Goal: Transaction & Acquisition: Purchase product/service

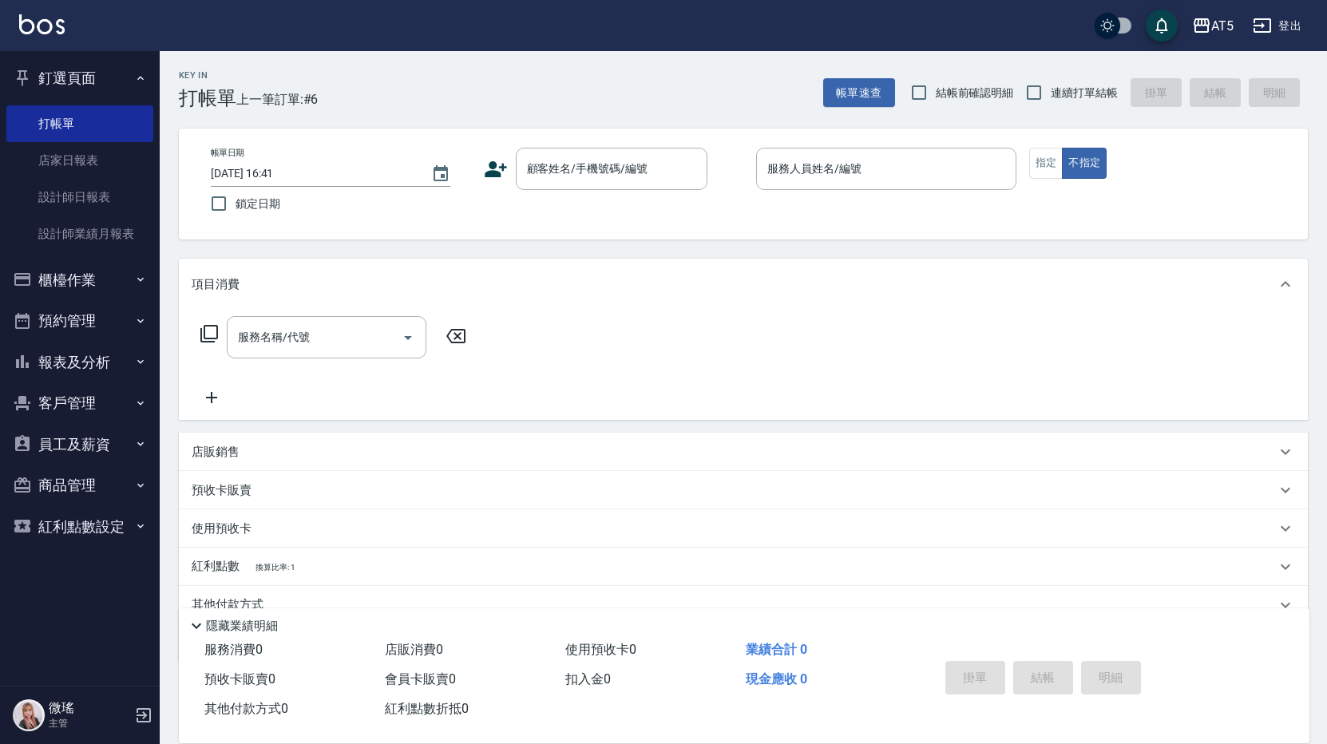
click at [953, 395] on div "服務名稱/代號 服務名稱/代號" at bounding box center [743, 365] width 1129 height 110
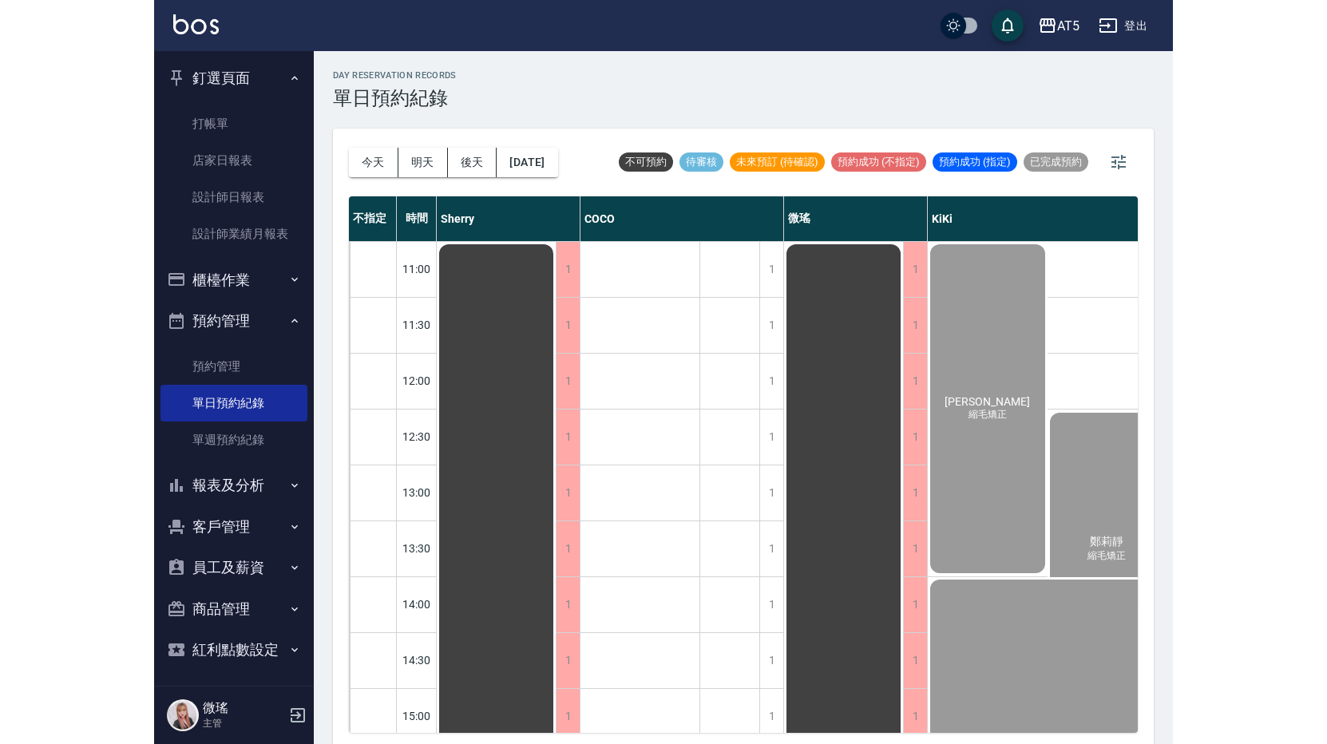
scroll to position [527, 0]
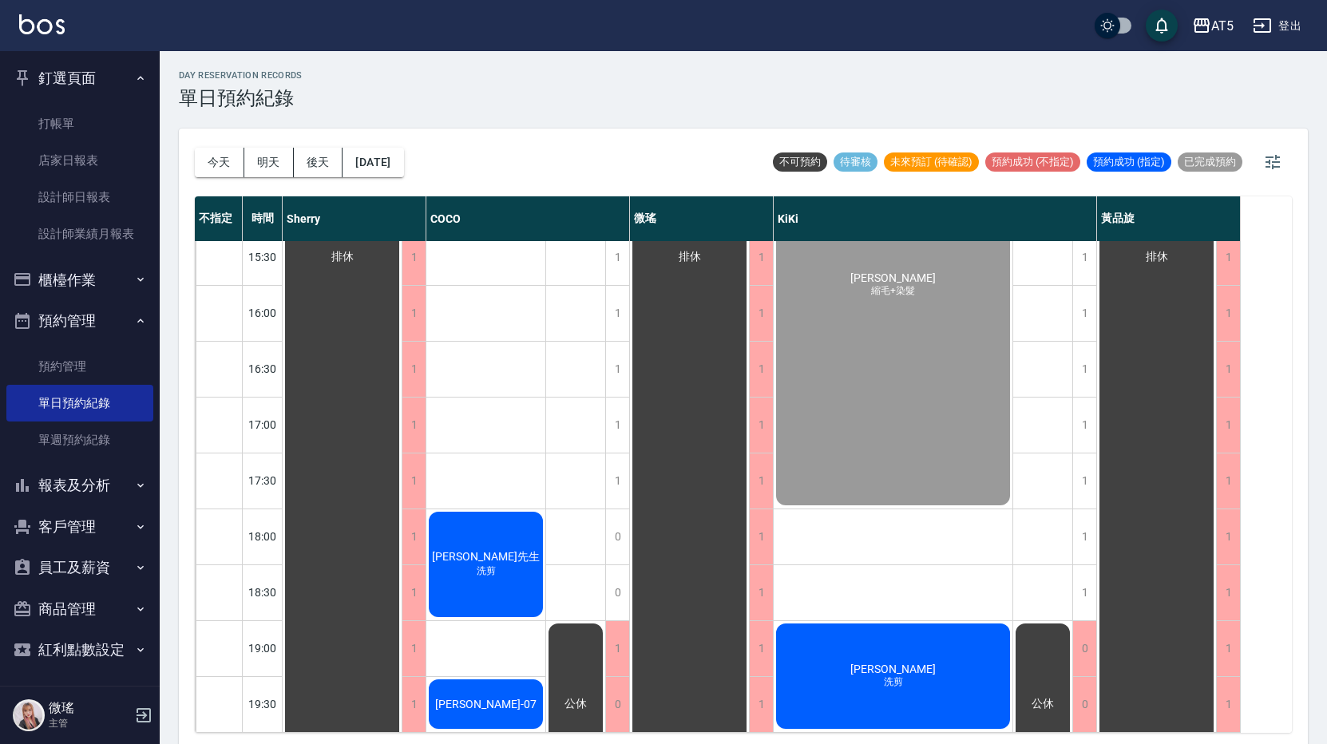
click at [109, 272] on button "櫃檯作業" at bounding box center [79, 281] width 147 height 42
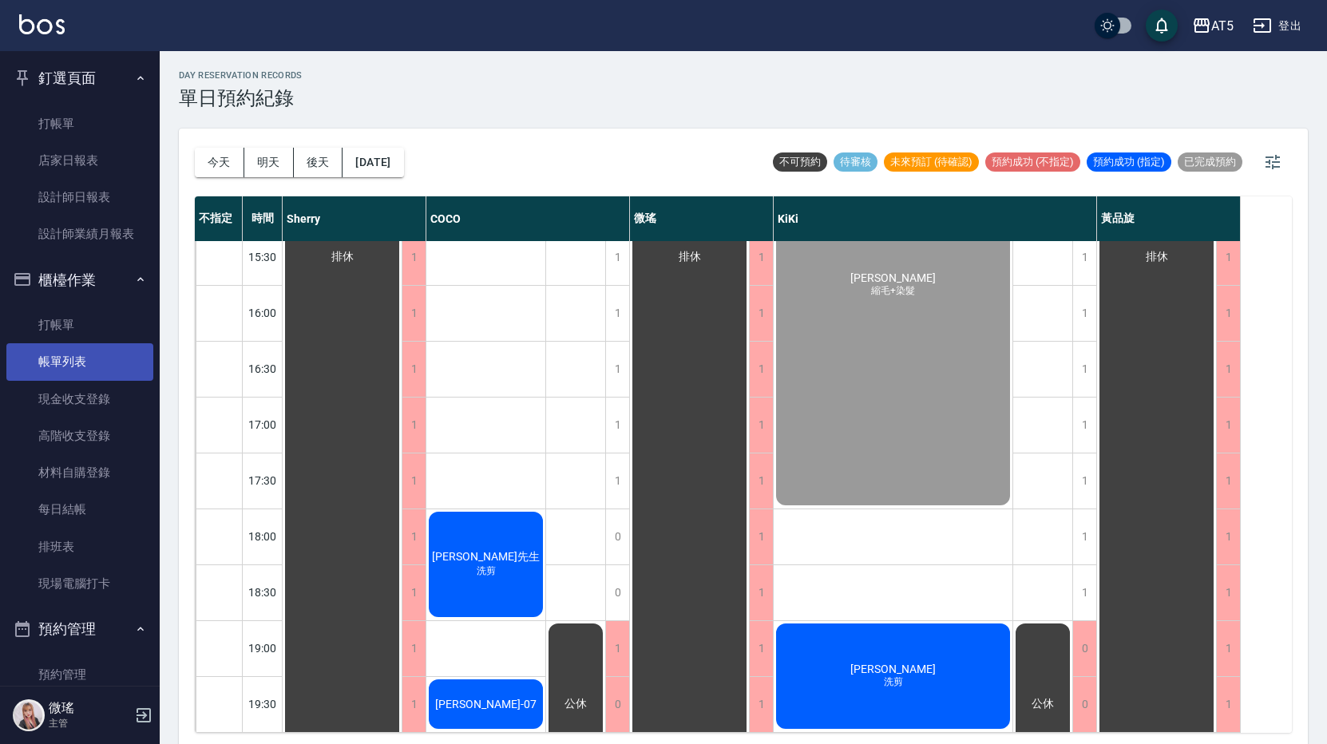
click at [73, 350] on link "帳單列表" at bounding box center [79, 361] width 147 height 37
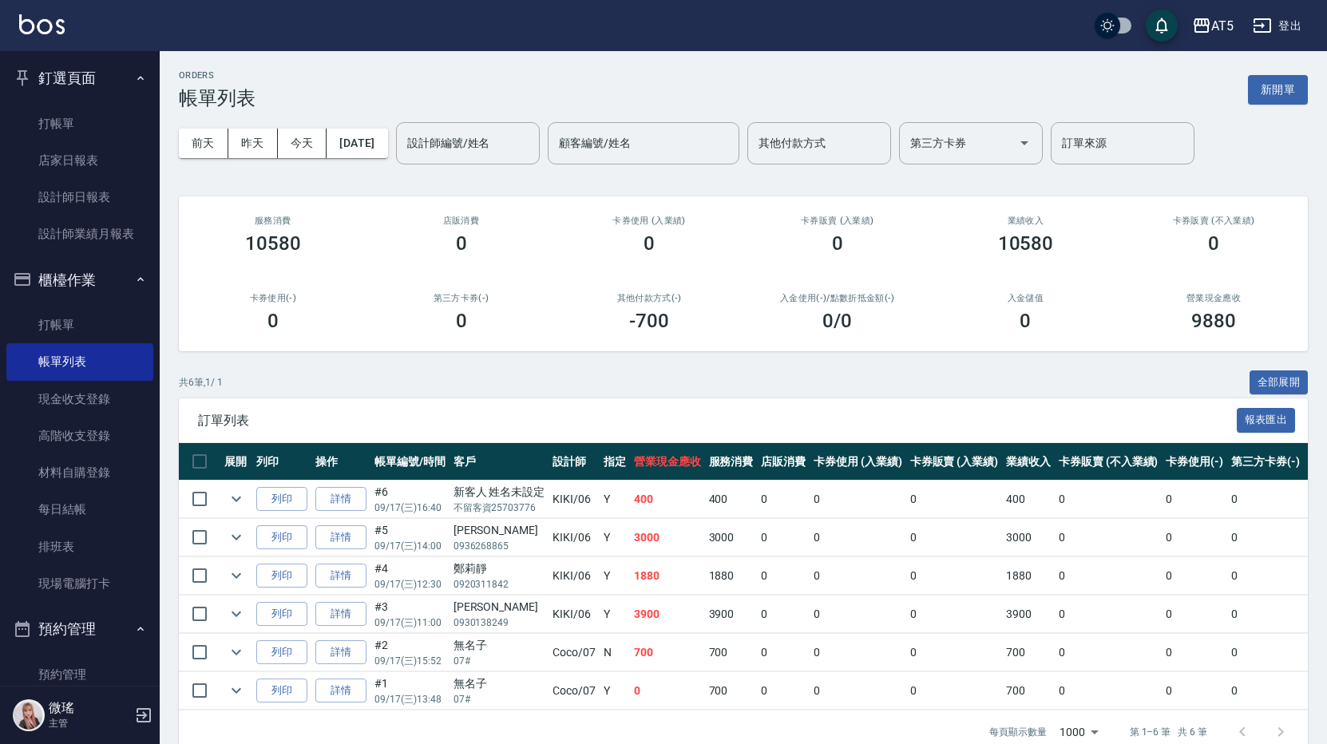
scroll to position [41, 0]
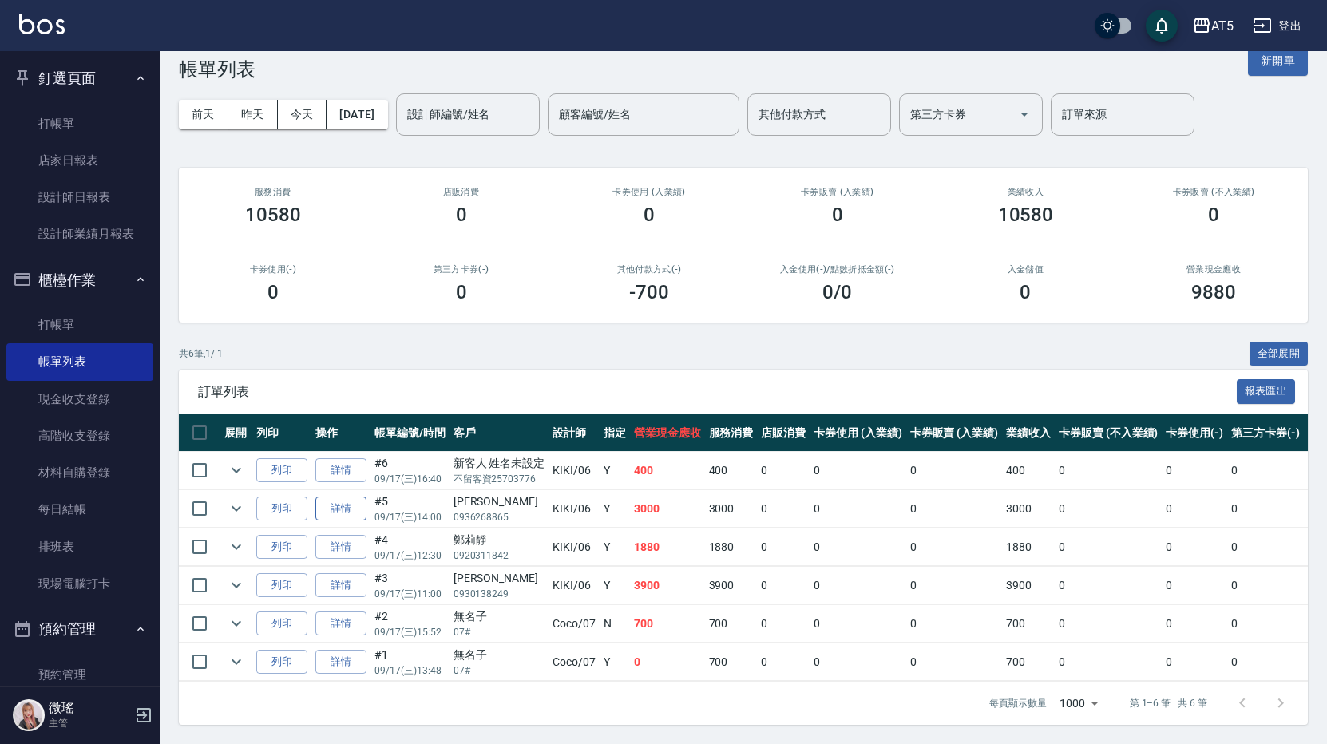
click at [330, 505] on link "詳情" at bounding box center [340, 509] width 51 height 25
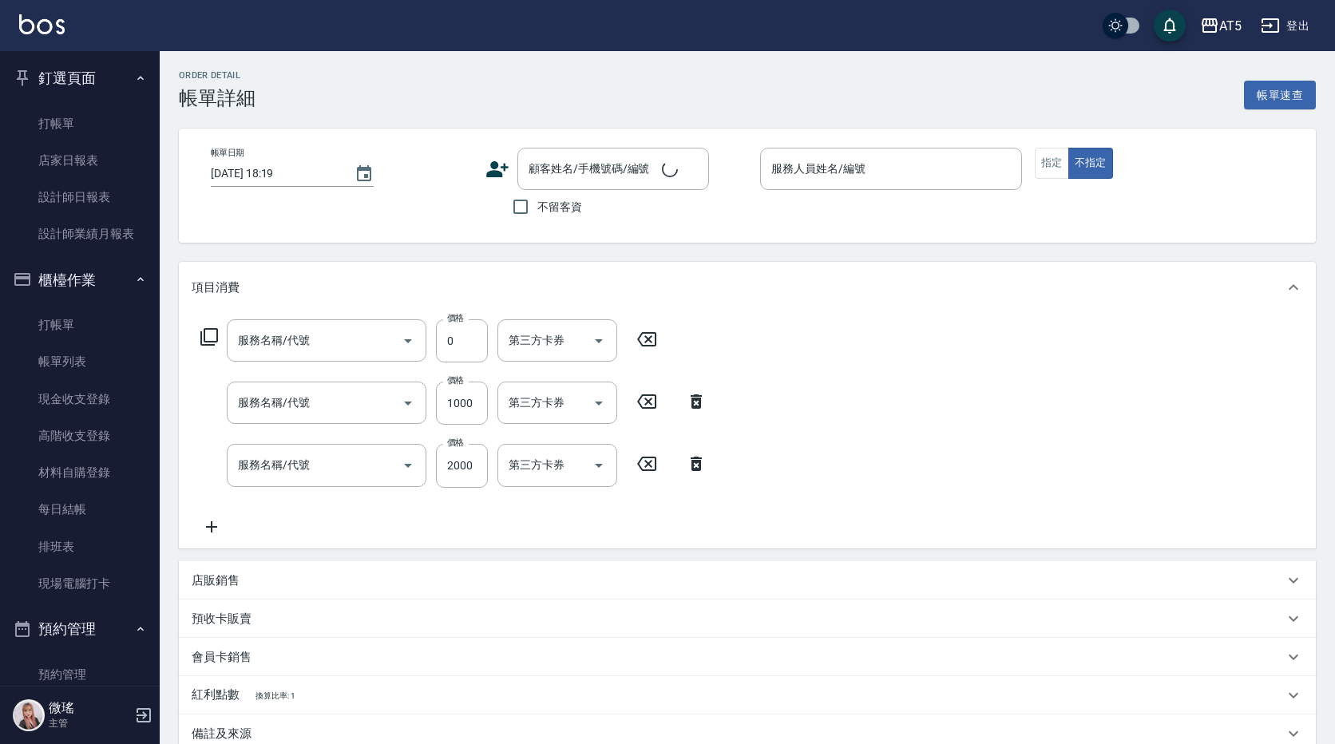
type input "2025/09/17 14:00"
type input "KIKI-06"
type input "300"
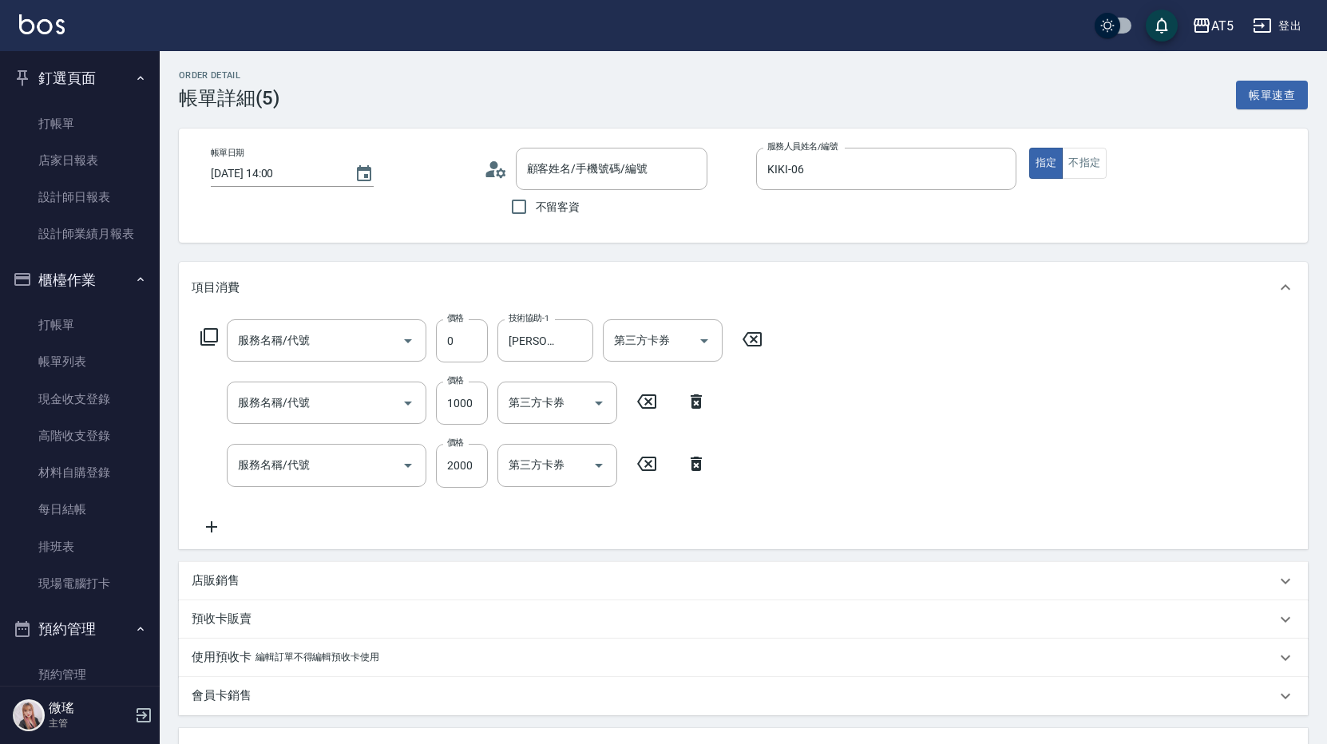
type input "楊淇雯/0936268865/null"
type input "自備鉑金(602)"
type input "染髮(501)"
type input "燙髮(301)"
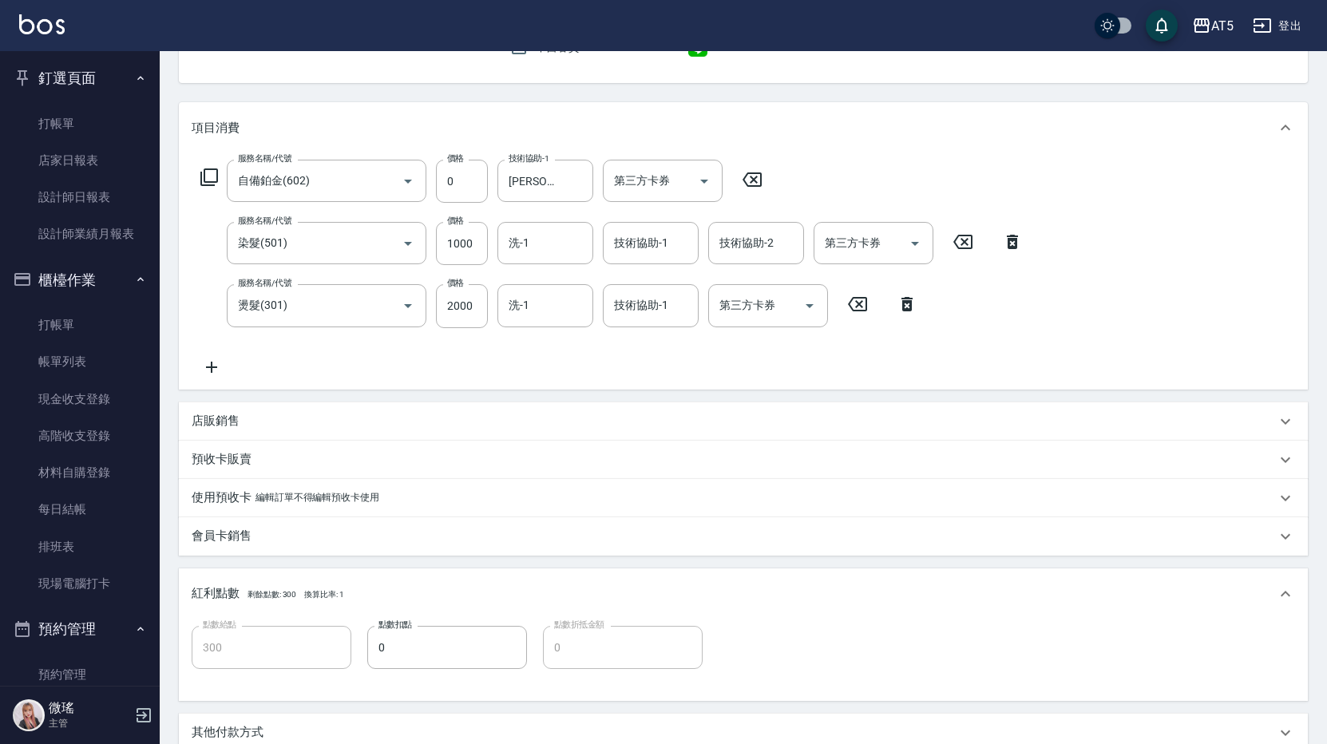
scroll to position [479, 0]
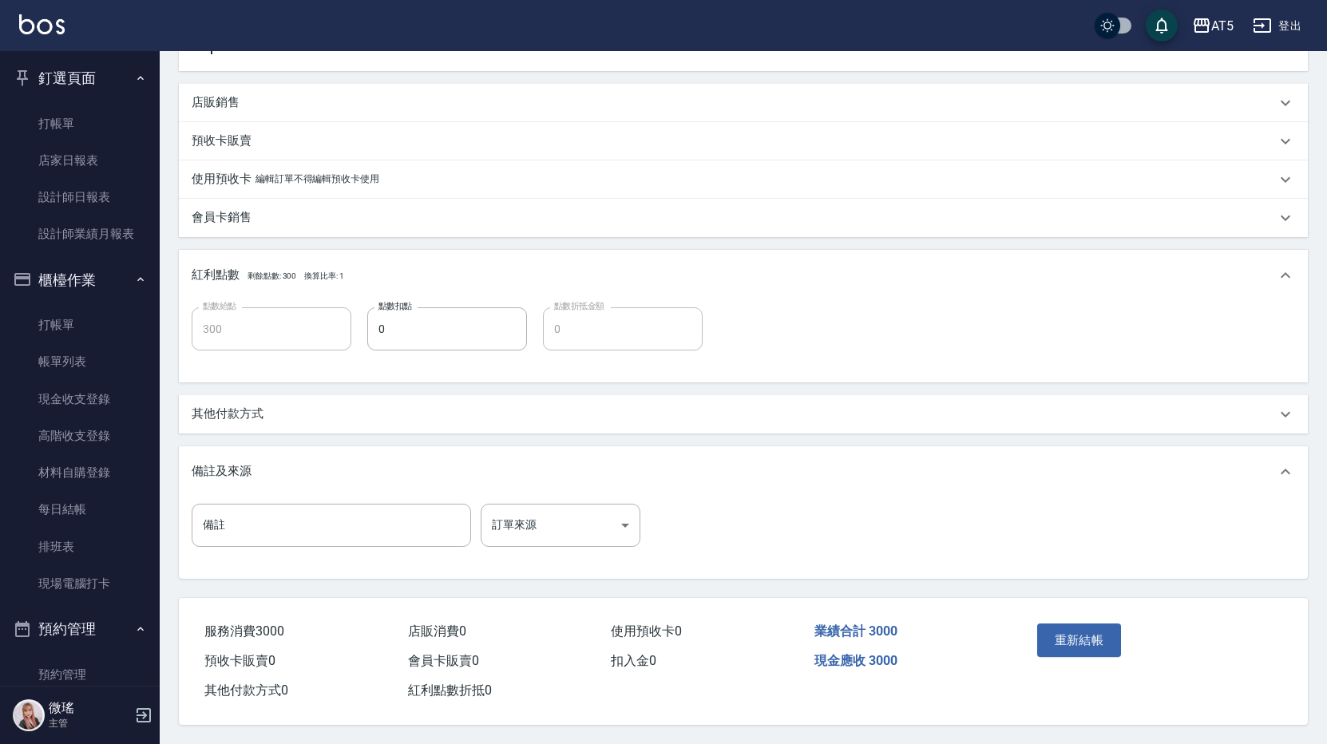
click at [258, 415] on p "其他付款方式" at bounding box center [228, 414] width 72 height 17
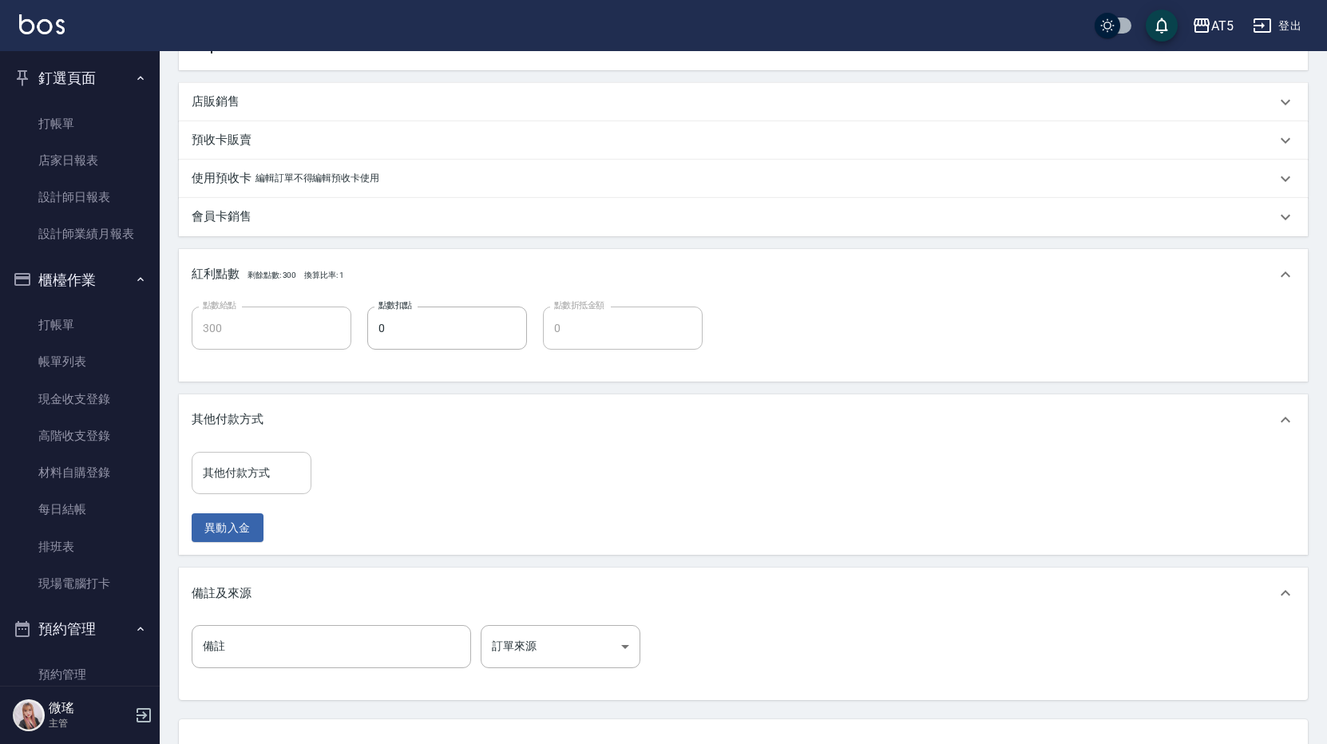
click at [261, 473] on input "其他付款方式" at bounding box center [251, 473] width 105 height 28
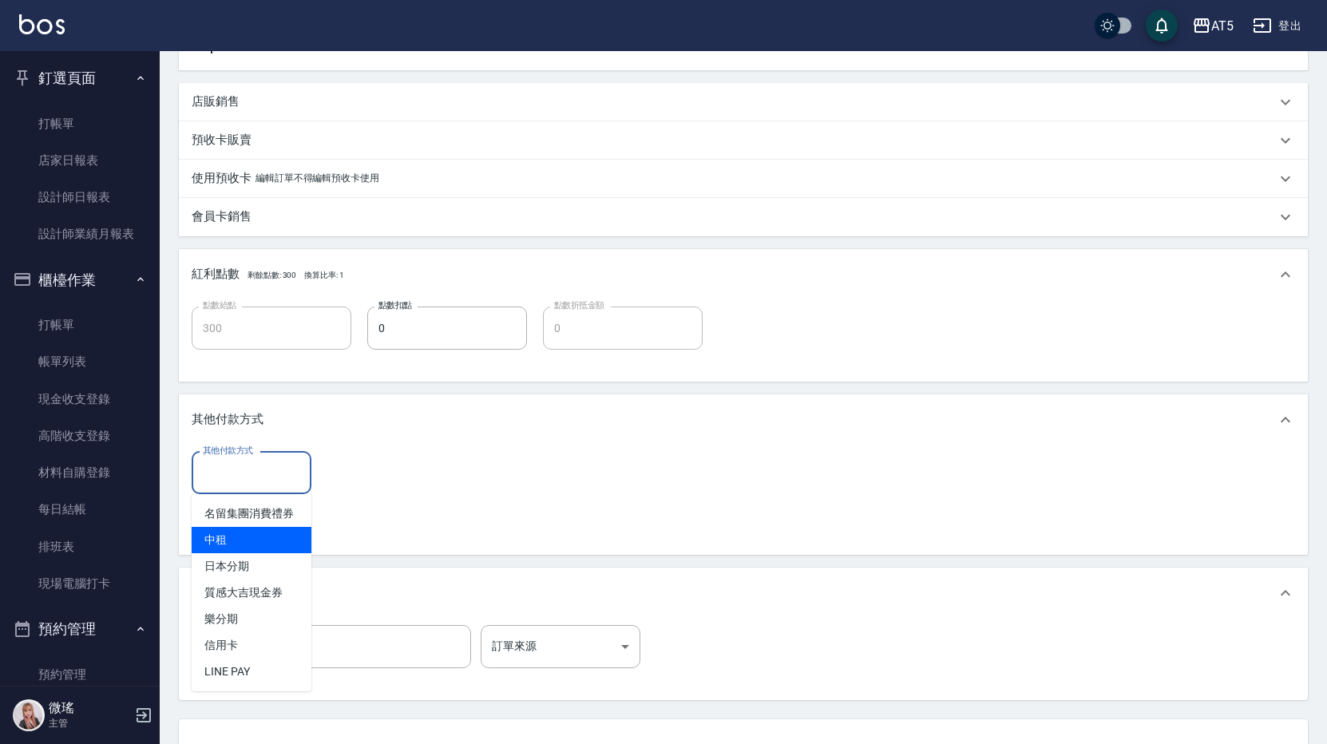
click at [236, 533] on span "中租" at bounding box center [252, 540] width 120 height 26
type input "中租"
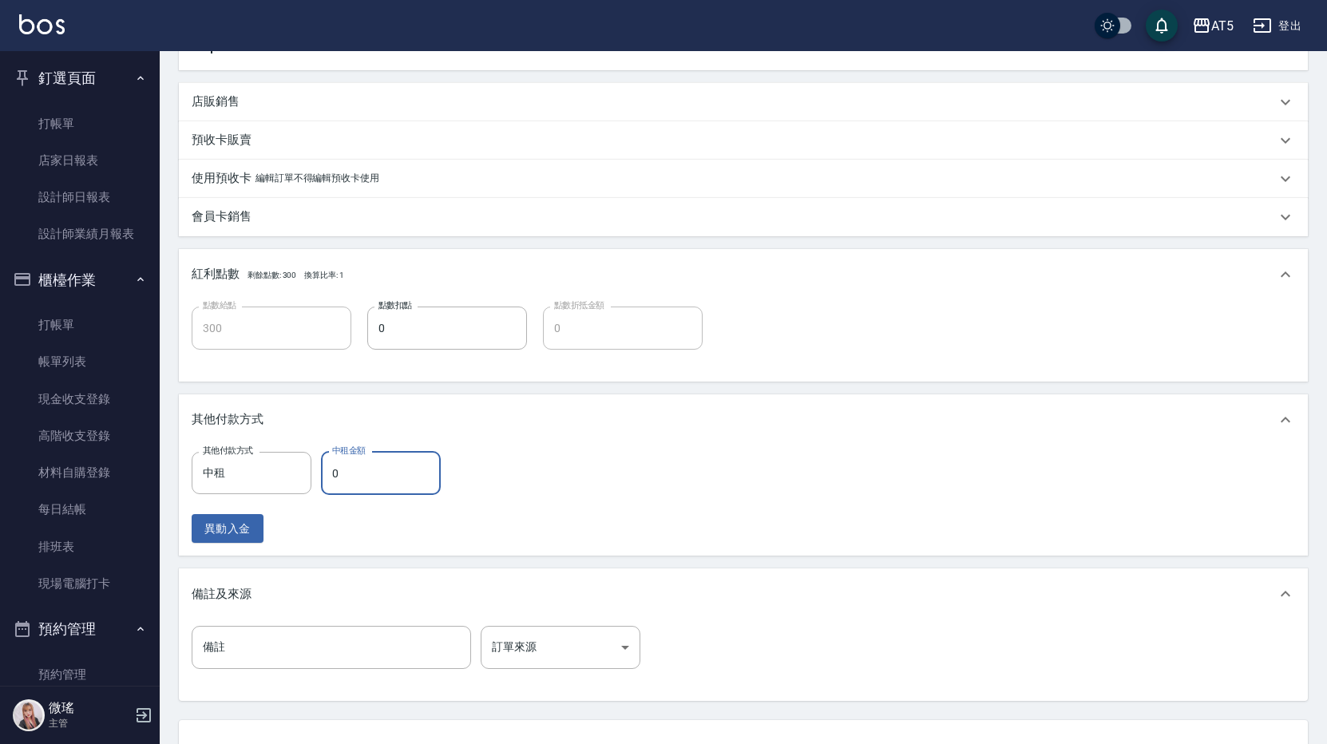
type input "3"
type input "290"
type input "300"
type input "270"
type input "3000"
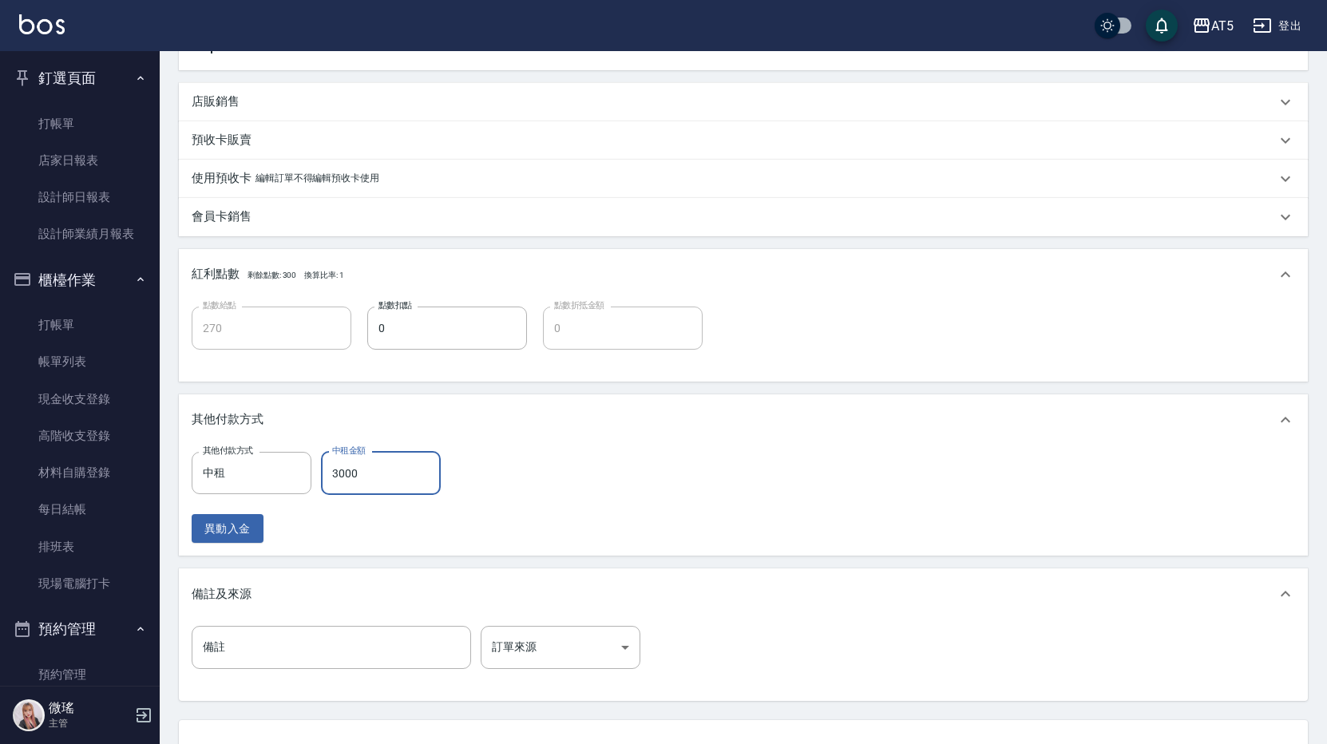
type input "0"
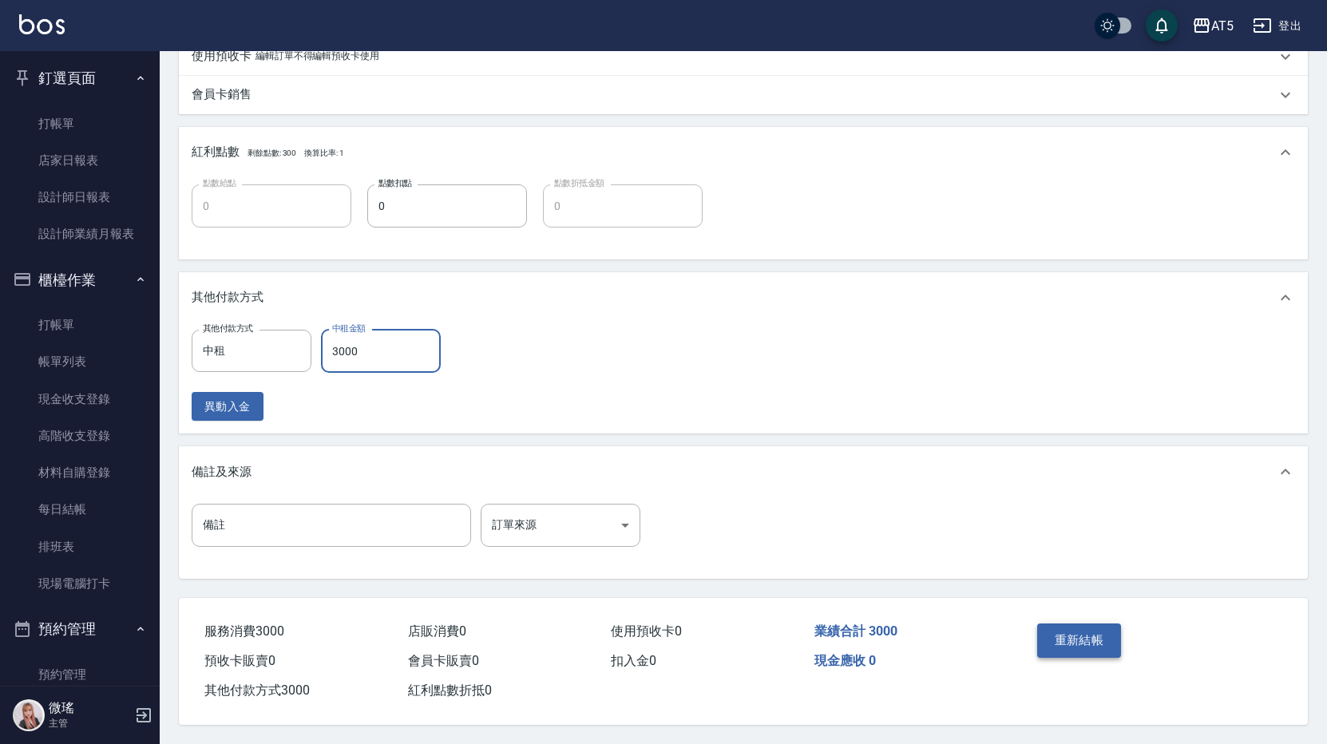
type input "3000"
click at [1018, 627] on button "重新結帳" at bounding box center [1079, 641] width 85 height 34
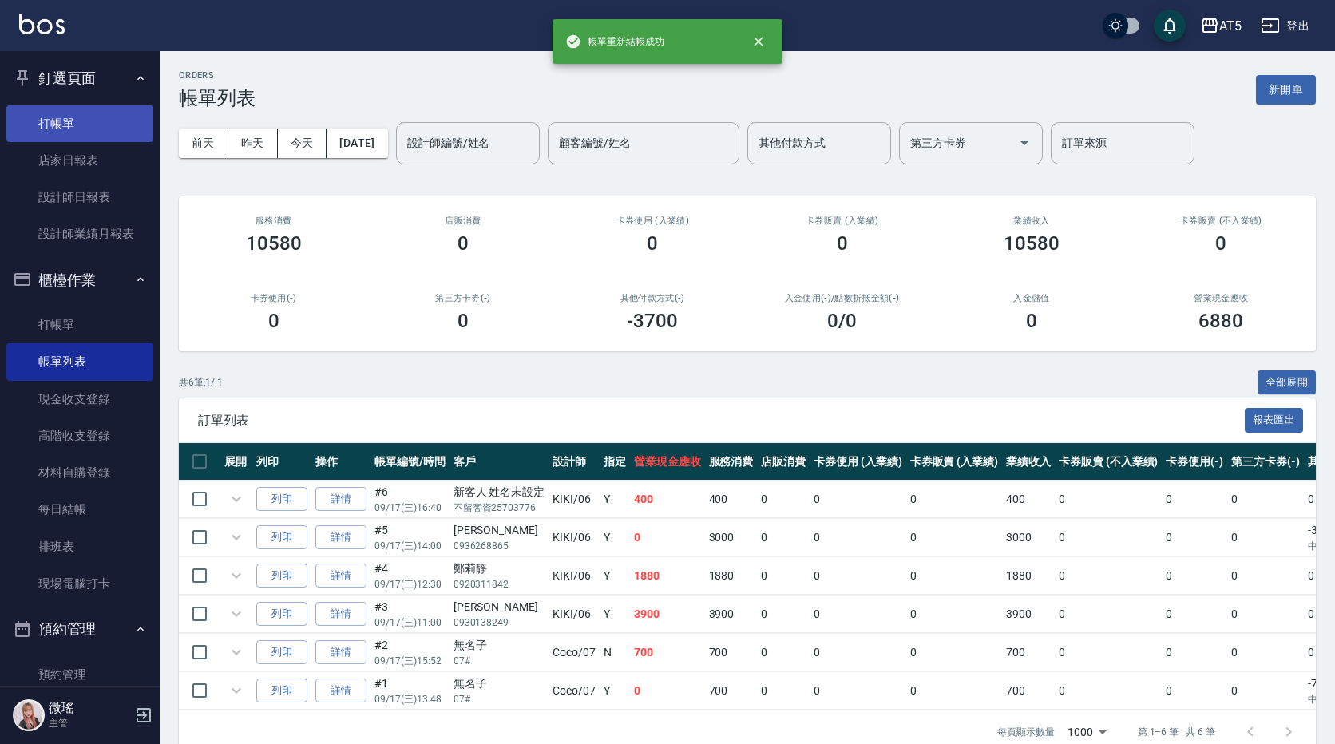
click at [92, 113] on link "打帳單" at bounding box center [79, 123] width 147 height 37
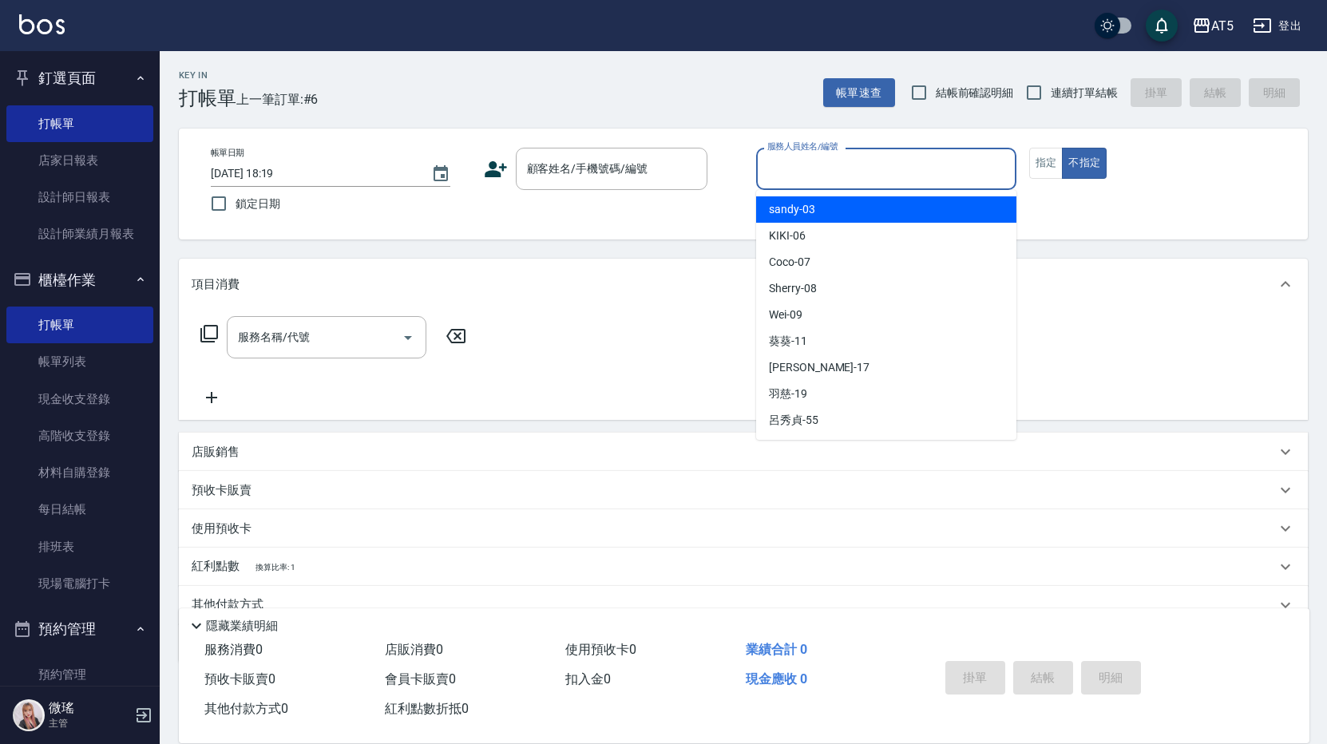
click at [822, 176] on input "服務人員姓名/編號" at bounding box center [886, 169] width 246 height 28
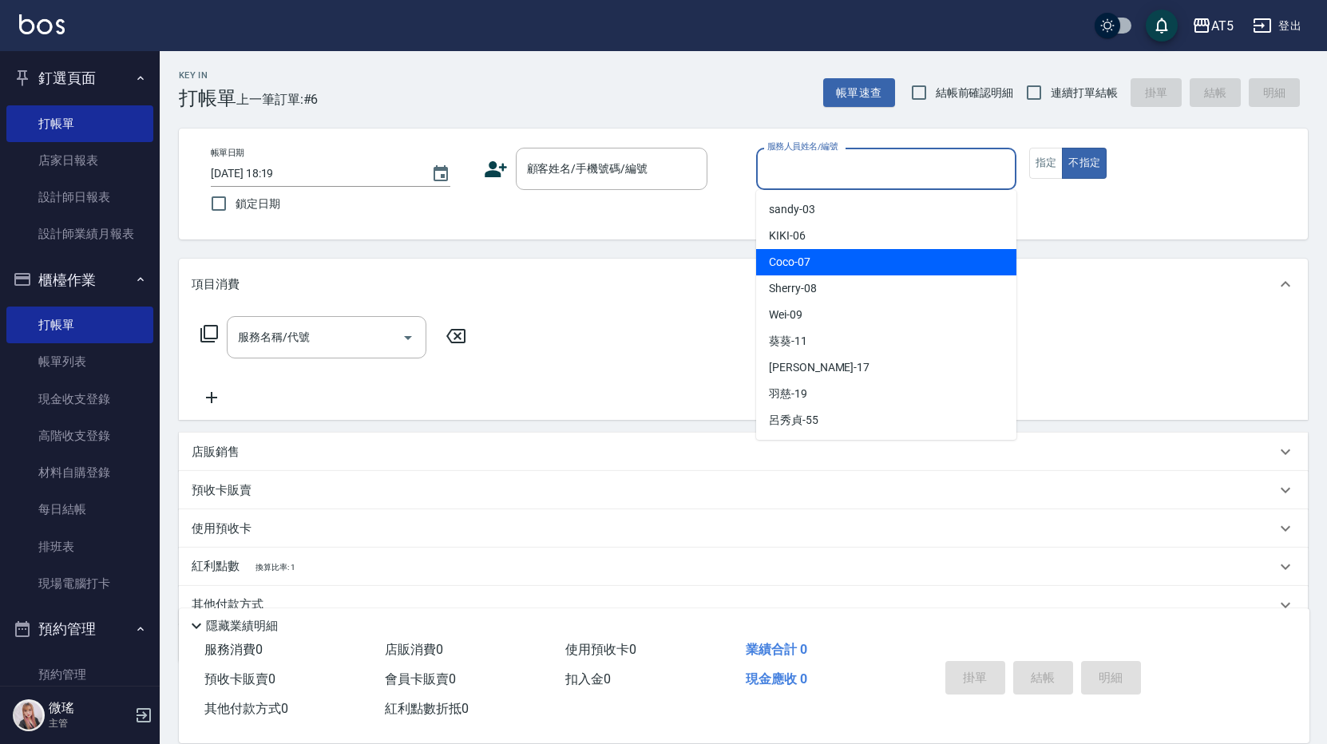
click at [847, 265] on div "Coco -07" at bounding box center [886, 262] width 260 height 26
type input "Coco-07"
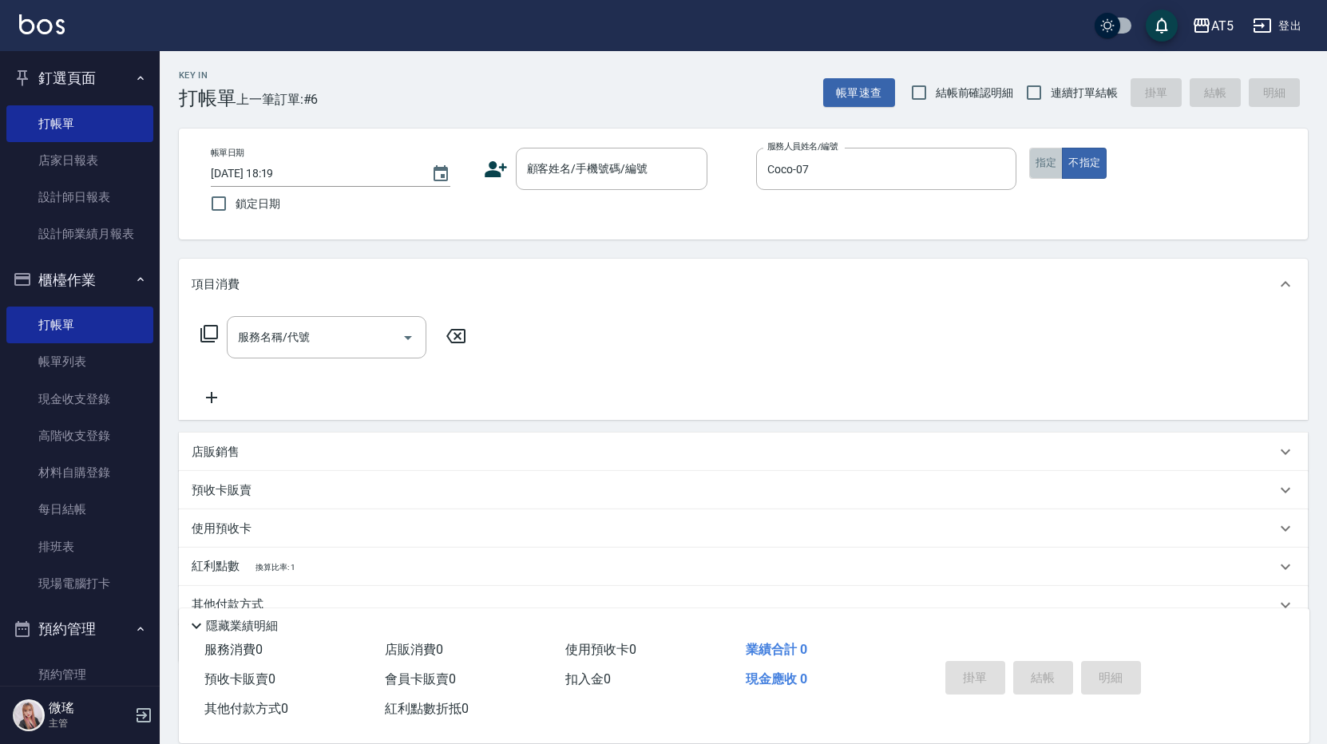
click at [1018, 165] on button "指定" at bounding box center [1046, 163] width 34 height 31
click at [638, 181] on input "顧客姓名/手機號碼/編號" at bounding box center [599, 169] width 153 height 28
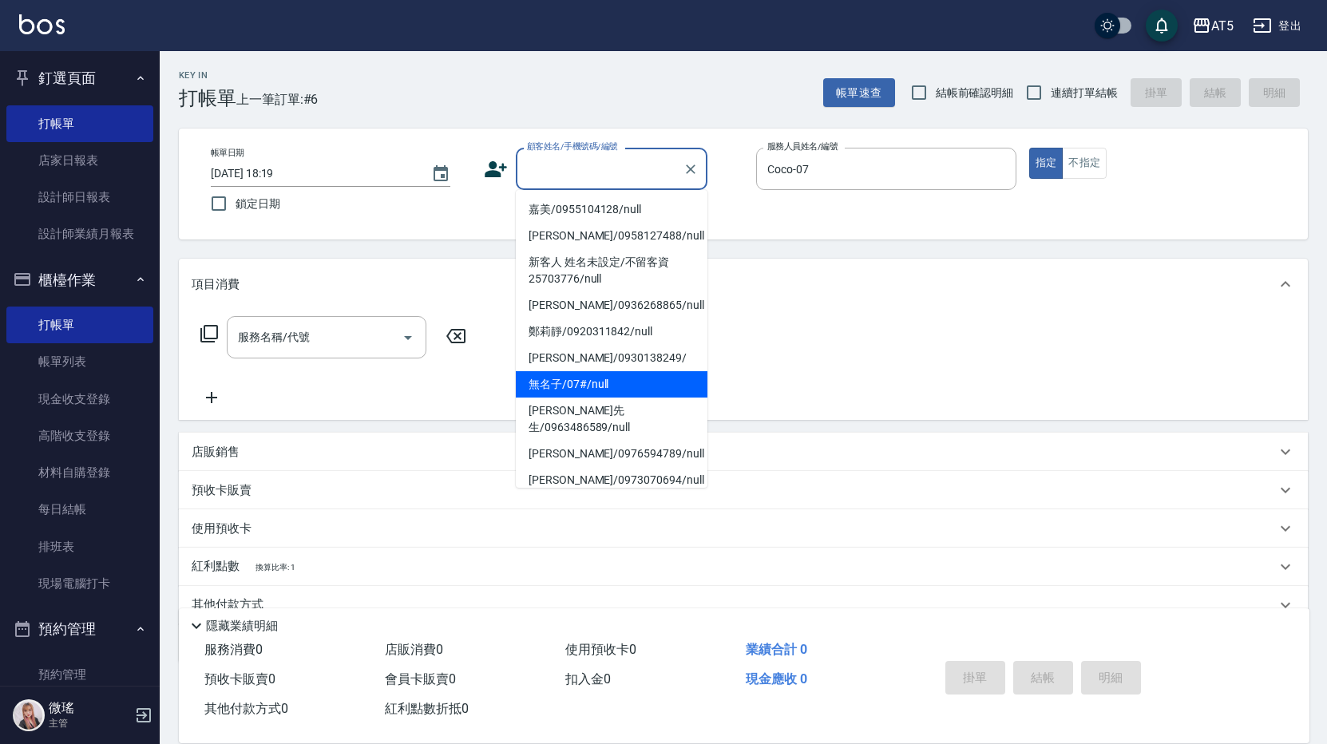
click at [611, 375] on li "無名子/07#/null" at bounding box center [612, 384] width 192 height 26
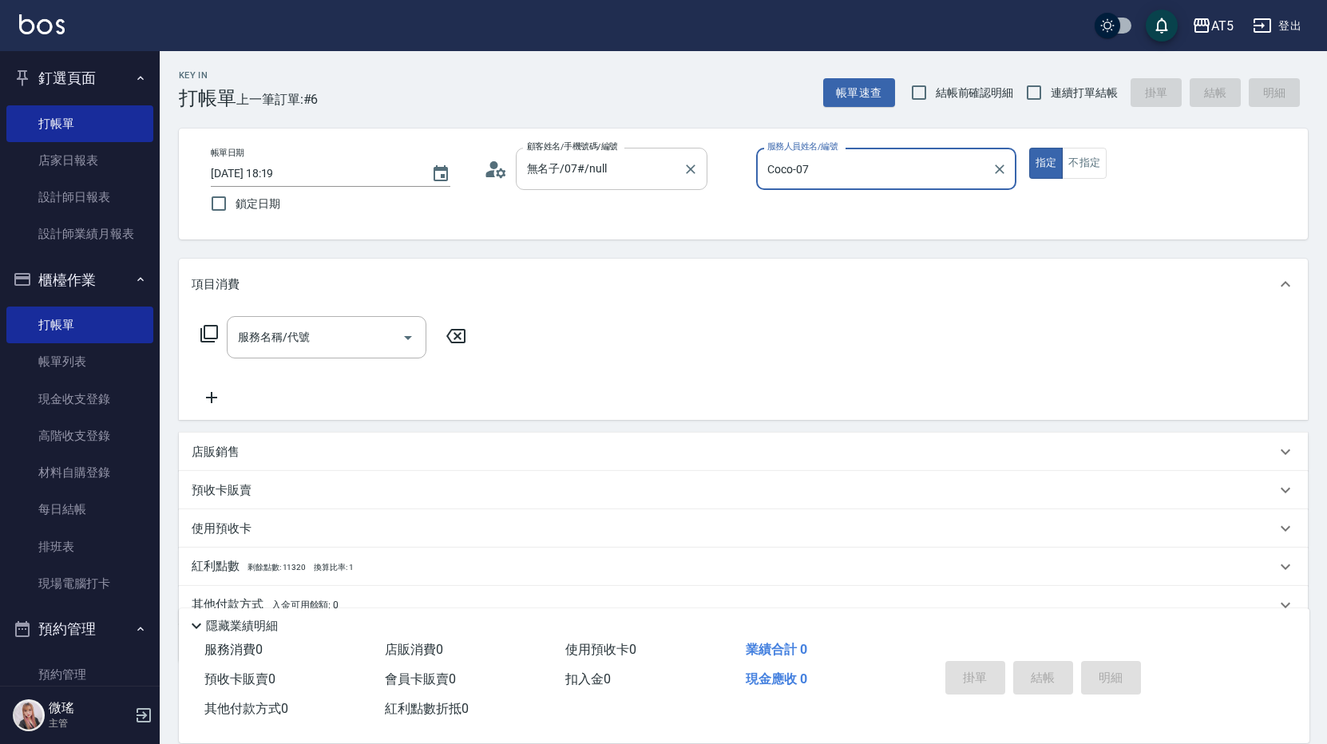
click at [617, 173] on input "無名子/07#/null" at bounding box center [599, 169] width 153 height 28
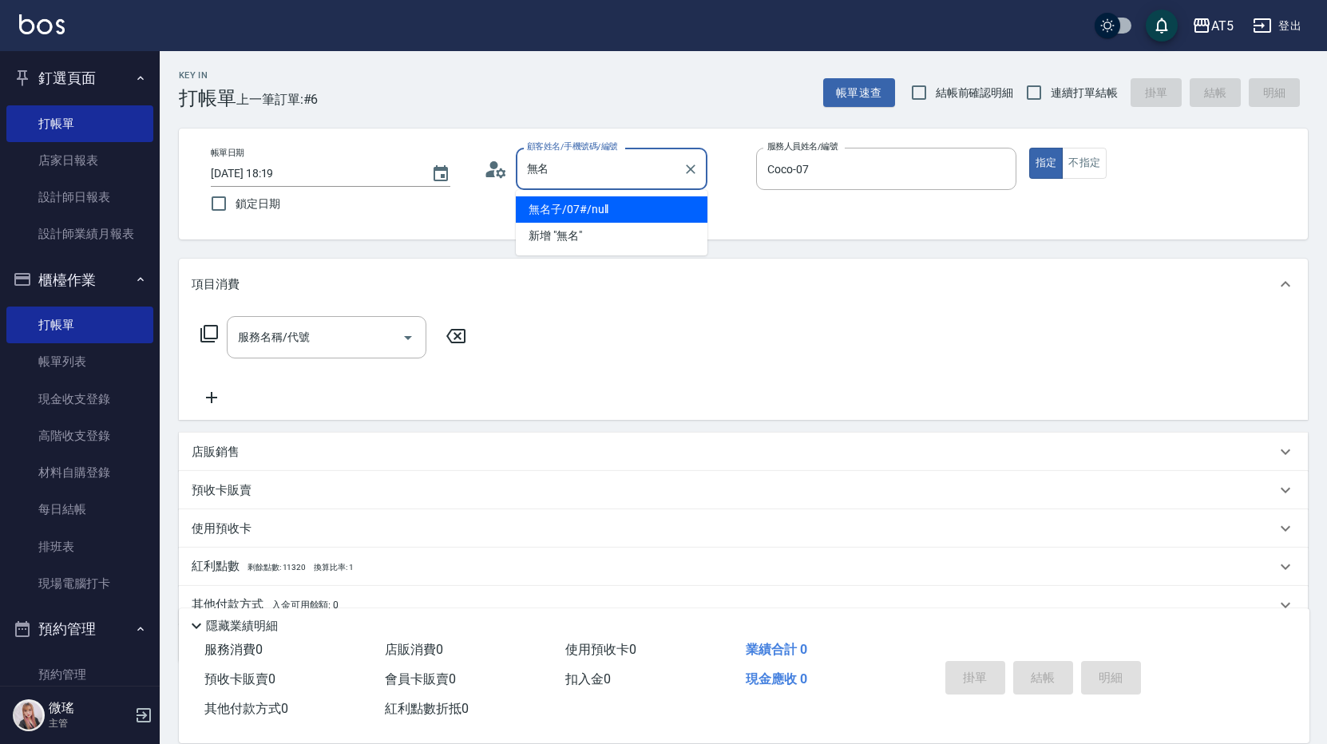
type input "無"
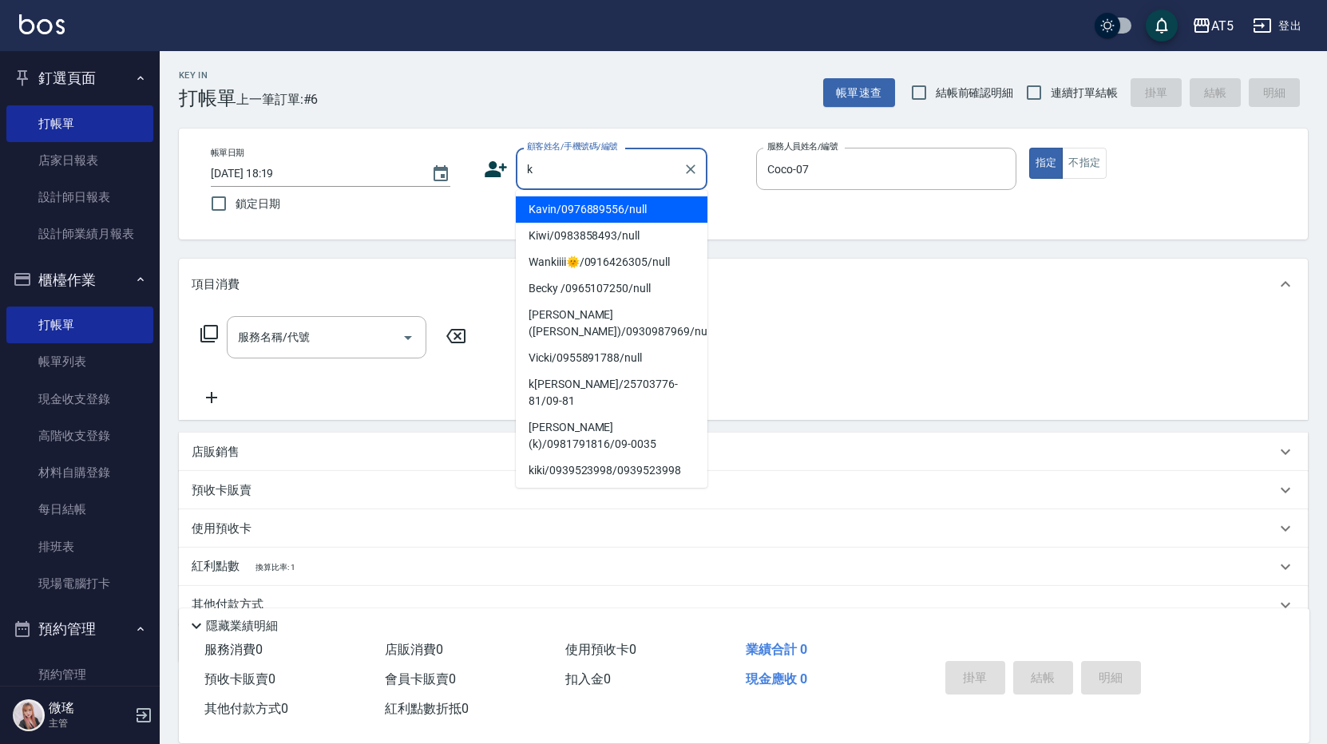
click at [672, 209] on li "Kavin/0976889556/null" at bounding box center [612, 209] width 192 height 26
type input "Kavin/0976889556/null"
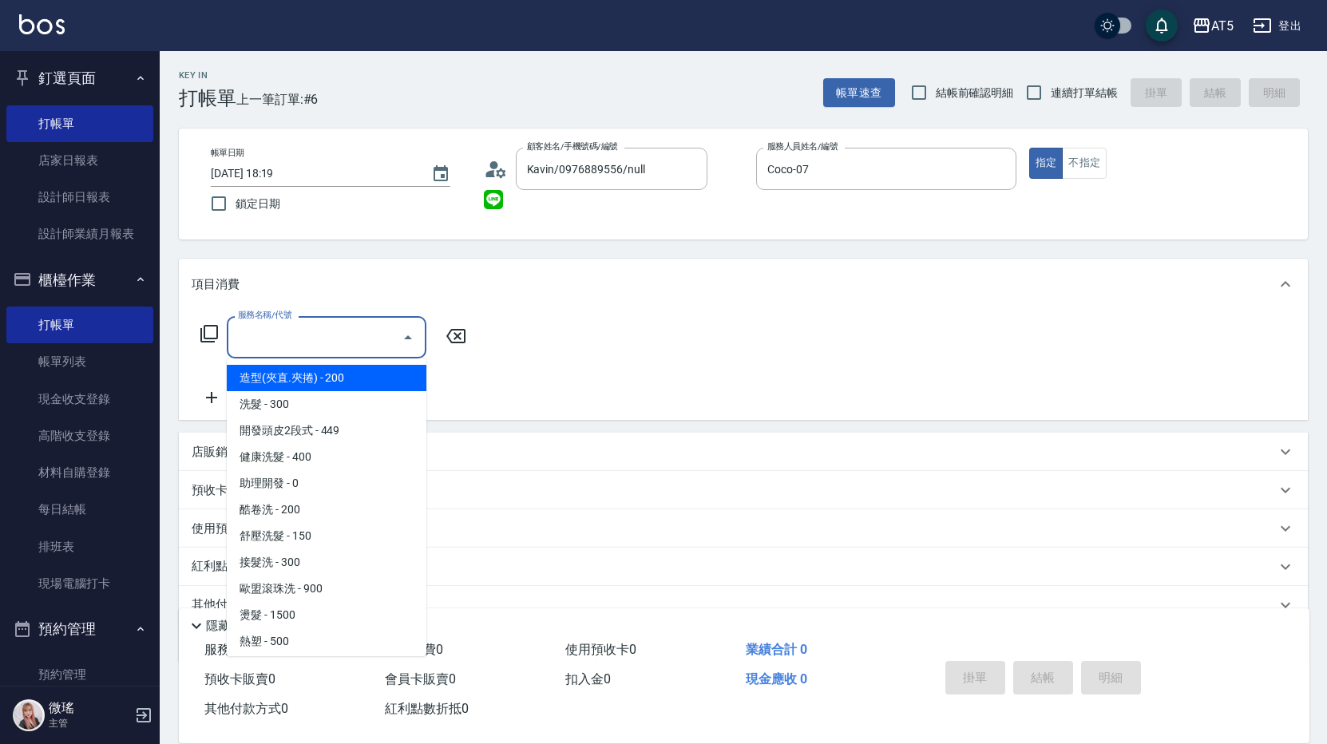
click at [307, 346] on input "服務名稱/代號" at bounding box center [314, 337] width 161 height 28
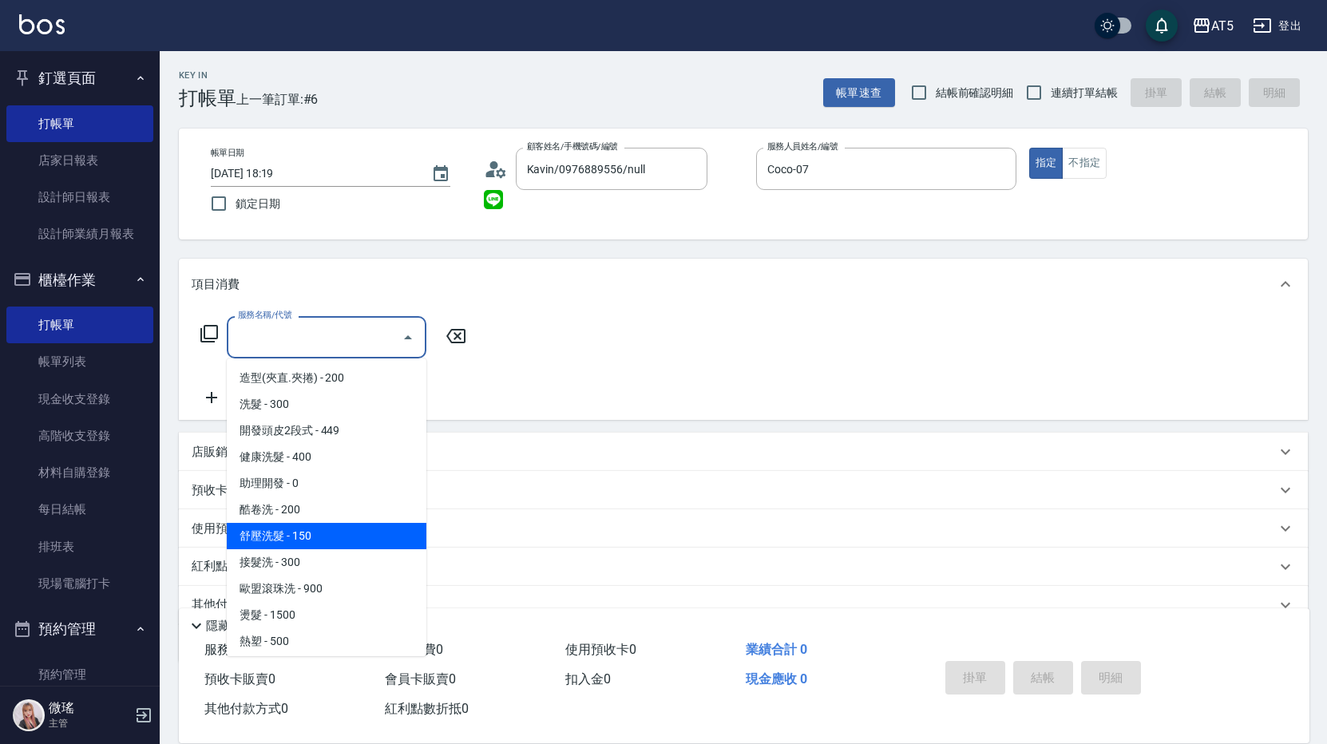
scroll to position [160, 0]
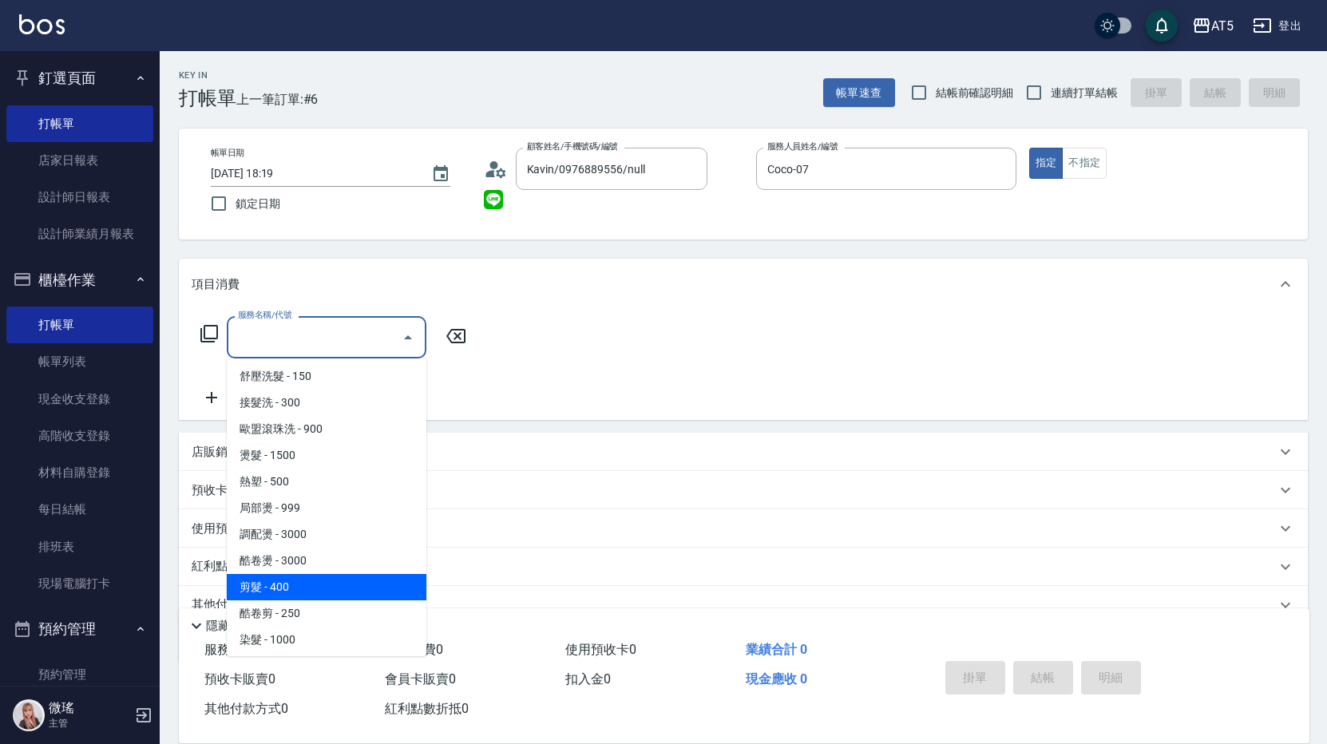
click at [287, 591] on span "剪髮 - 400" at bounding box center [327, 587] width 200 height 26
type input "剪髮(401)"
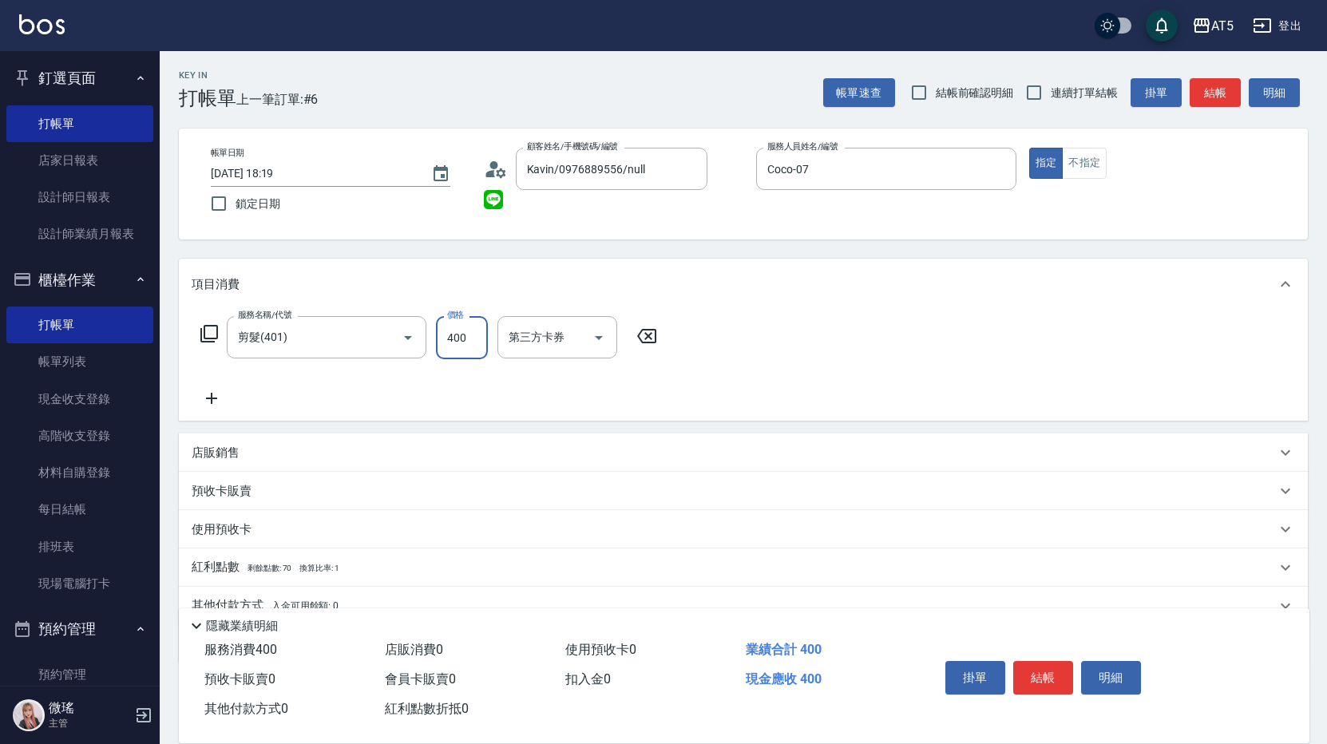
click at [482, 343] on input "400" at bounding box center [462, 337] width 52 height 43
type input "0"
type input "449"
type input "440"
type input "449"
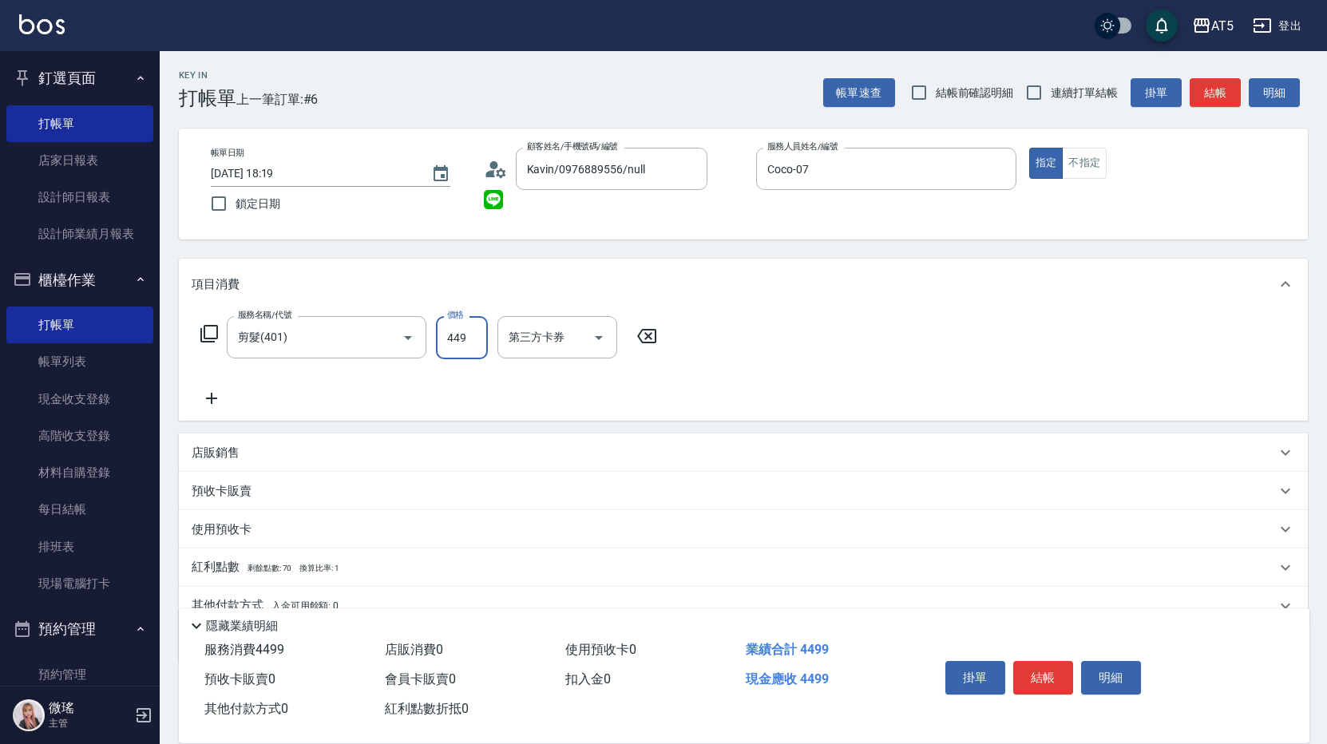
type input "40"
type input "44"
type input "0"
type input "49"
type input "40"
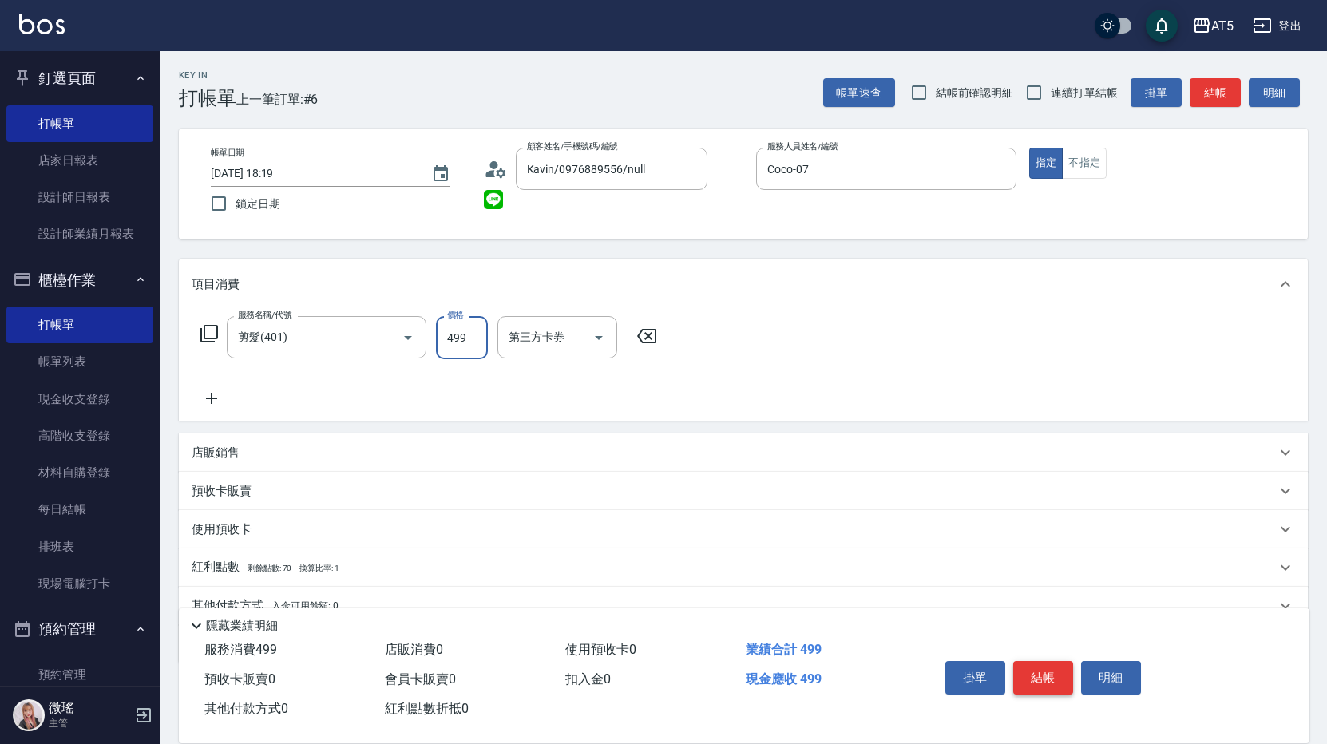
type input "499"
click at [1018, 674] on button "結帳" at bounding box center [1043, 678] width 60 height 34
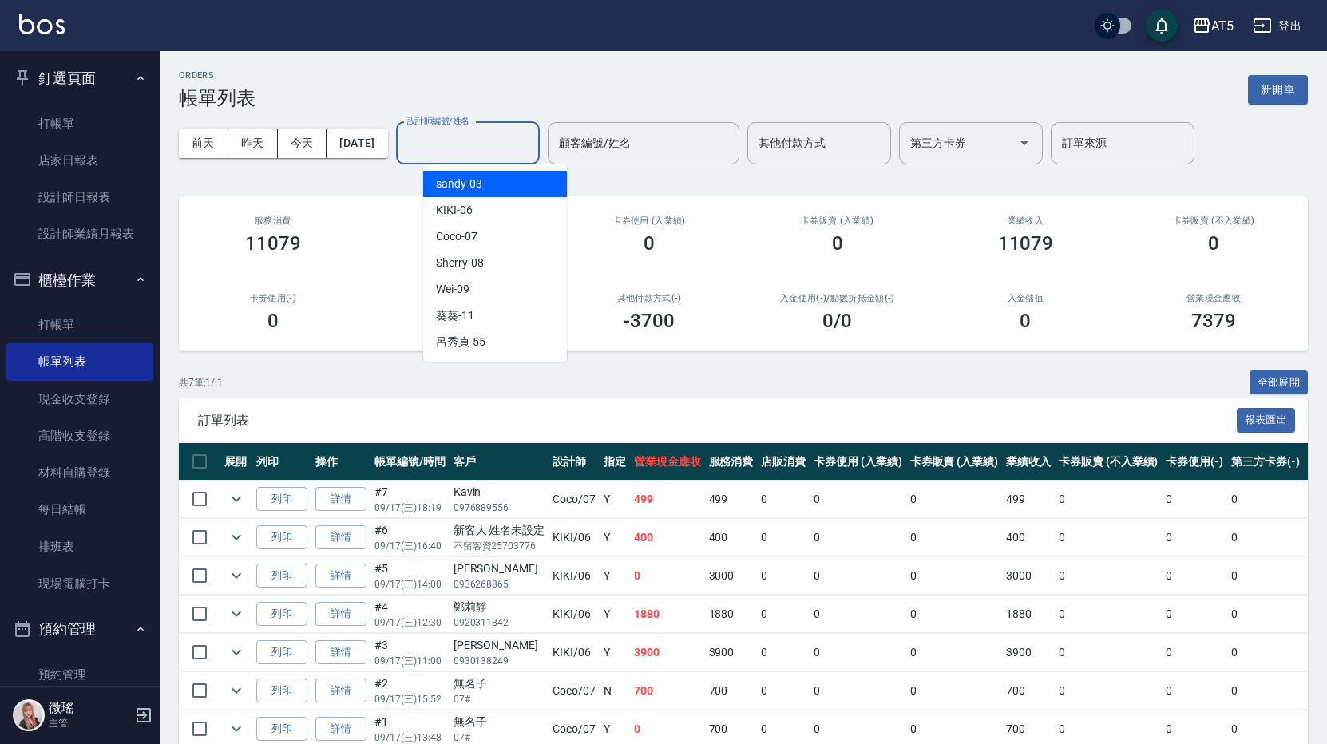
drag, startPoint x: 522, startPoint y: 151, endPoint x: 520, endPoint y: 164, distance: 13.0
click at [522, 152] on input "設計師編號/姓名" at bounding box center [467, 143] width 129 height 28
click at [514, 233] on div "Coco -07" at bounding box center [495, 237] width 144 height 26
type input "Coco-07"
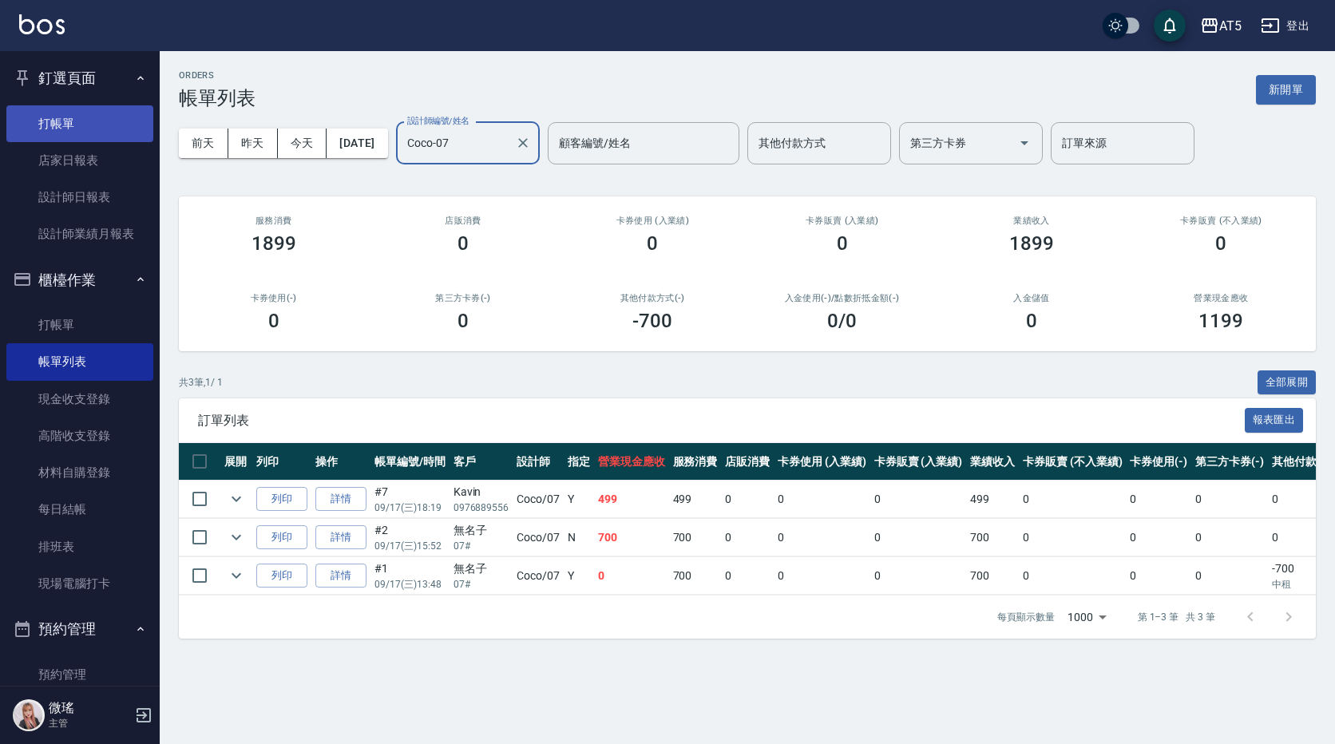
click at [63, 135] on link "打帳單" at bounding box center [79, 123] width 147 height 37
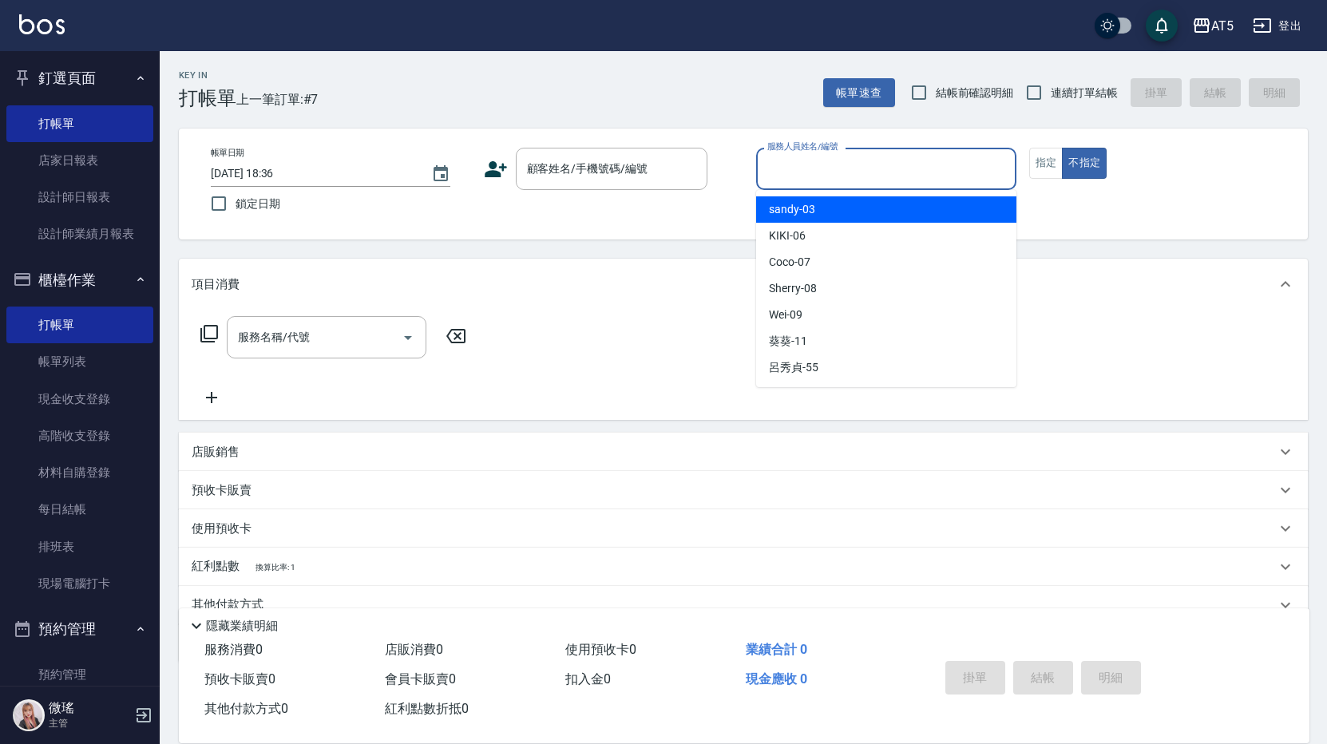
click at [916, 170] on input "服務人員姓名/編號" at bounding box center [886, 169] width 246 height 28
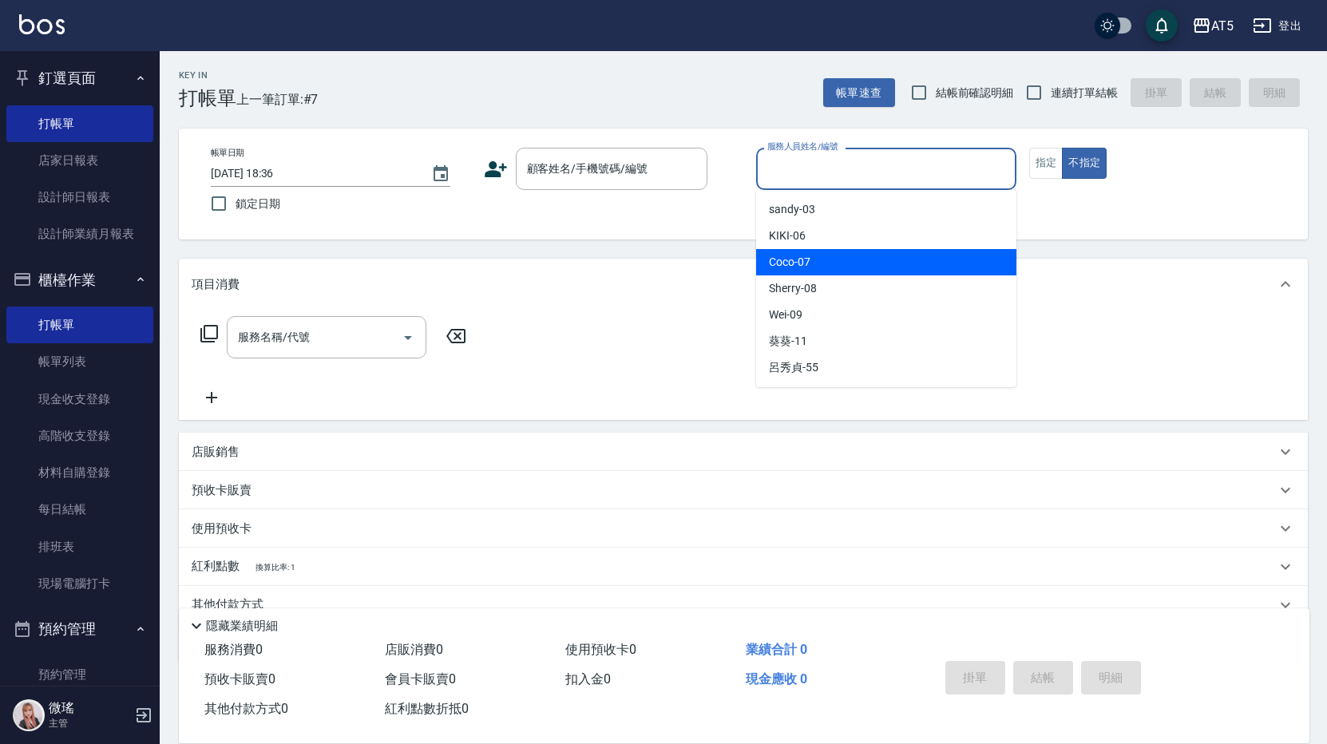
click at [878, 255] on div "Coco -07" at bounding box center [886, 262] width 260 height 26
type input "Coco-07"
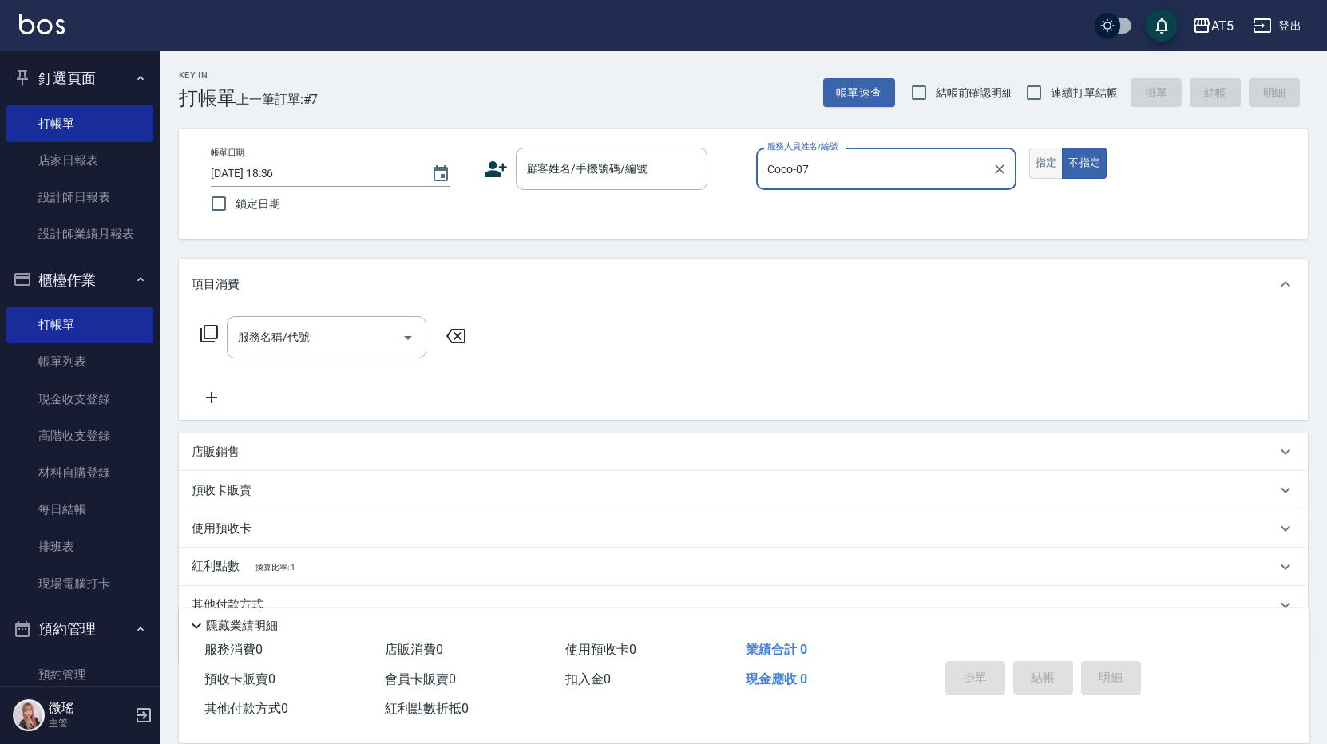
click at [1018, 163] on button "指定" at bounding box center [1046, 163] width 34 height 31
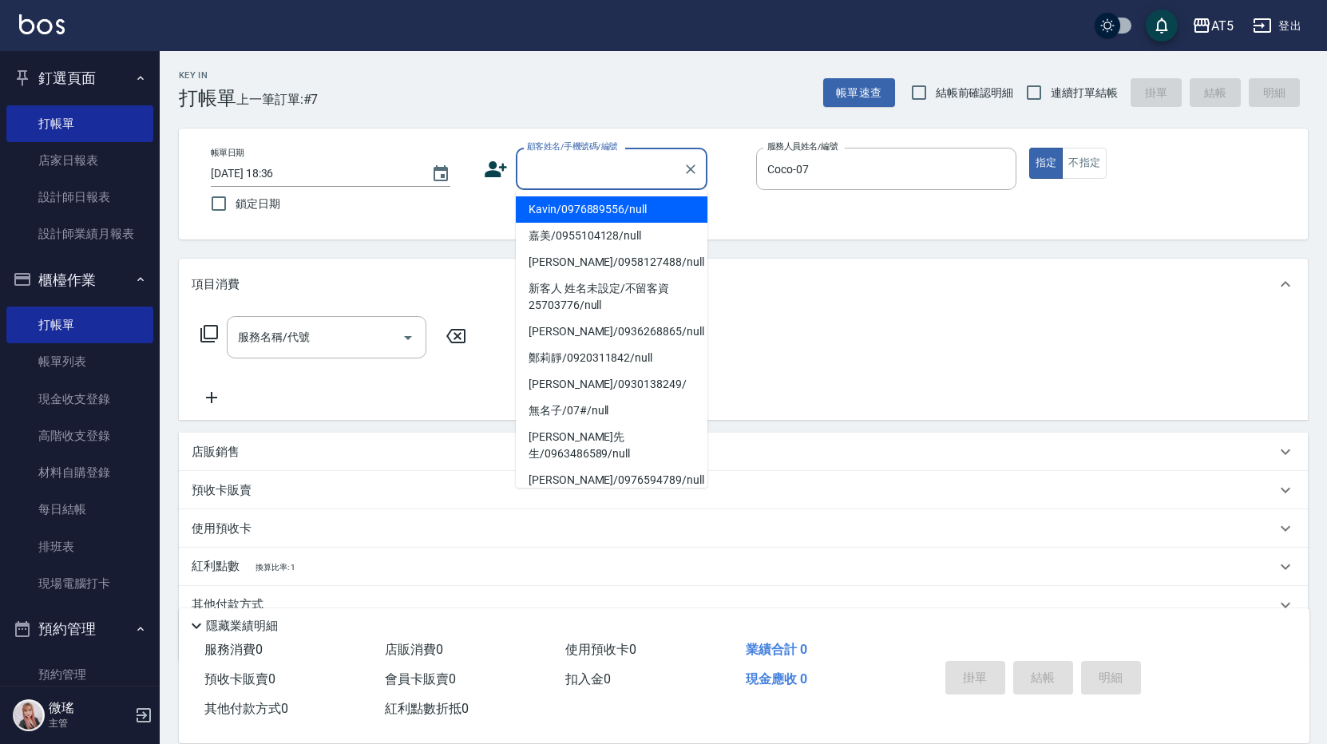
click at [601, 170] on input "顧客姓名/手機號碼/編號" at bounding box center [599, 169] width 153 height 28
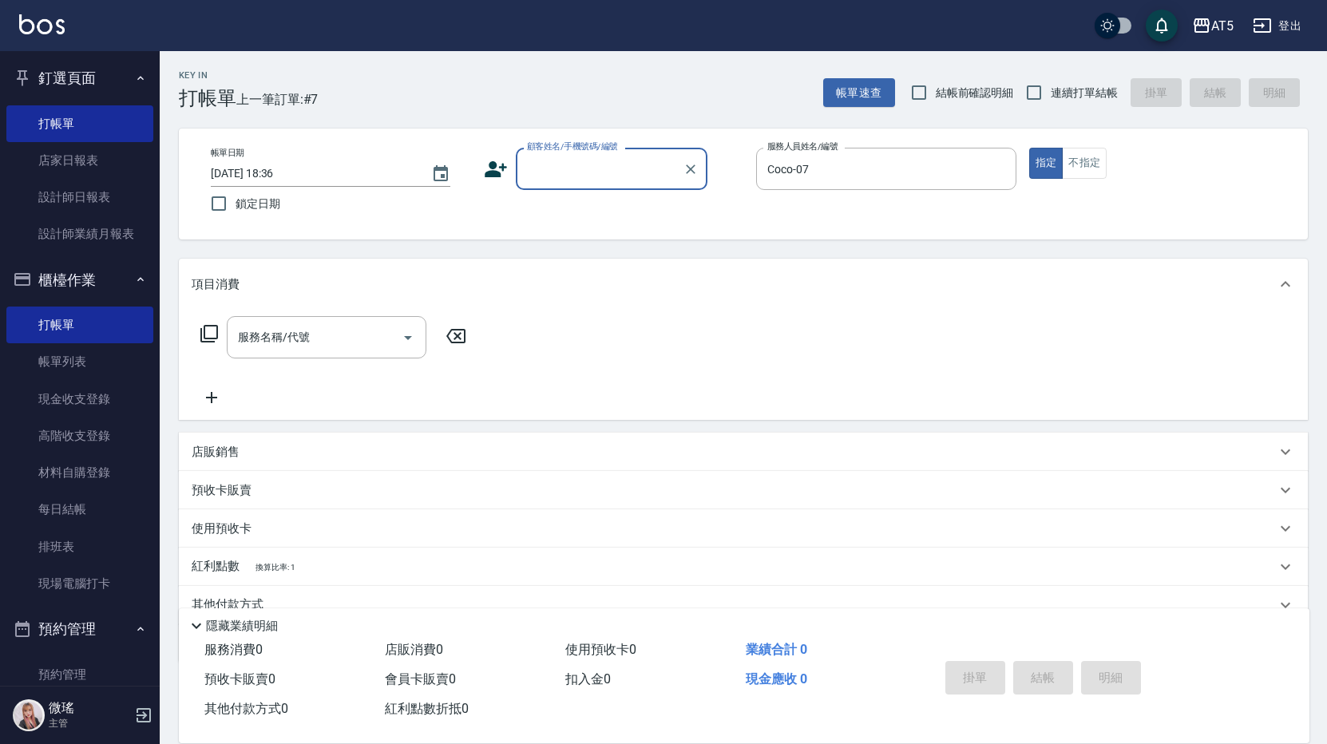
click at [588, 161] on input "顧客姓名/手機號碼/編號" at bounding box center [599, 169] width 153 height 28
click at [335, 323] on div "服務名稱/代號" at bounding box center [327, 337] width 200 height 42
type input "余"
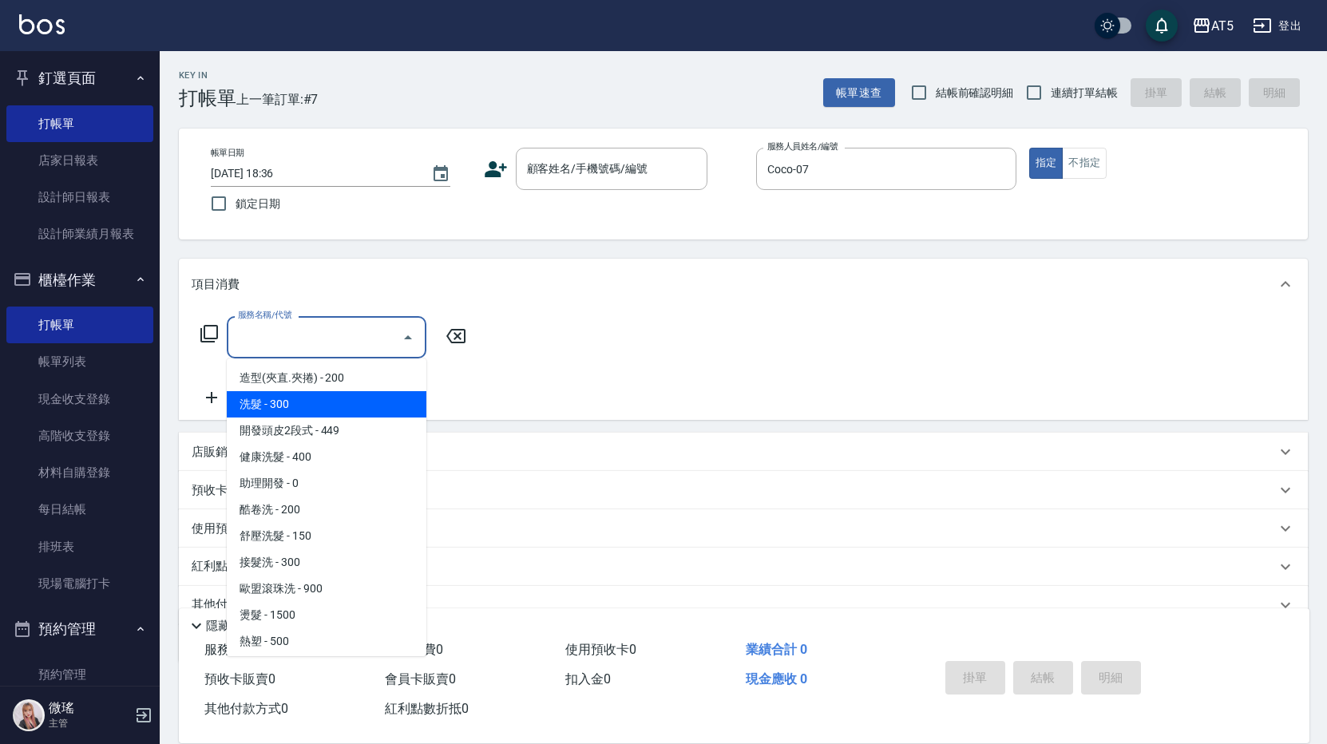
click at [306, 414] on span "洗髮 - 300" at bounding box center [327, 404] width 200 height 26
type input "洗髮(201)"
type input "30"
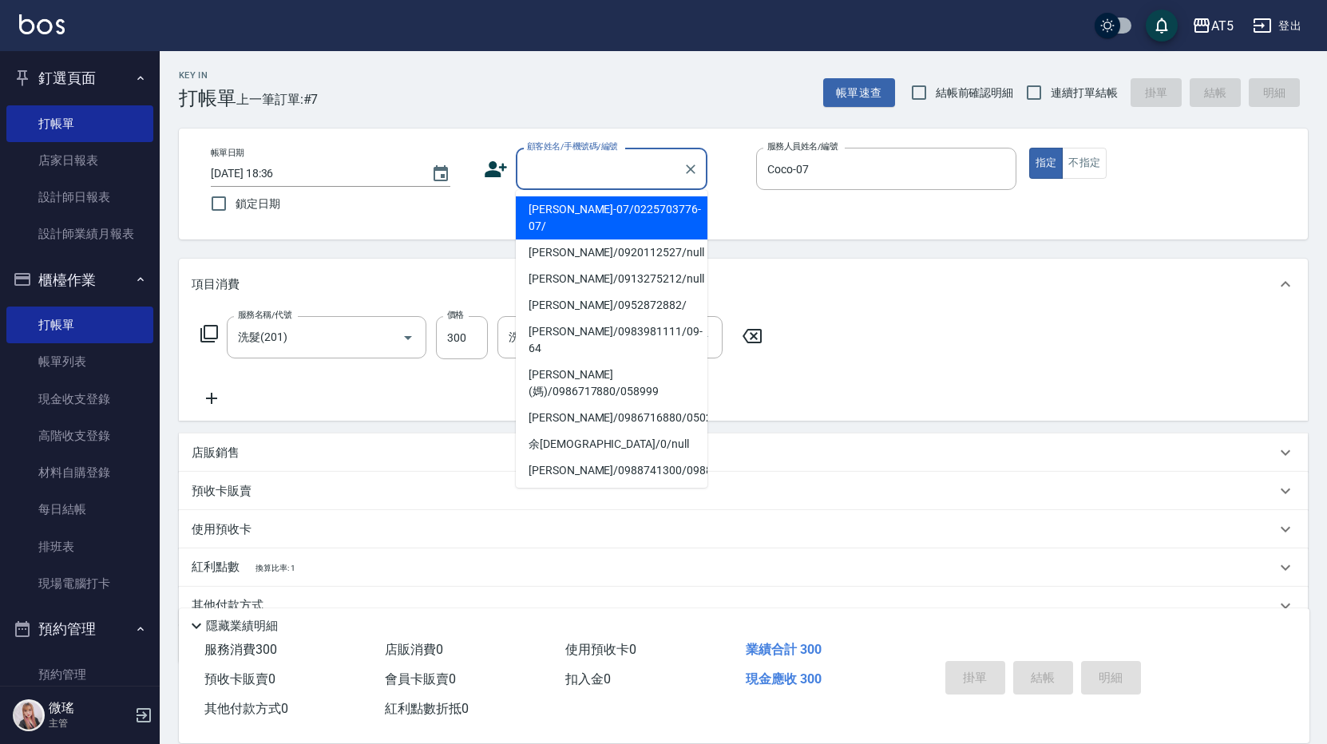
click at [582, 165] on div "顧客姓名/手機號碼/編號 顧客姓名/手機號碼/編號" at bounding box center [612, 169] width 192 height 42
click at [597, 212] on li "余珮瑜-07/0225703776-07/" at bounding box center [612, 217] width 192 height 43
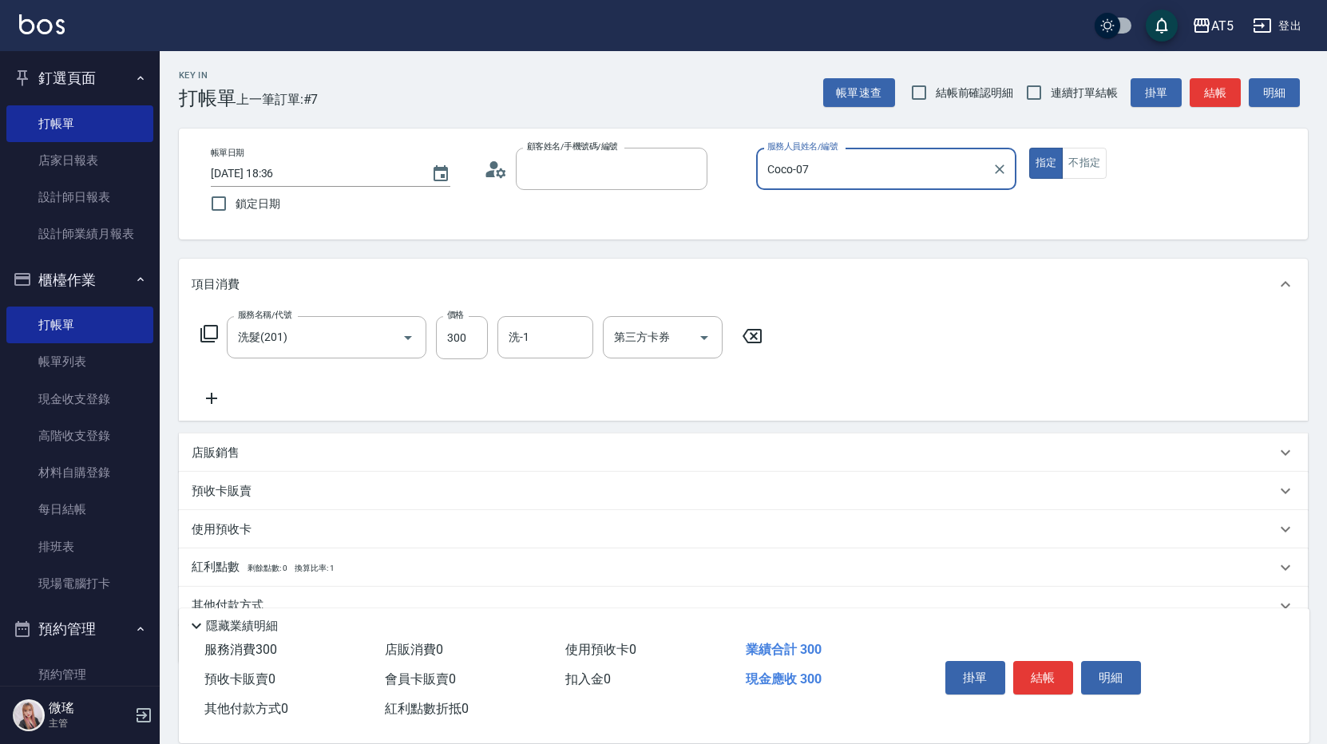
type input "余珮瑜-07/0225703776-07/"
click at [1018, 686] on button "結帳" at bounding box center [1043, 678] width 60 height 34
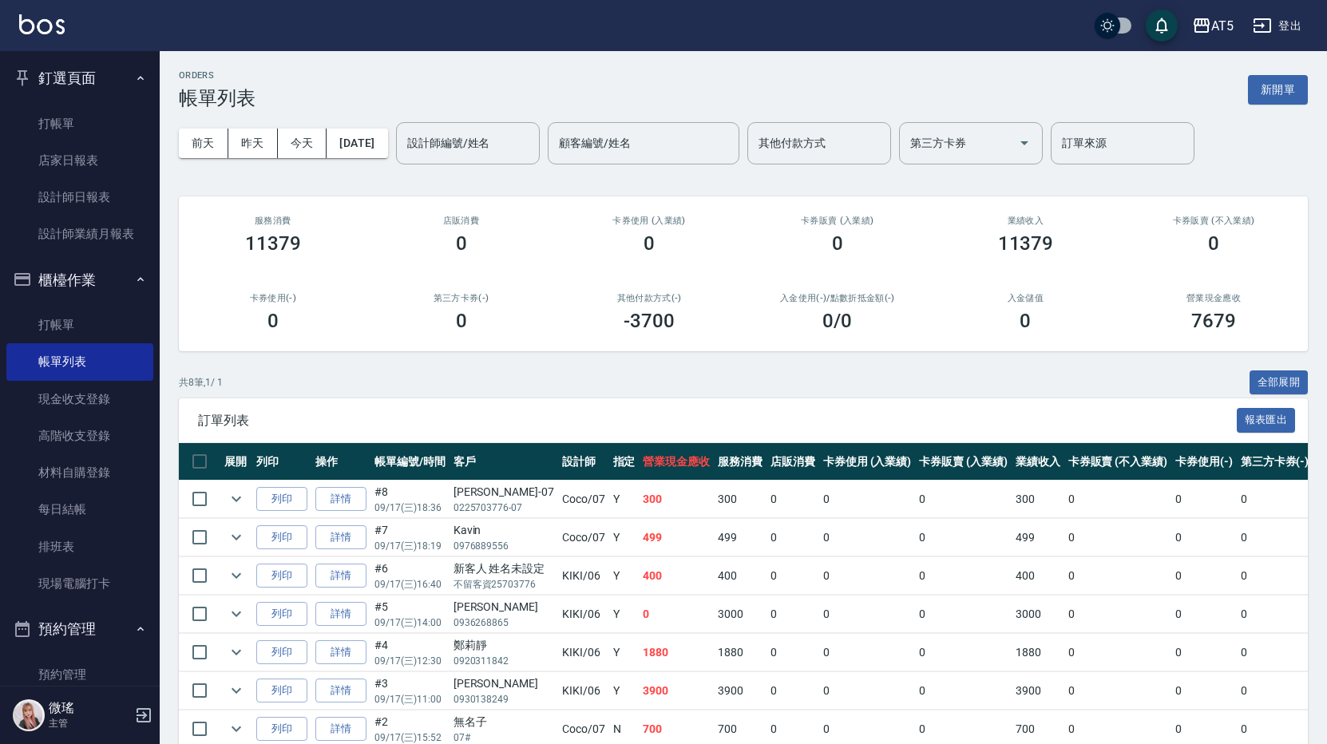
drag, startPoint x: 1045, startPoint y: 682, endPoint x: 925, endPoint y: 685, distance: 119.8
click at [930, 704] on tbody "列印 詳情 #8 09/17 (三) 18:36 余珮瑜-07 0225703776-07 Coco /07 Y 300 300 0 0 0 300 0 0 …" at bounding box center [919, 634] width 1480 height 307
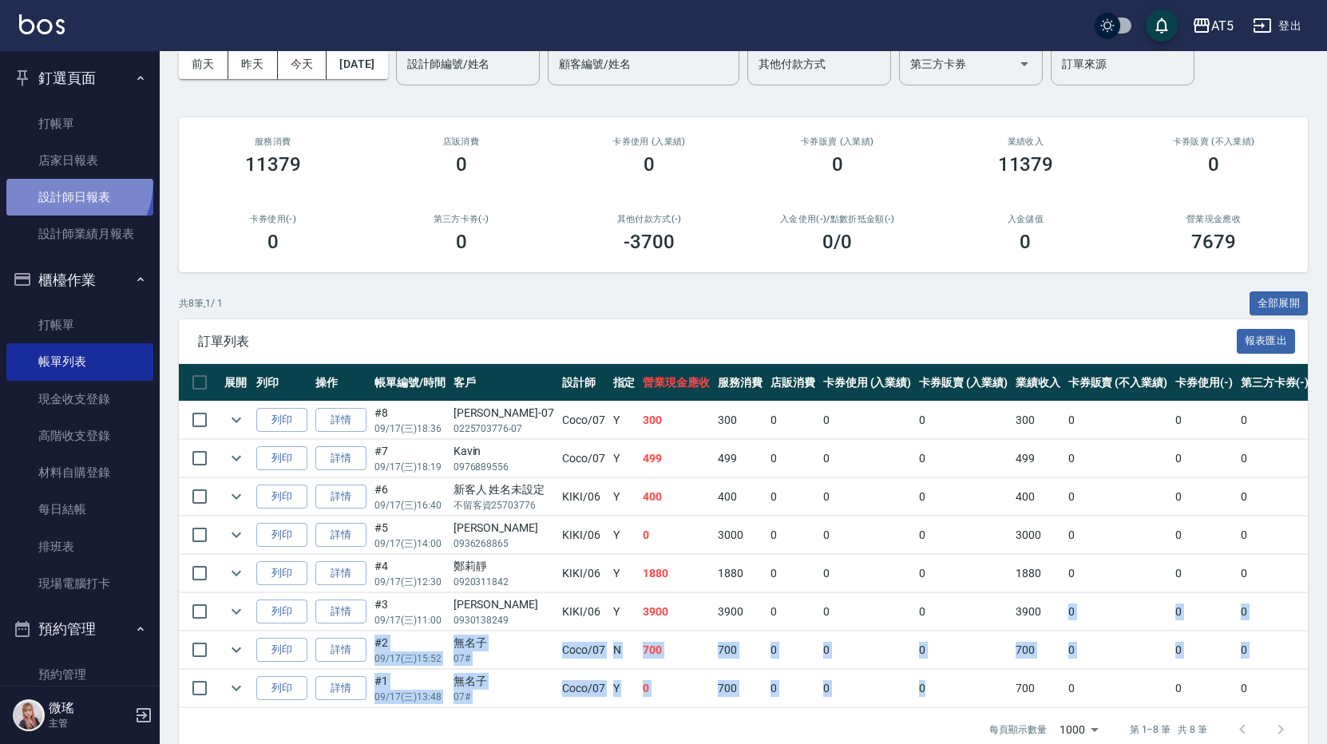
click at [57, 180] on link "設計師日報表" at bounding box center [79, 197] width 147 height 37
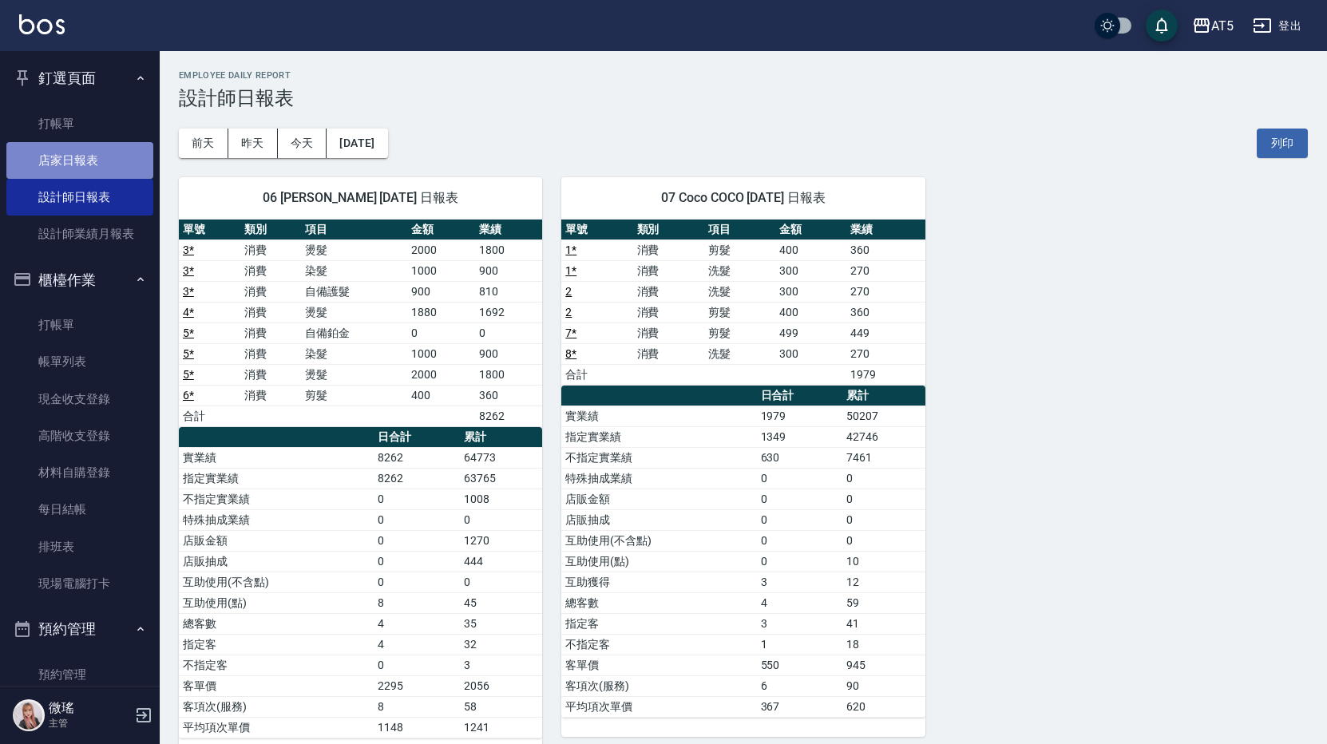
click at [101, 154] on link "店家日報表" at bounding box center [79, 160] width 147 height 37
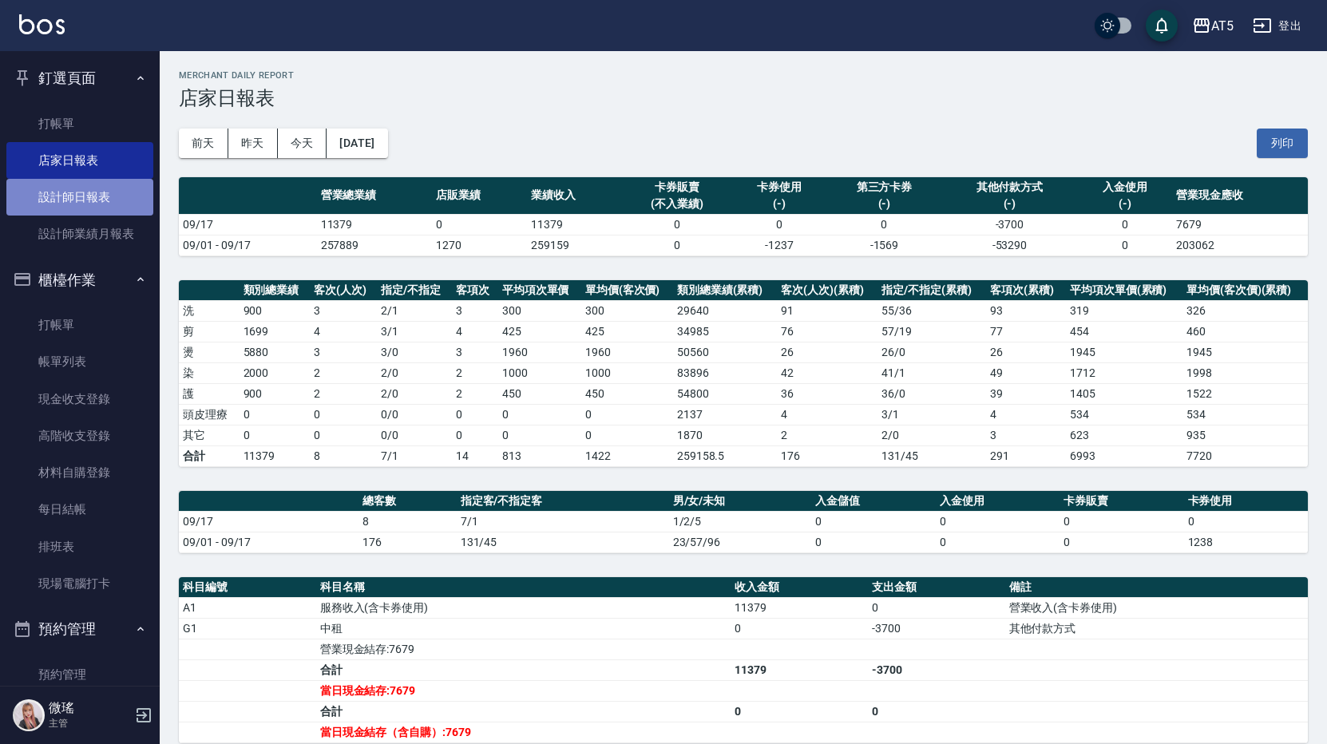
click at [84, 196] on link "設計師日報表" at bounding box center [79, 197] width 147 height 37
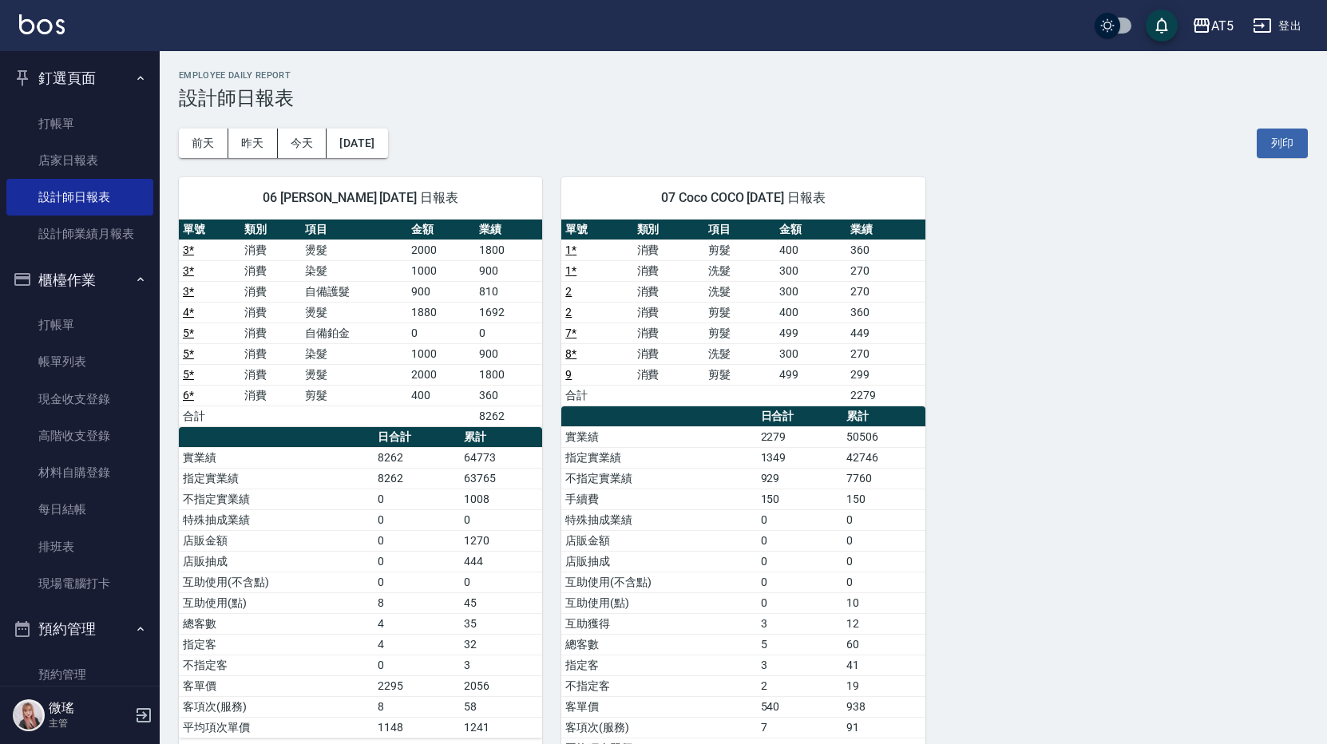
click at [139, 267] on button "櫃檯作業" at bounding box center [79, 281] width 147 height 42
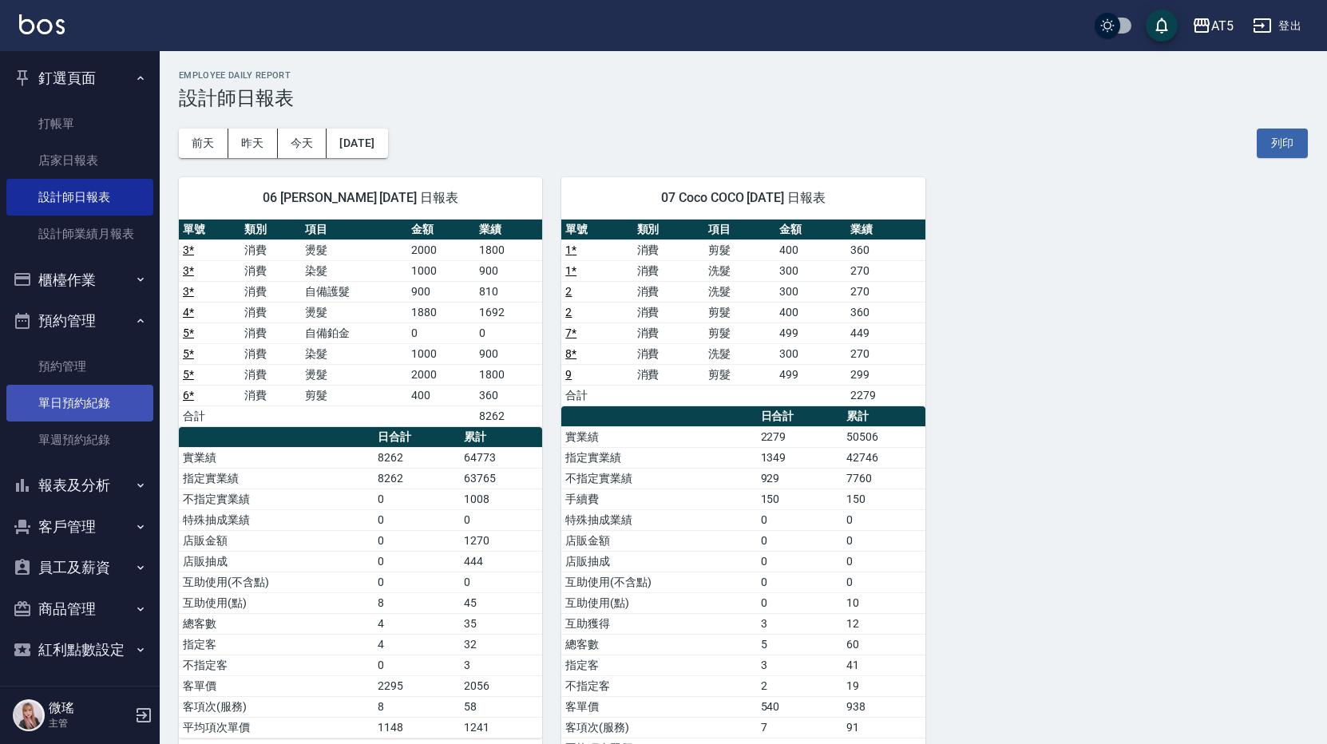
click at [111, 400] on link "單日預約紀錄" at bounding box center [79, 403] width 147 height 37
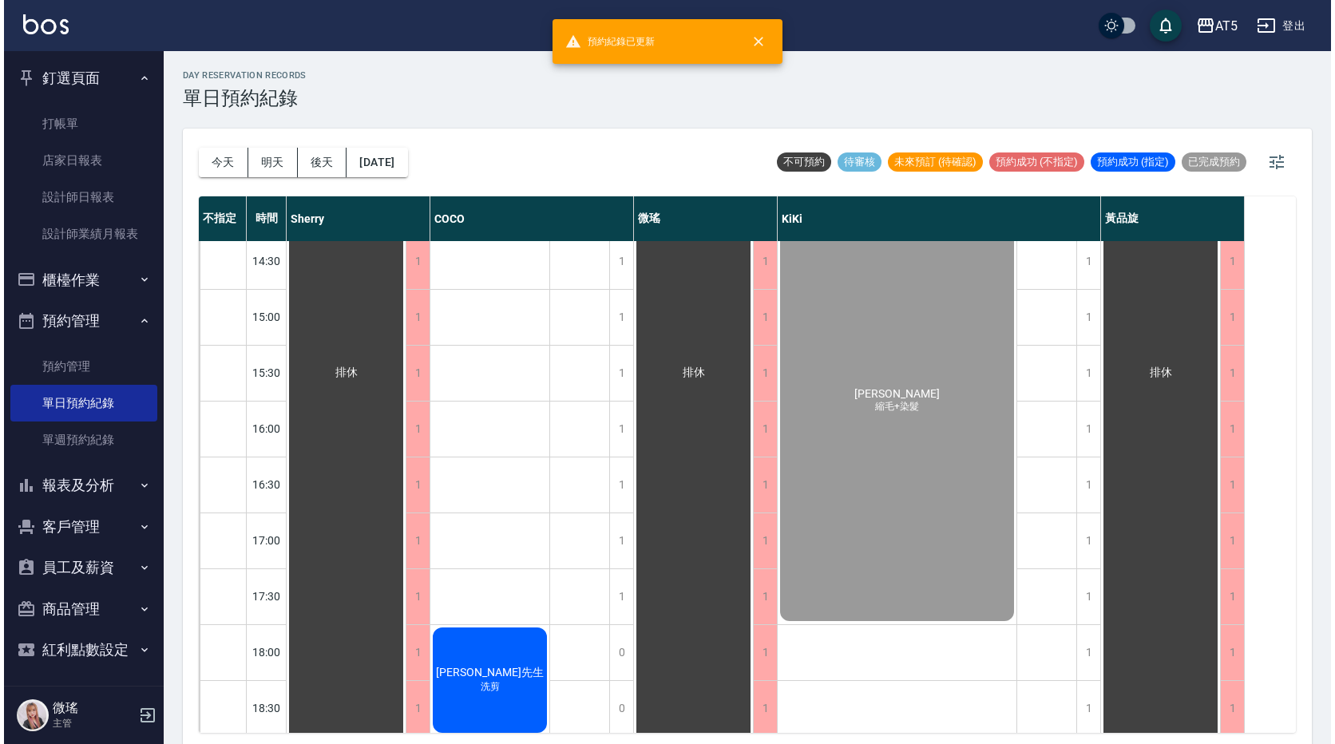
scroll to position [527, 0]
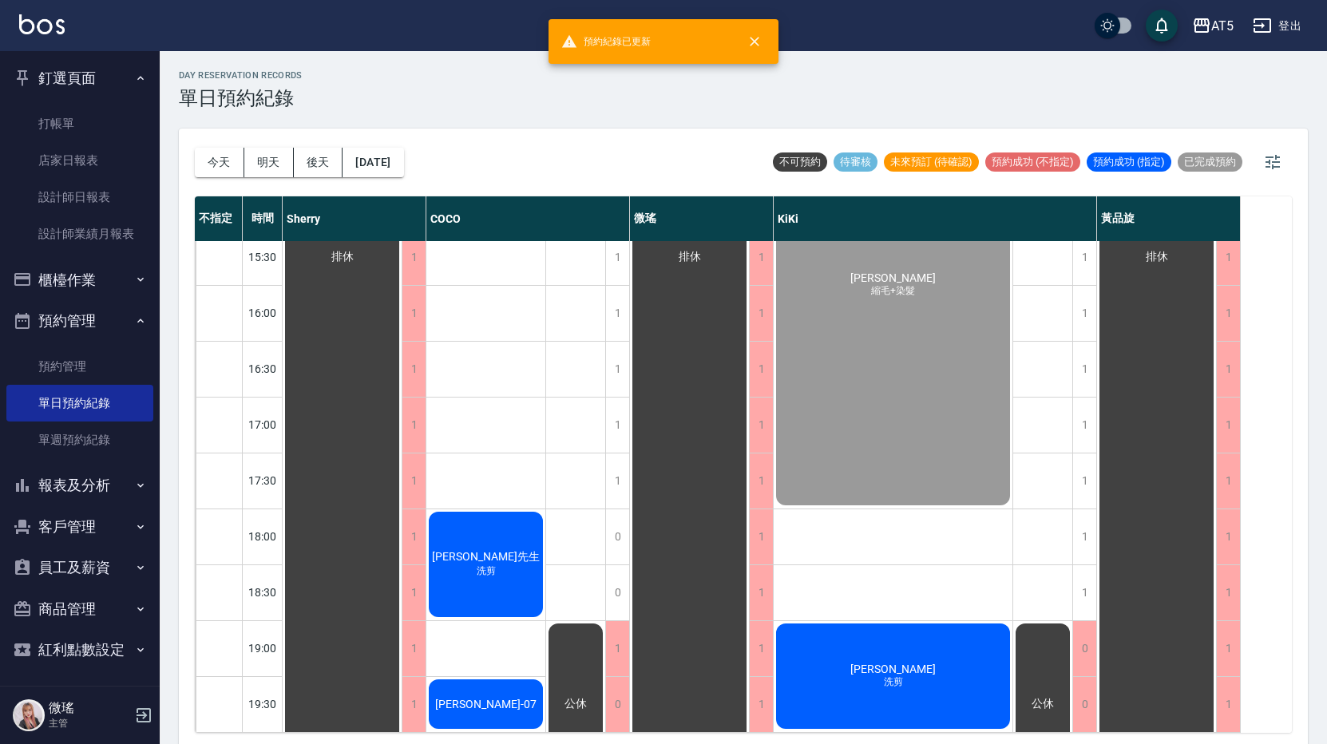
click at [870, 645] on div "David 洗剪" at bounding box center [893, 676] width 239 height 110
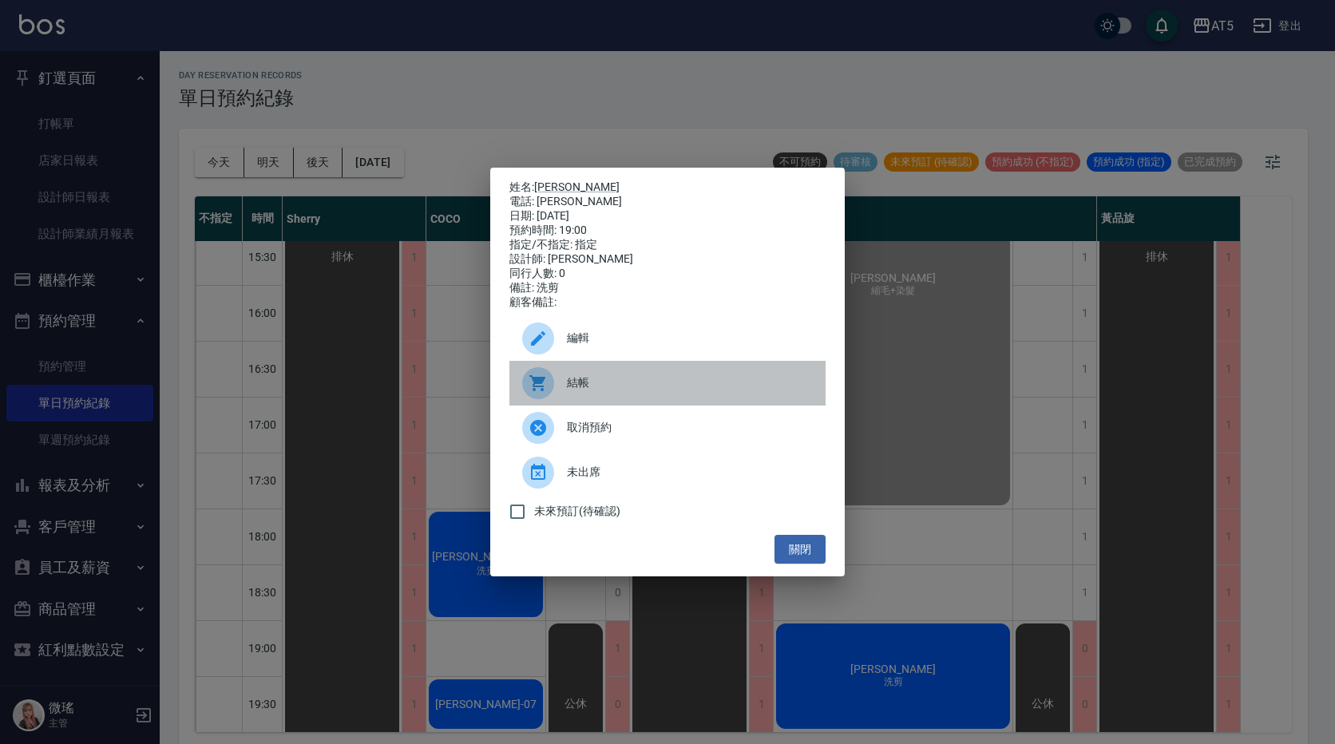
click at [620, 373] on div "結帳" at bounding box center [668, 383] width 316 height 45
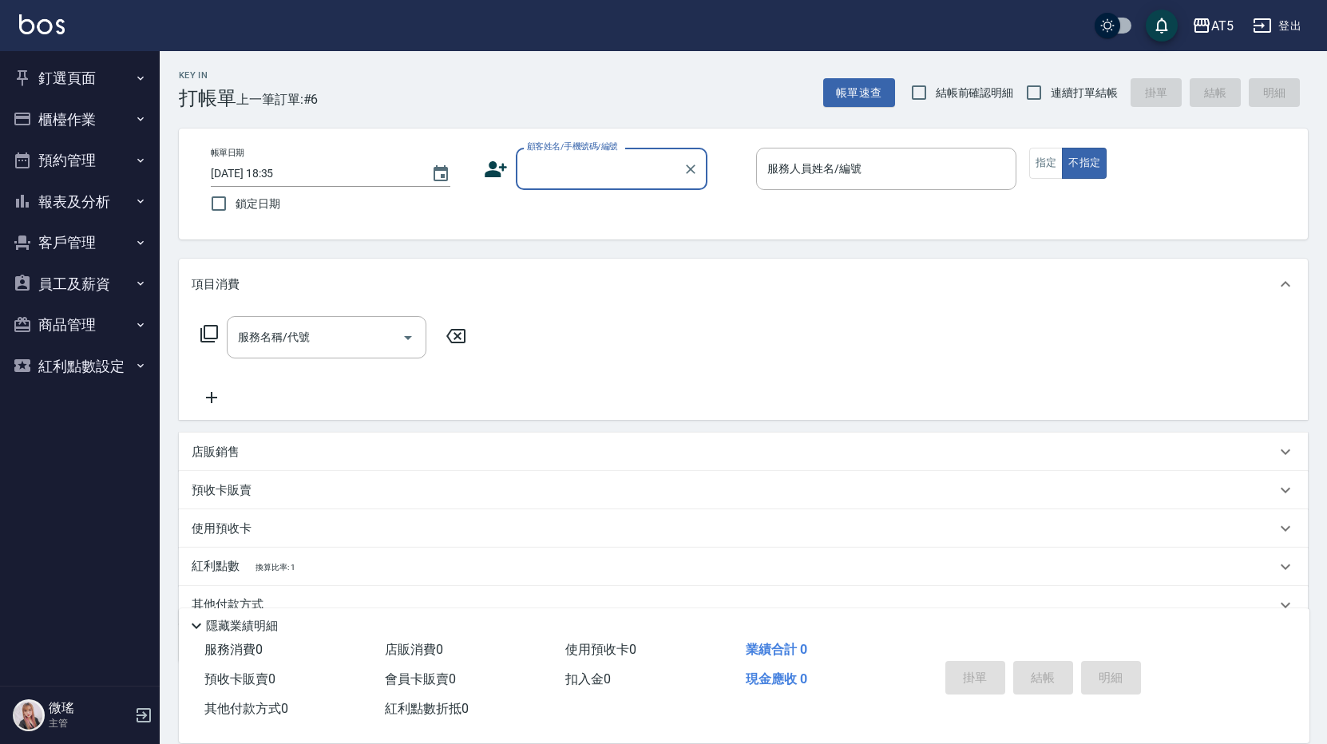
click at [581, 178] on input "顧客姓名/手機號碼/編號" at bounding box center [599, 169] width 153 height 28
type input "ka"
click at [82, 165] on button "預約管理" at bounding box center [79, 161] width 147 height 42
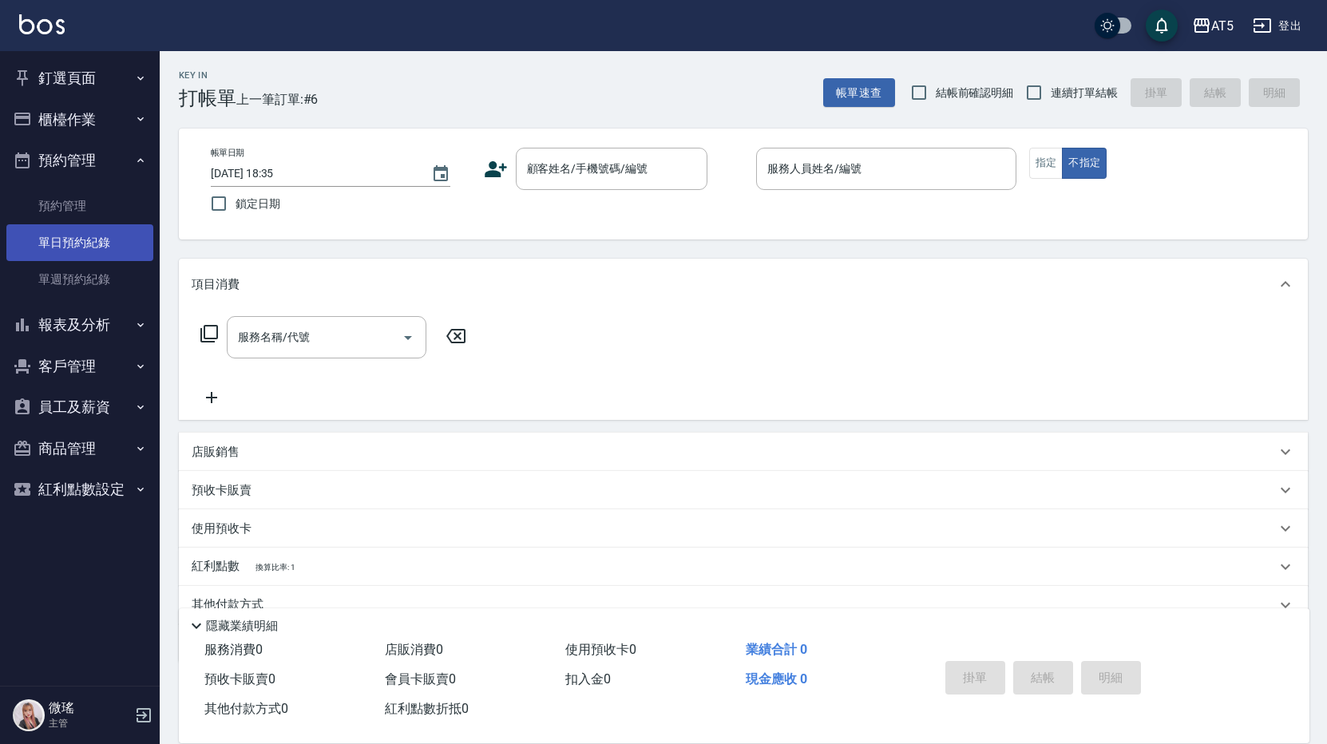
click at [93, 236] on link "單日預約紀錄" at bounding box center [79, 242] width 147 height 37
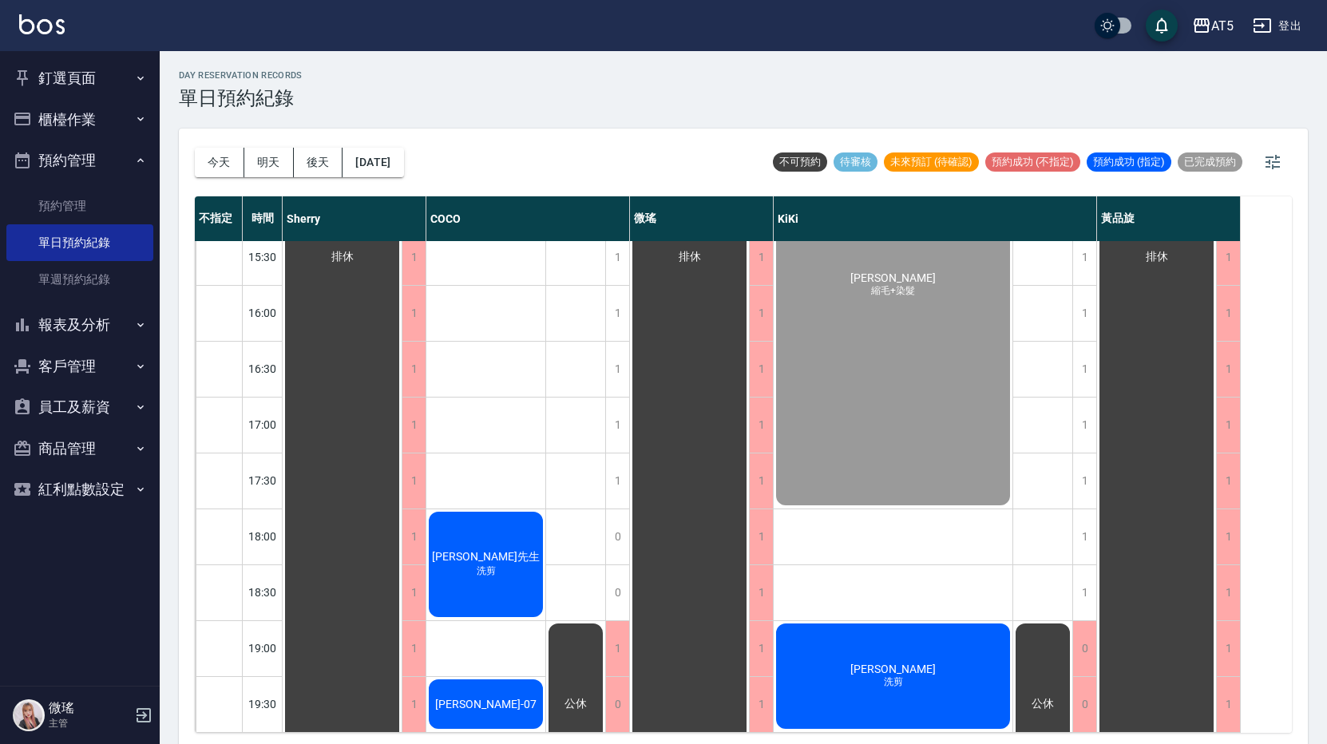
scroll to position [5, 0]
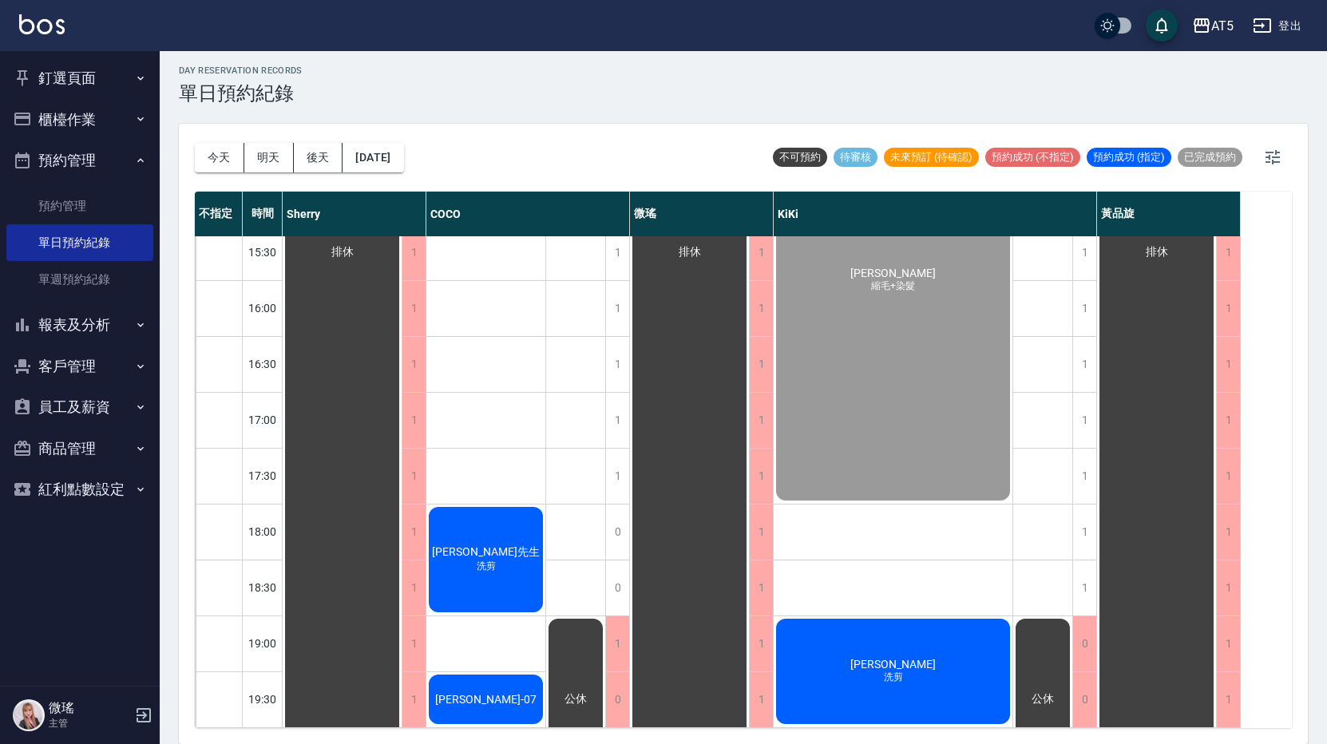
click at [508, 538] on div "翁先生 洗剪" at bounding box center [485, 560] width 119 height 110
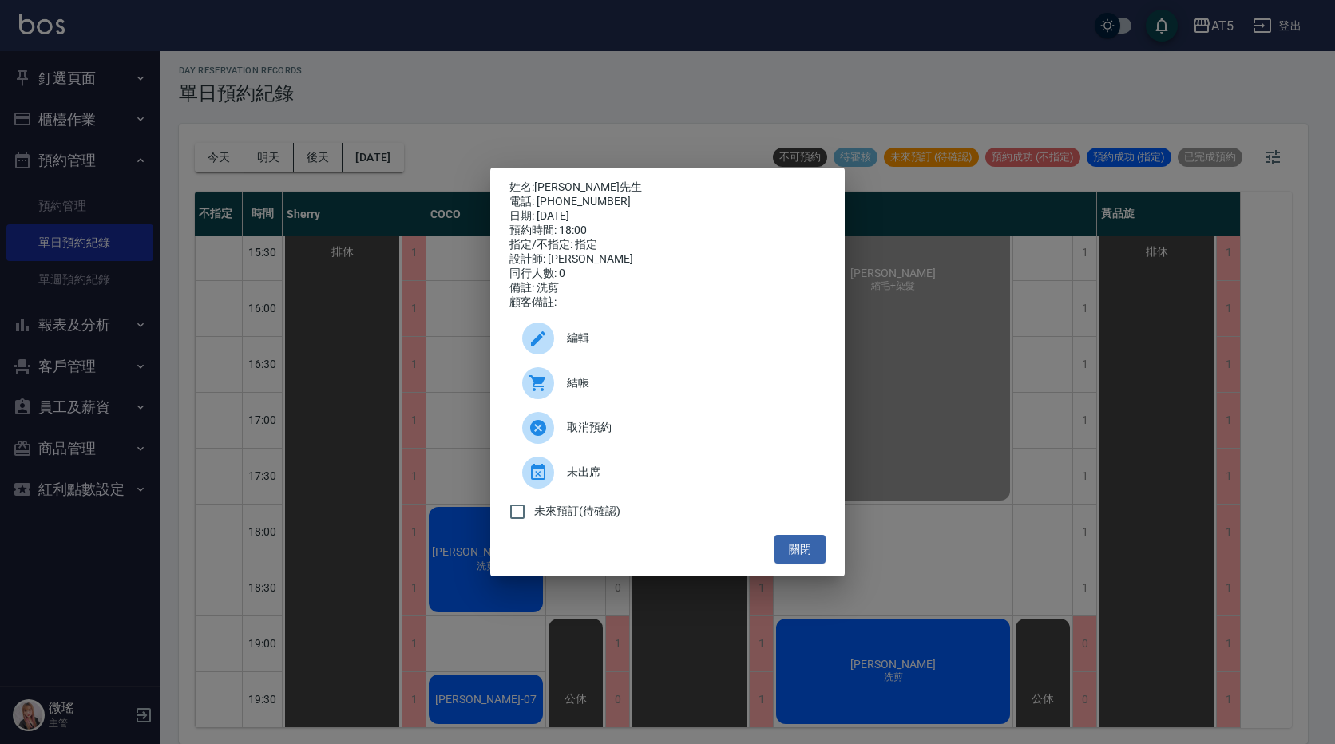
click at [567, 338] on span "編輯" at bounding box center [690, 338] width 246 height 17
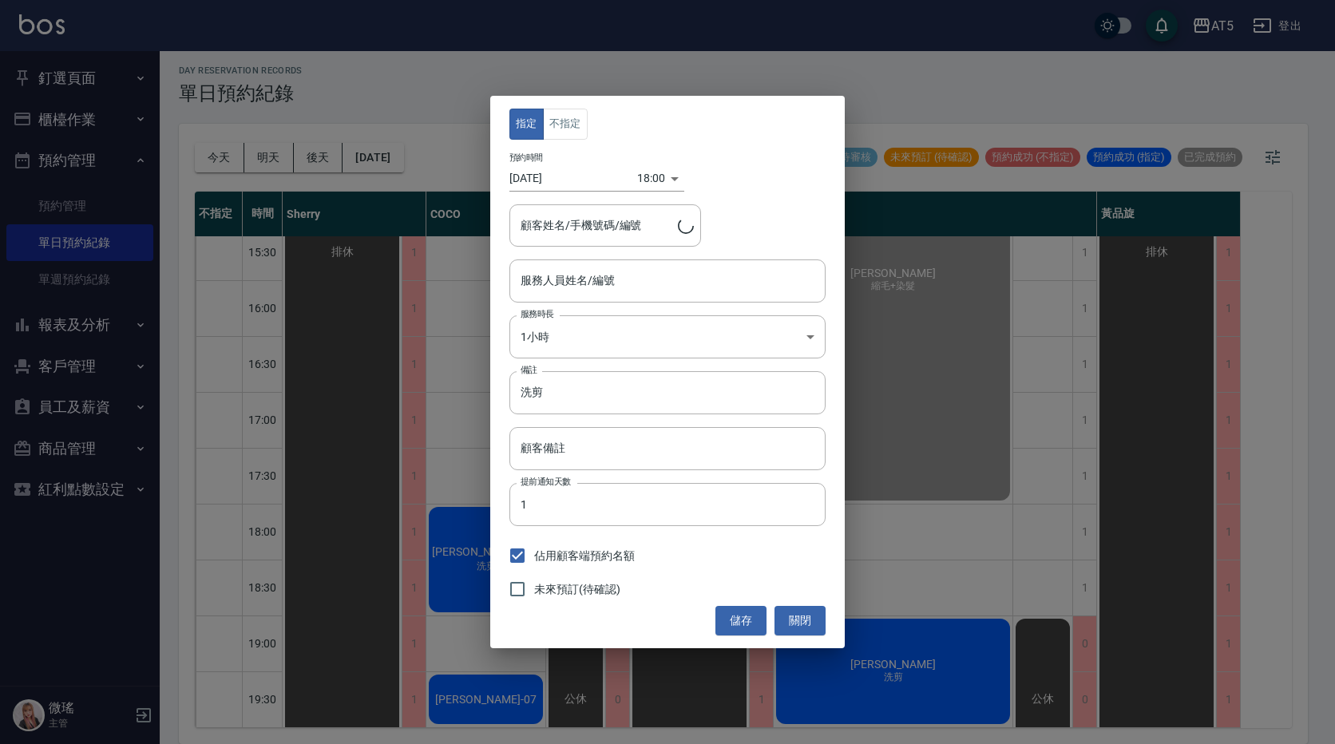
type input "Coco-07"
type input "翁先生/0963486589"
click at [65, 89] on div "指定 不指定 預約時間 2025/09/17 18:00 1758103200000 顧客姓名/手機號碼/編號 翁先生/0963486589 顧客姓名/手機號…" at bounding box center [667, 372] width 1335 height 744
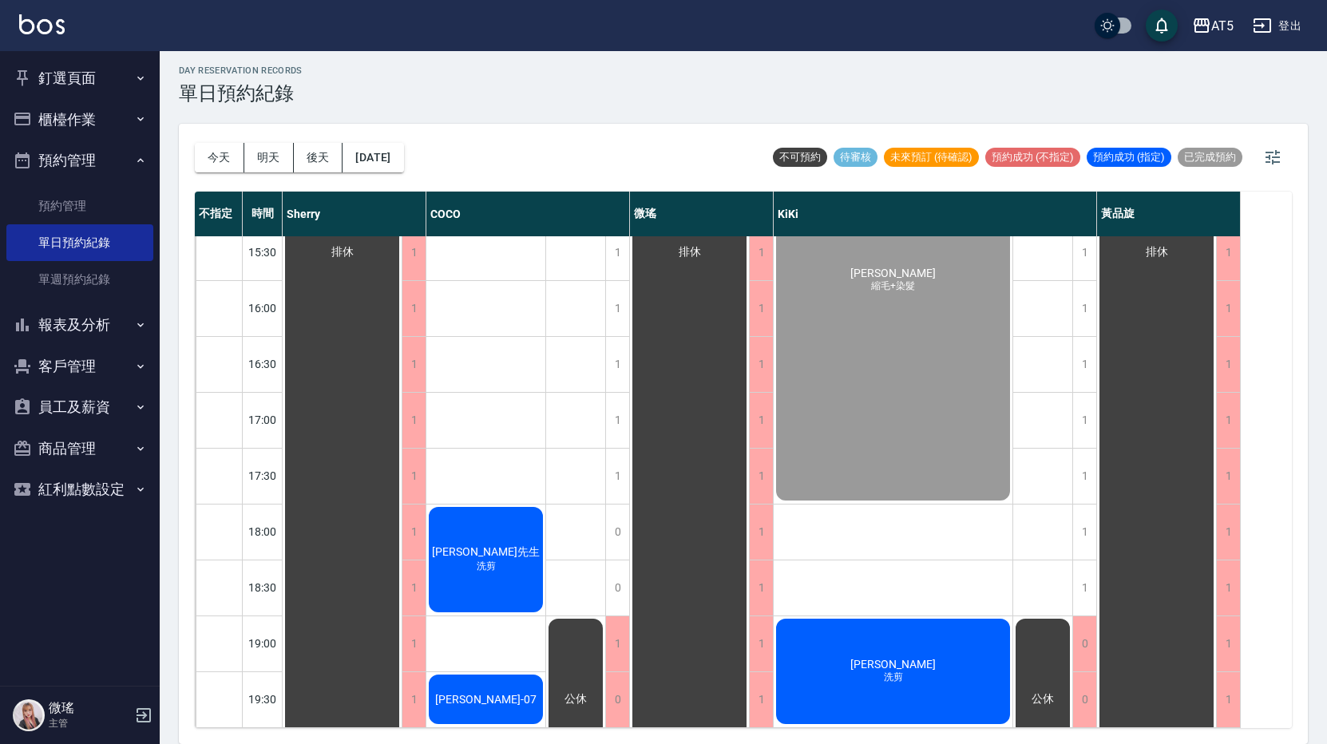
click at [99, 79] on button "釘選頁面" at bounding box center [79, 79] width 147 height 42
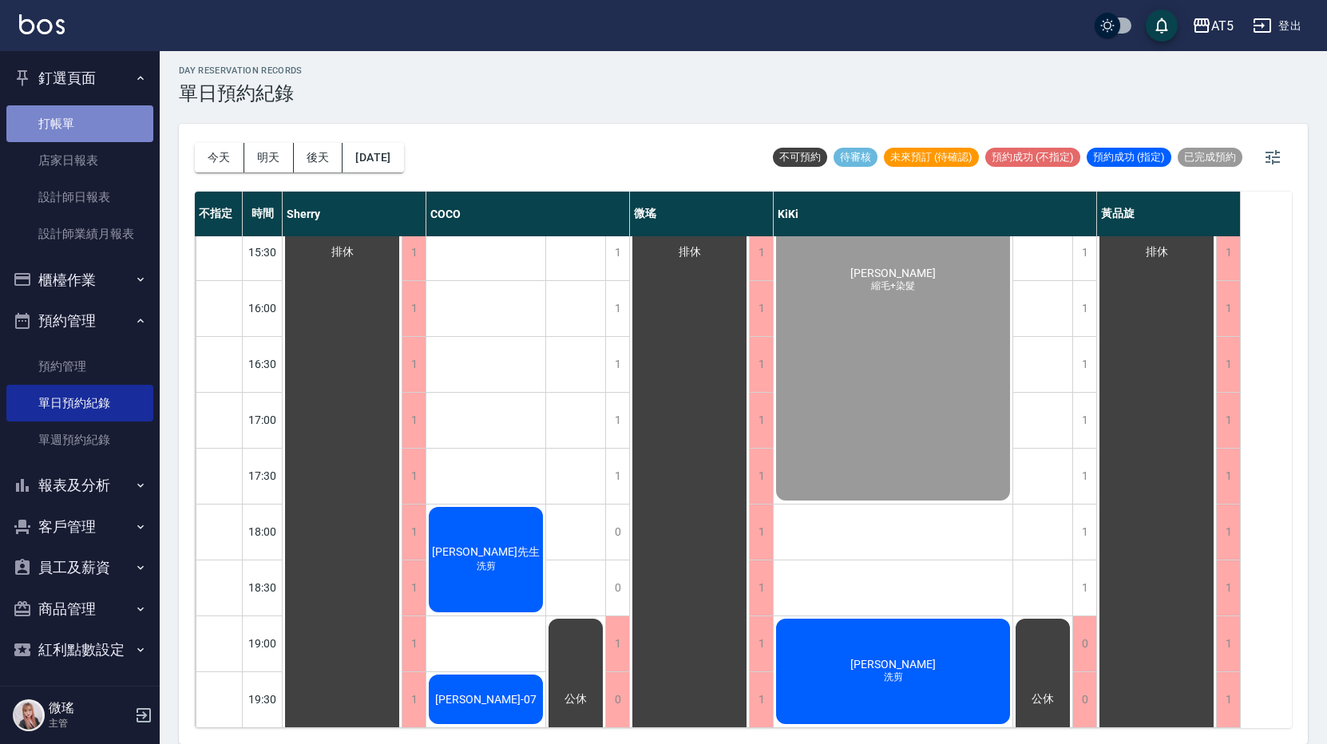
click at [109, 129] on link "打帳單" at bounding box center [79, 123] width 147 height 37
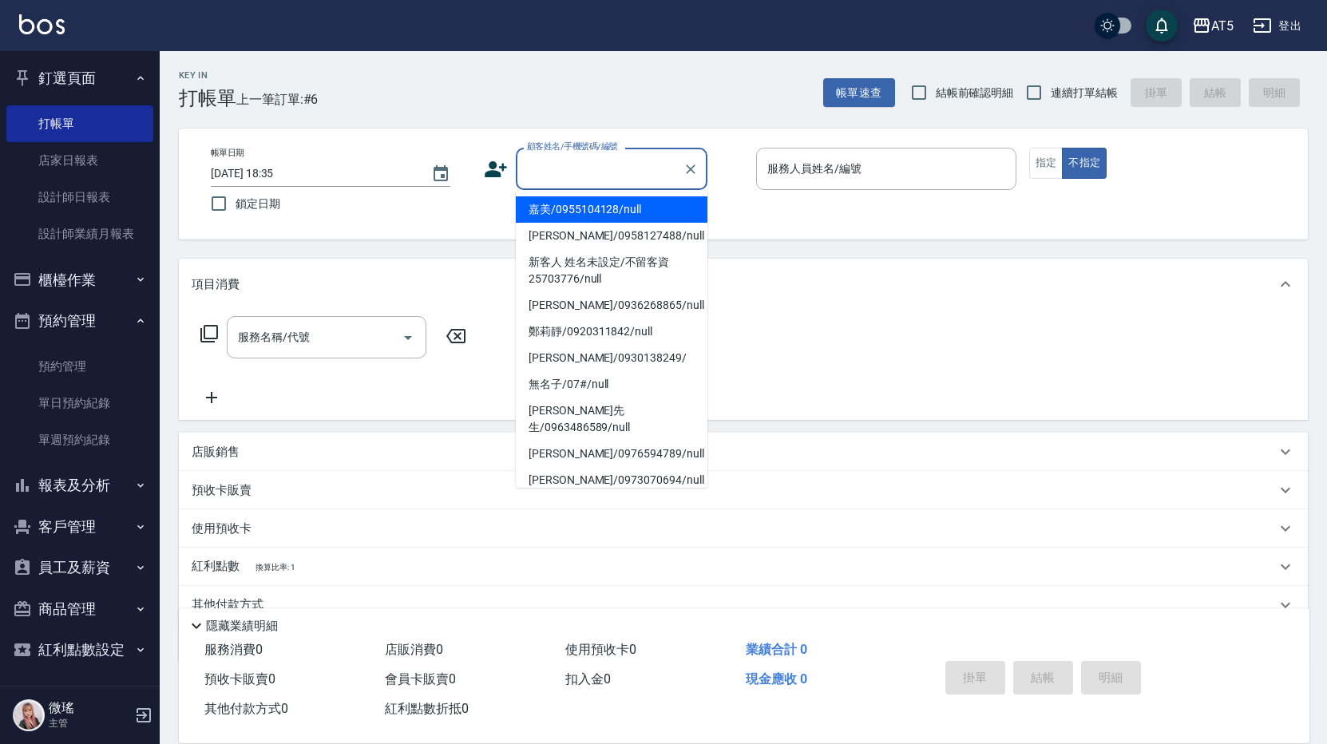
click at [580, 169] on input "顧客姓名/手機號碼/編號" at bounding box center [599, 169] width 153 height 28
type input "k"
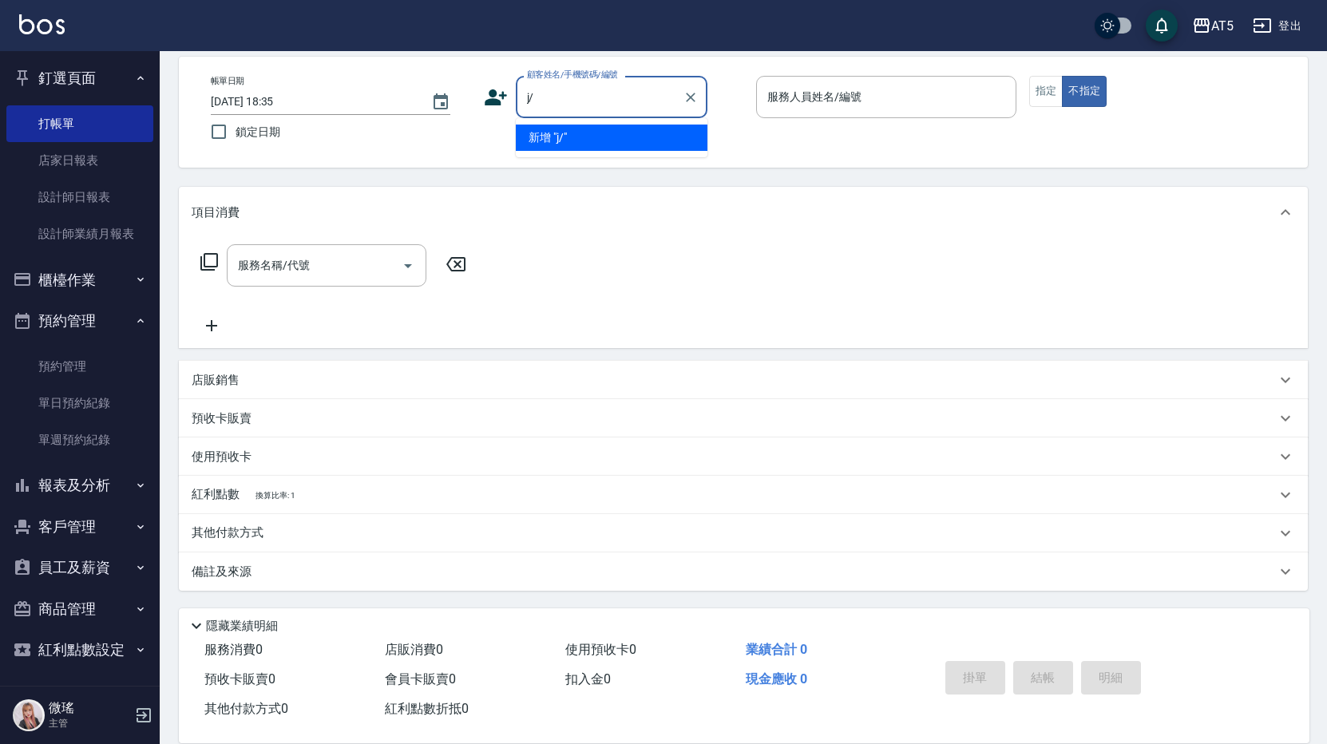
type input "j"
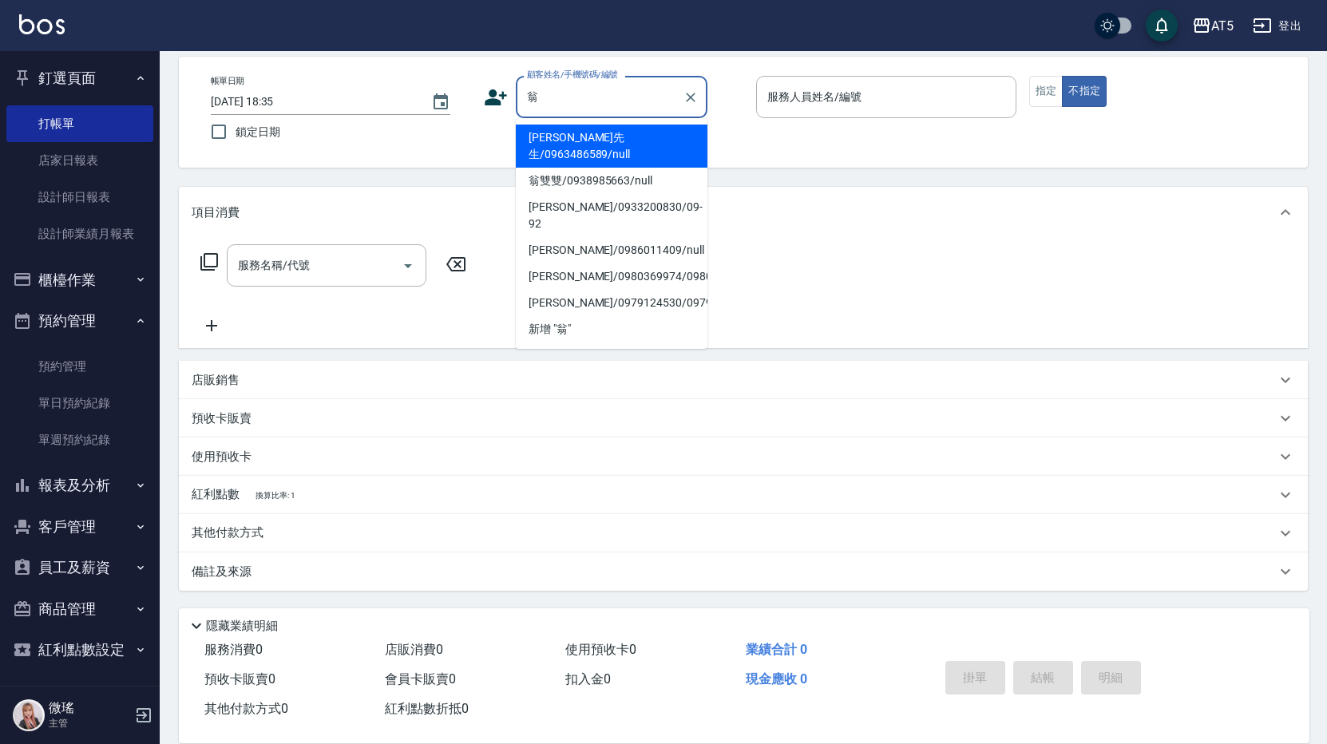
click at [613, 149] on li "翁先生/0963486589/null" at bounding box center [612, 146] width 192 height 43
type input "翁先生/0963486589/null"
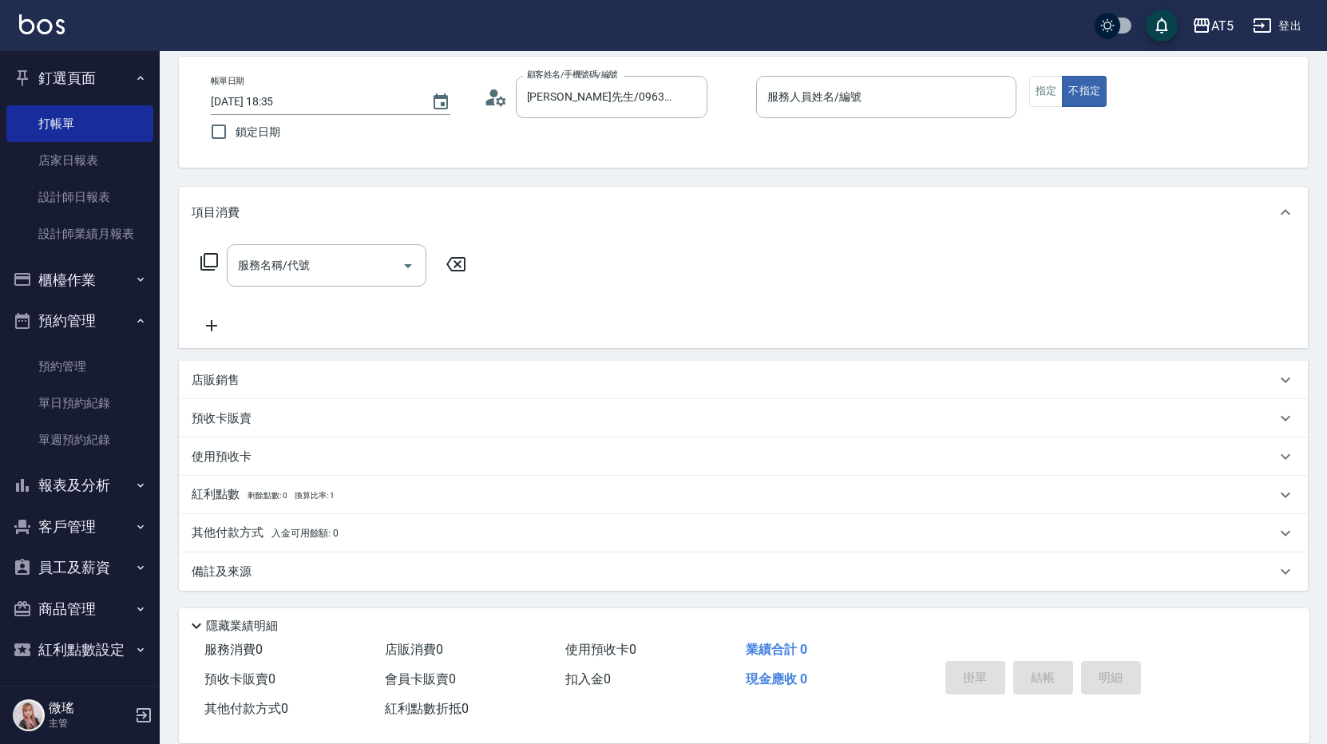
click at [217, 264] on icon at bounding box center [209, 262] width 18 height 18
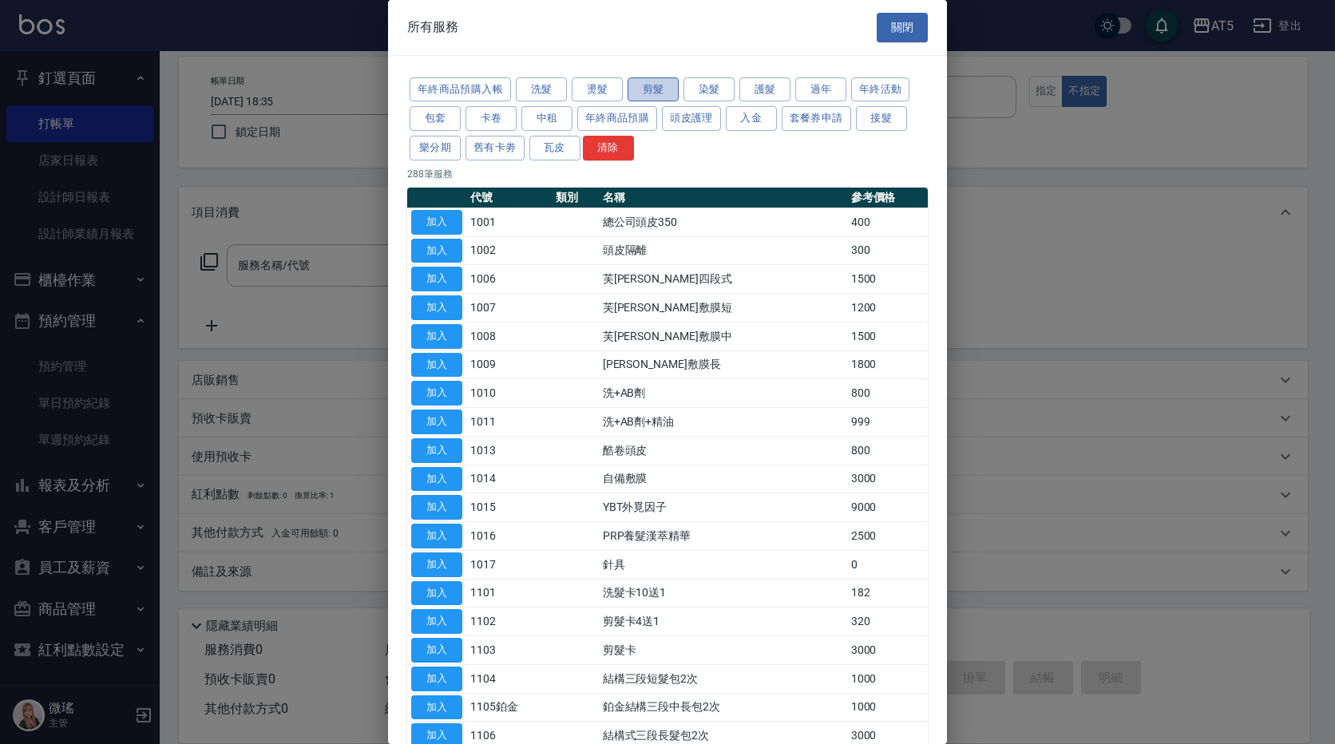
click at [672, 100] on button "剪髮" at bounding box center [653, 89] width 51 height 25
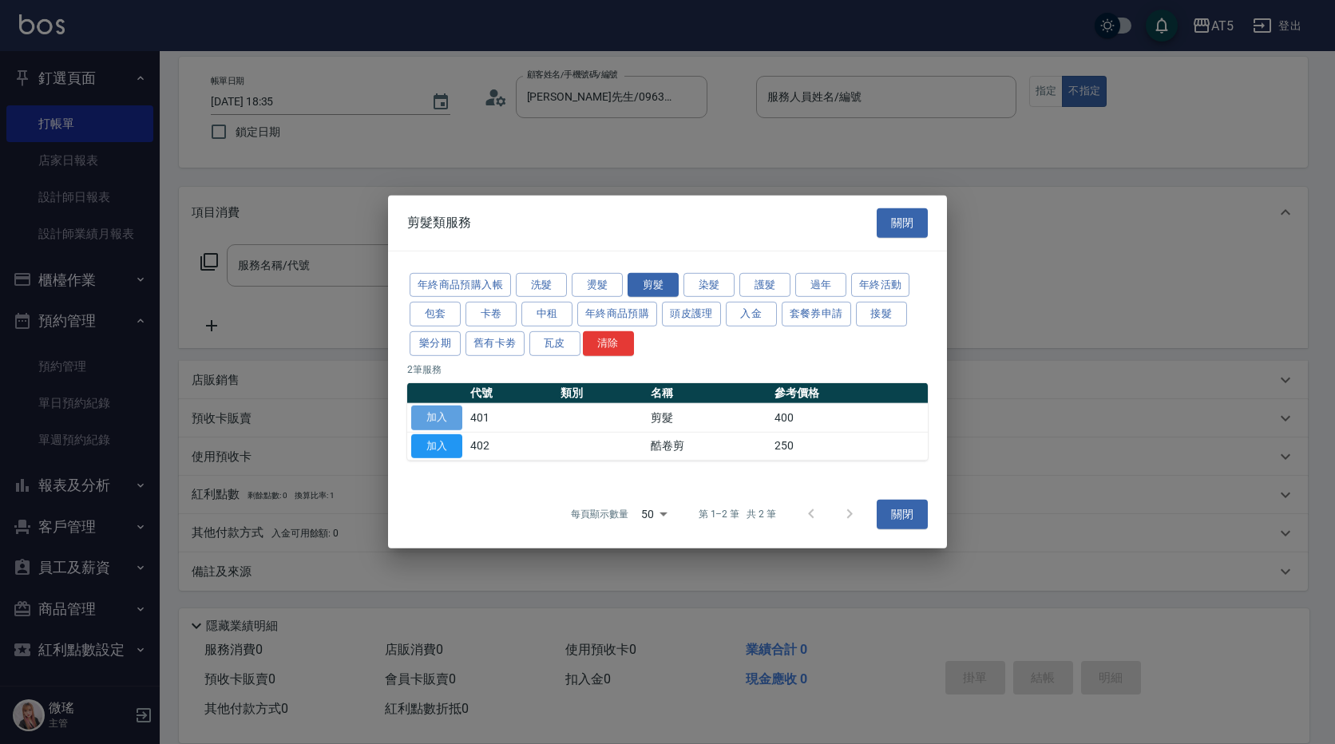
click at [446, 418] on button "加入" at bounding box center [436, 418] width 51 height 25
type input "剪髮(401)"
type input "40"
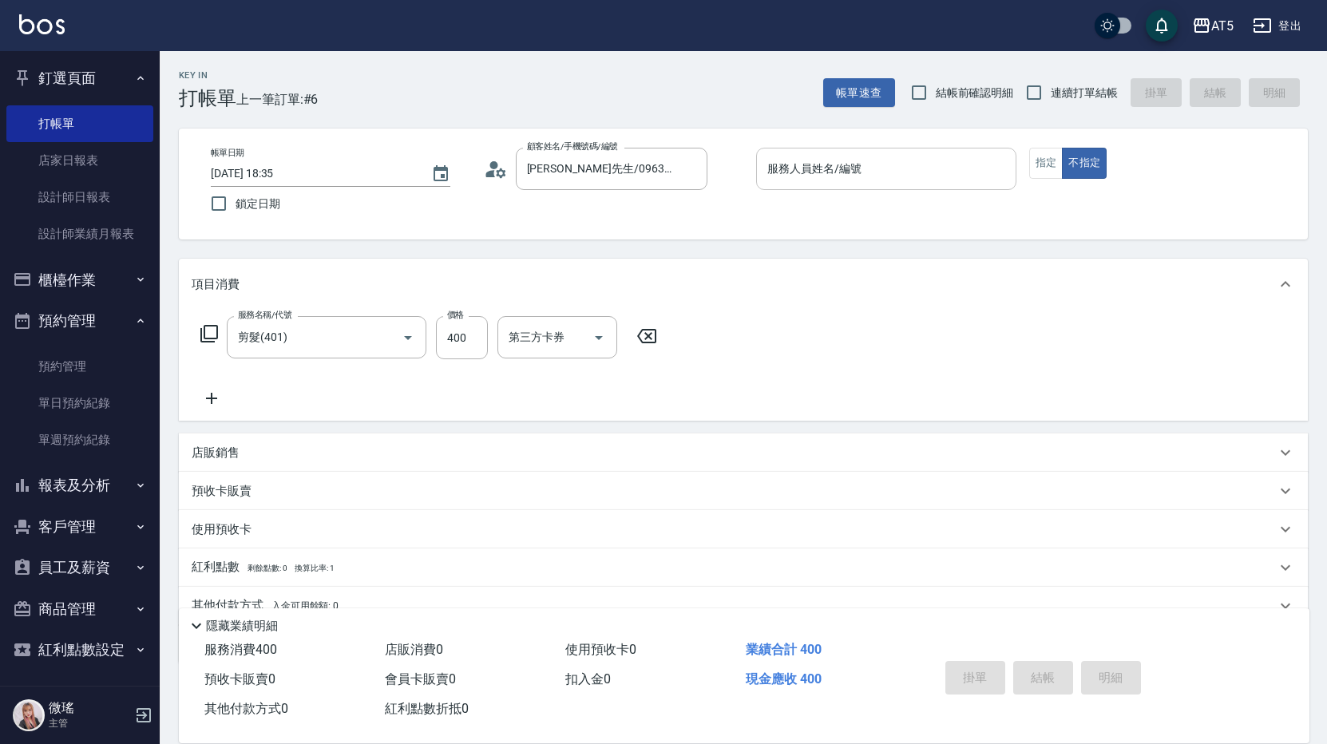
click at [904, 162] on input "服務人員姓名/編號" at bounding box center [886, 169] width 246 height 28
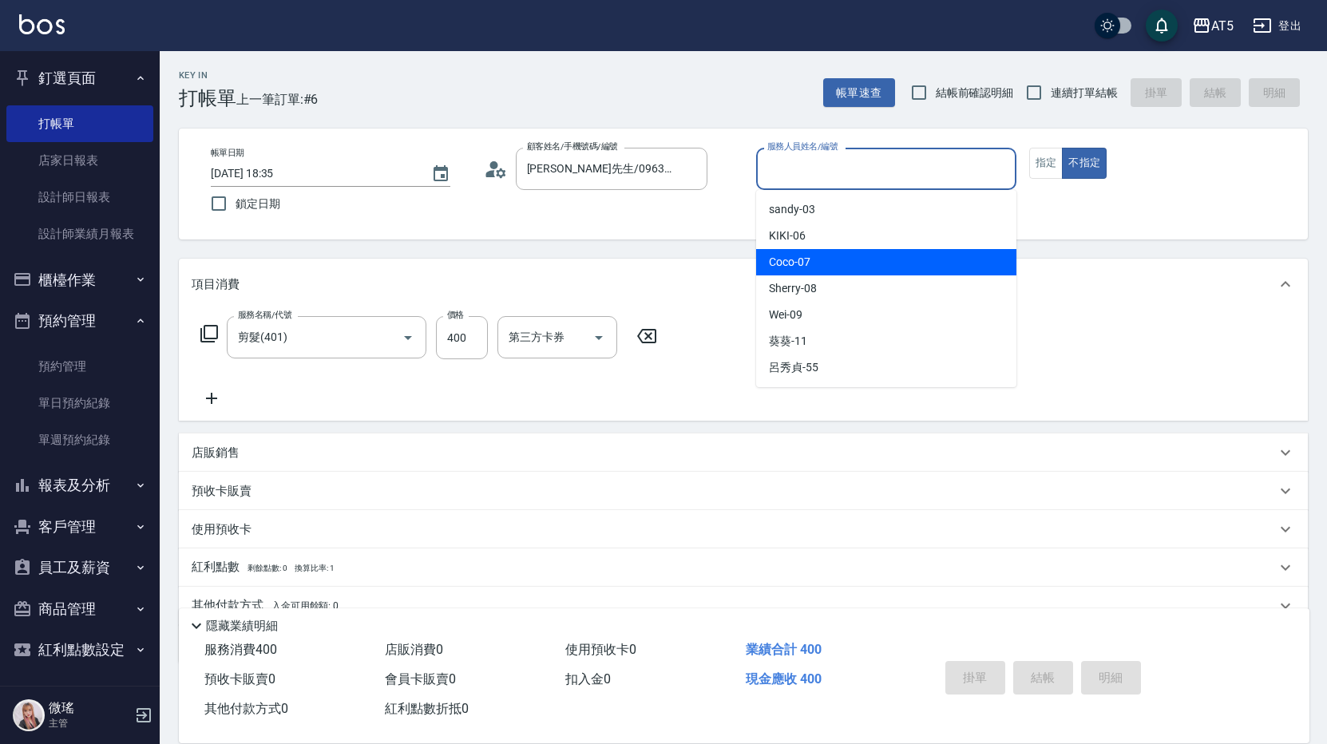
click at [860, 266] on div "Coco -07" at bounding box center [886, 262] width 260 height 26
type input "Coco-07"
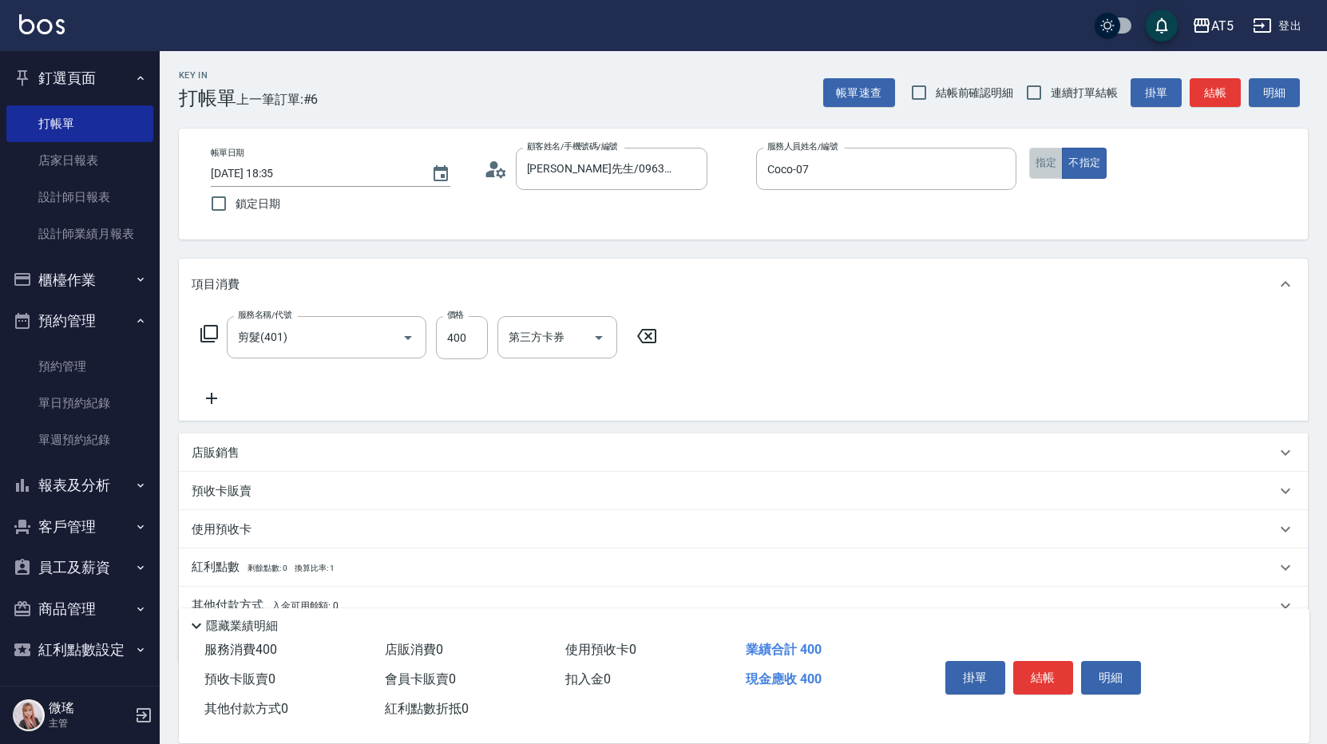
click at [1052, 164] on button "指定" at bounding box center [1046, 163] width 34 height 31
click at [1086, 169] on button "不指定" at bounding box center [1084, 163] width 45 height 31
click at [1211, 95] on button "結帳" at bounding box center [1215, 93] width 51 height 30
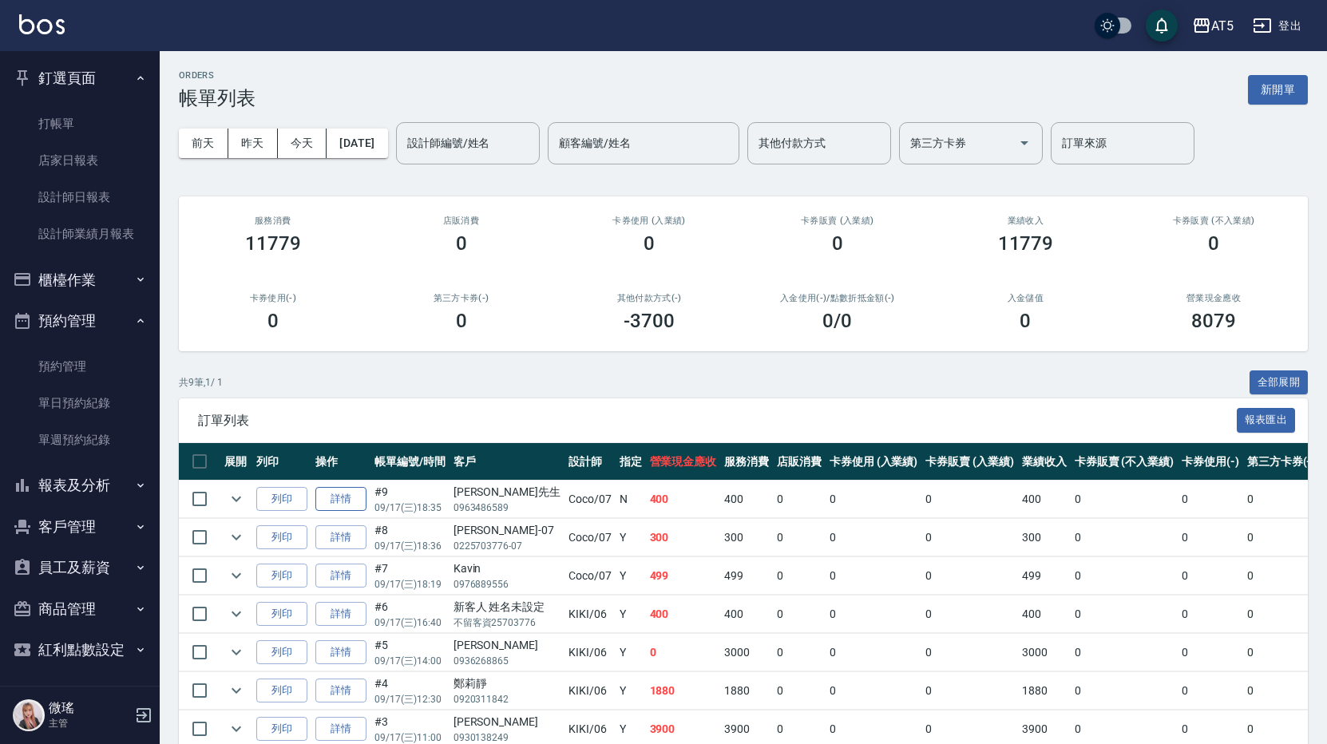
click at [348, 502] on link "詳情" at bounding box center [340, 499] width 51 height 25
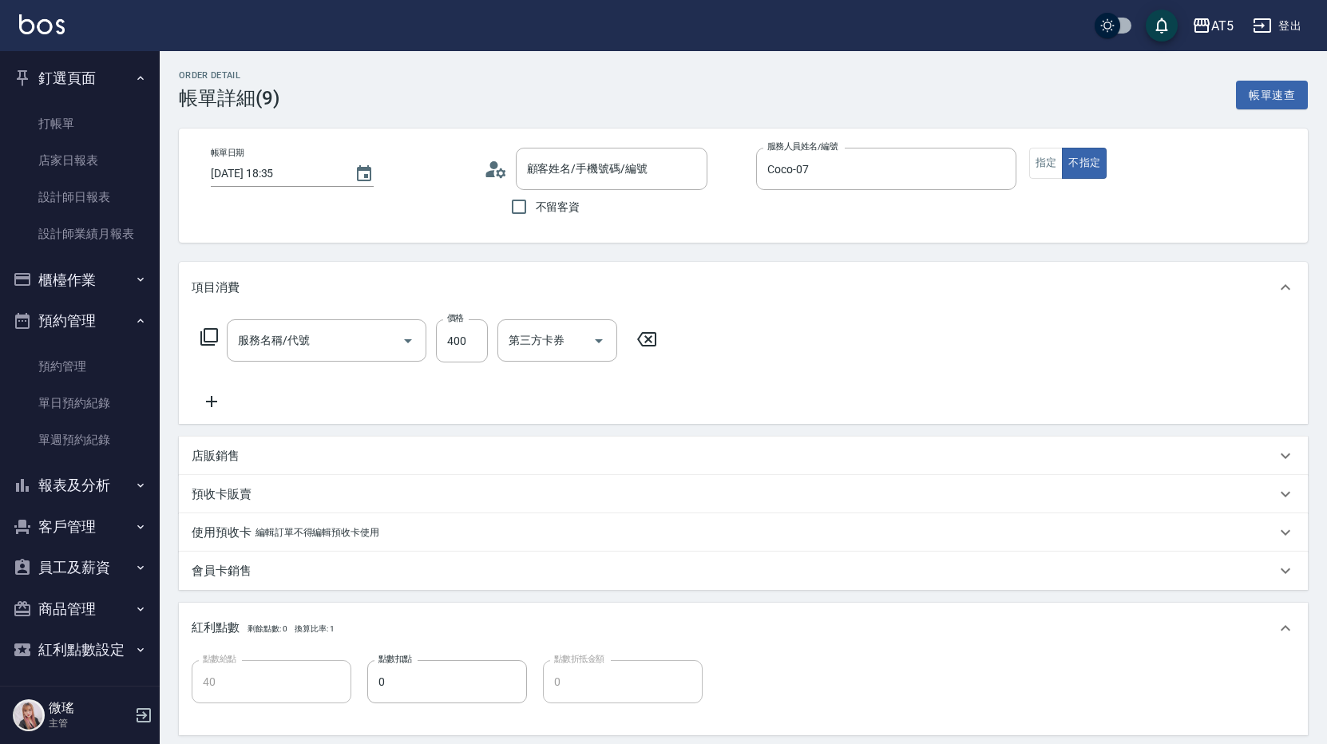
type input "2025/09/17 18:35"
type input "Coco-07"
type input "40"
type input "剪髮(401)"
type input "翁先生/0963486589/null"
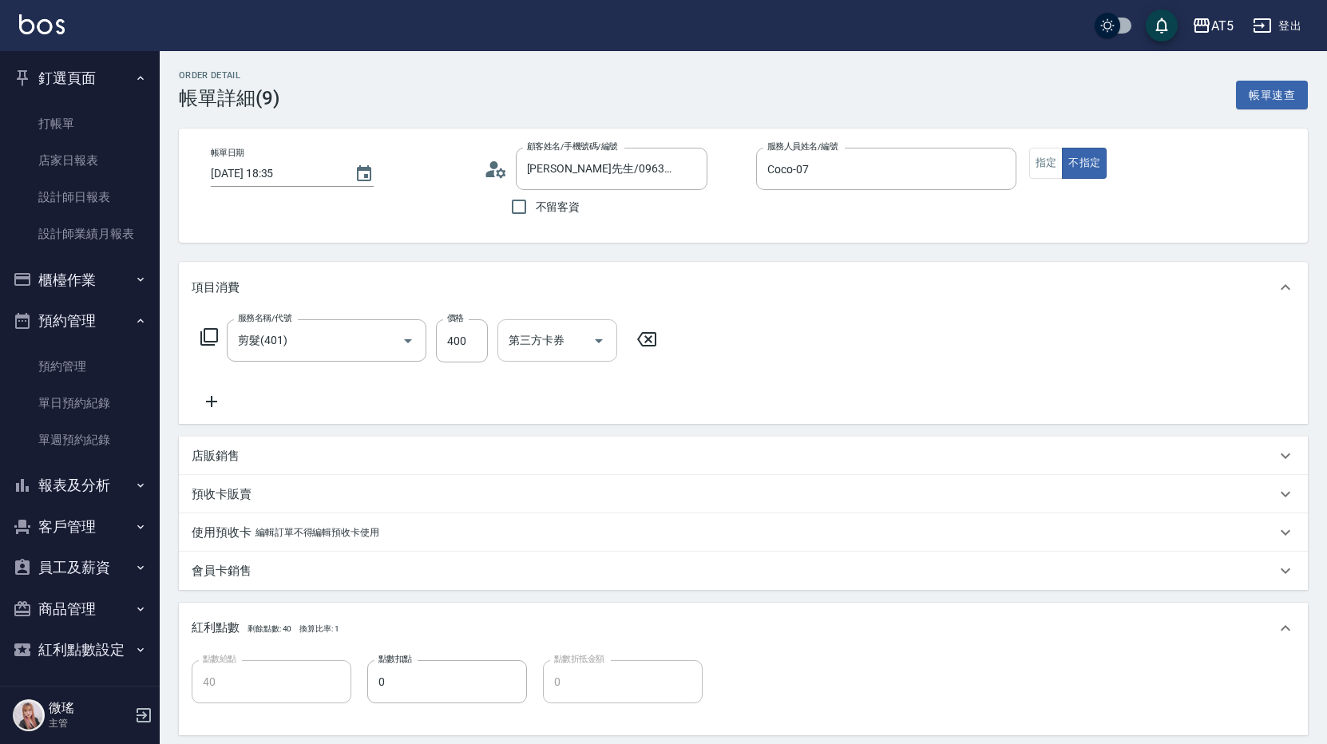
click at [596, 339] on icon "Open" at bounding box center [599, 341] width 8 height 4
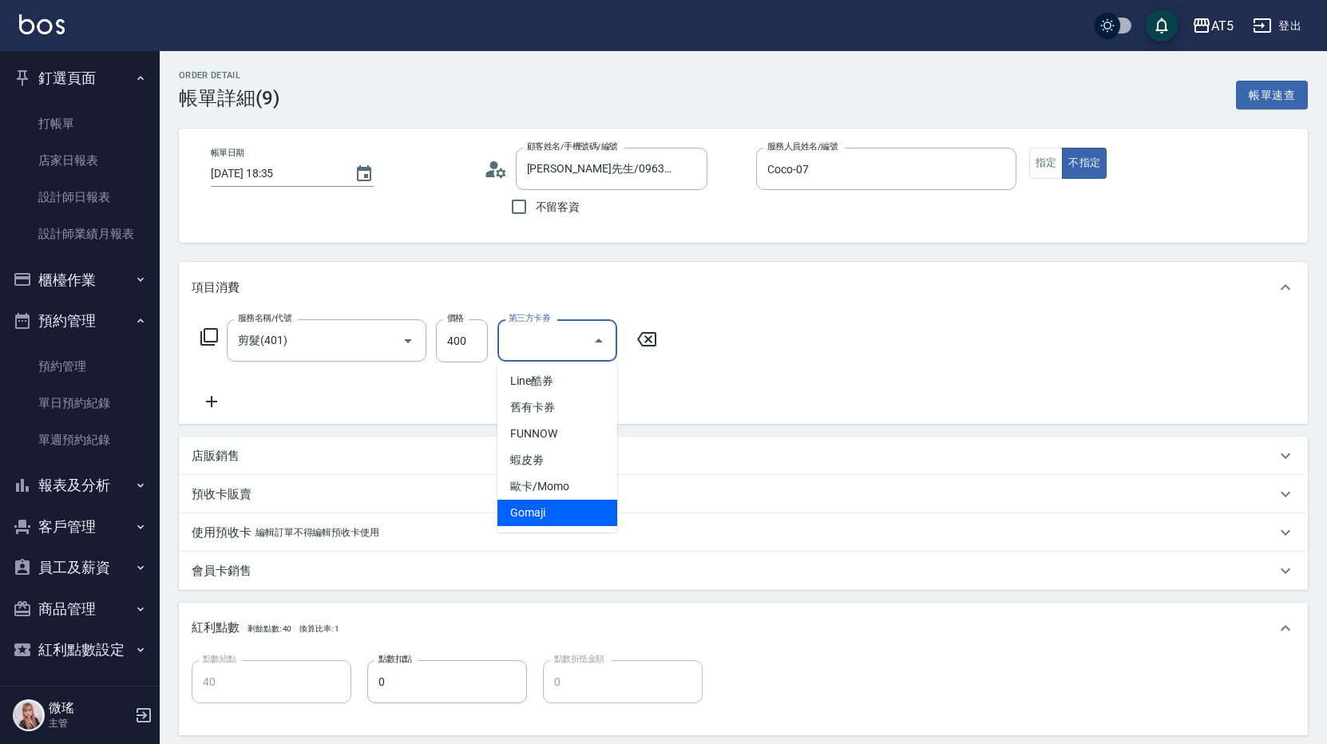
click at [533, 514] on span "Gomaji" at bounding box center [558, 513] width 120 height 26
type input "0"
type input "Gomaji"
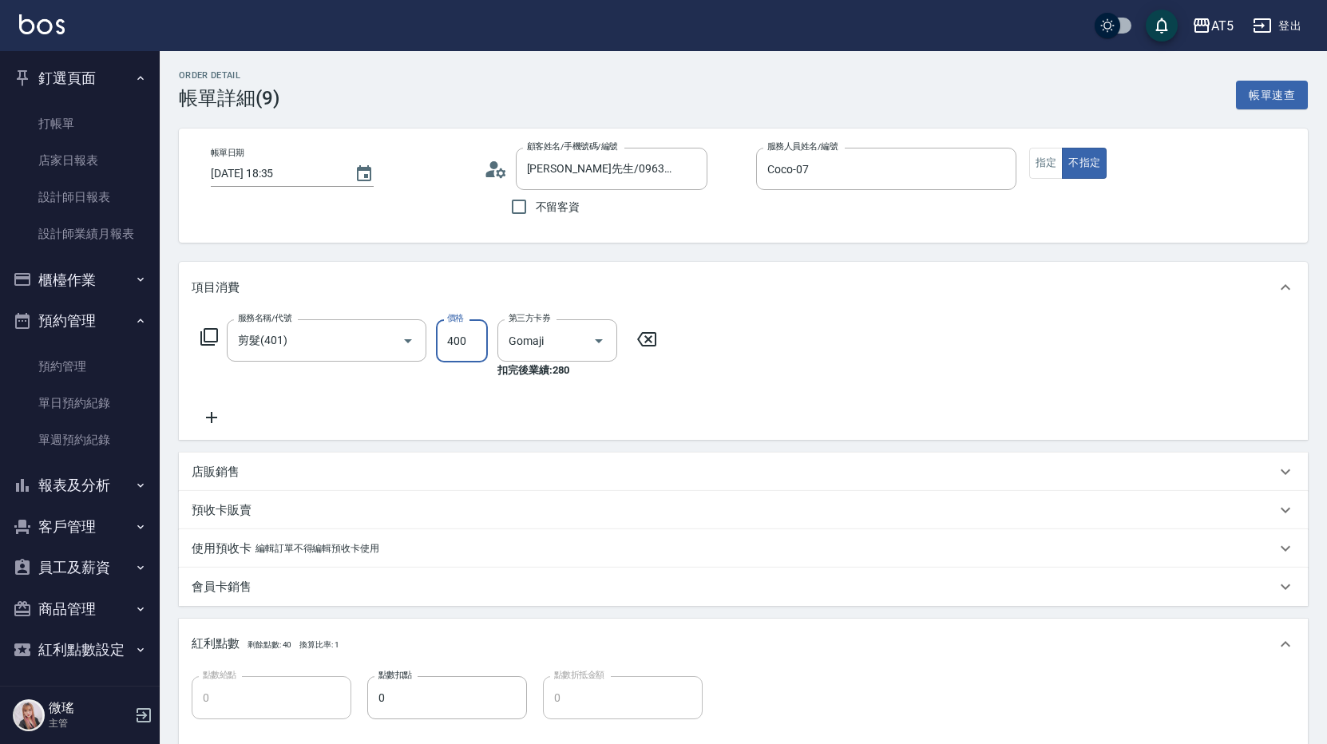
click at [454, 345] on input "400" at bounding box center [462, 340] width 52 height 43
click at [37, 286] on button "櫃檯作業" at bounding box center [79, 281] width 147 height 42
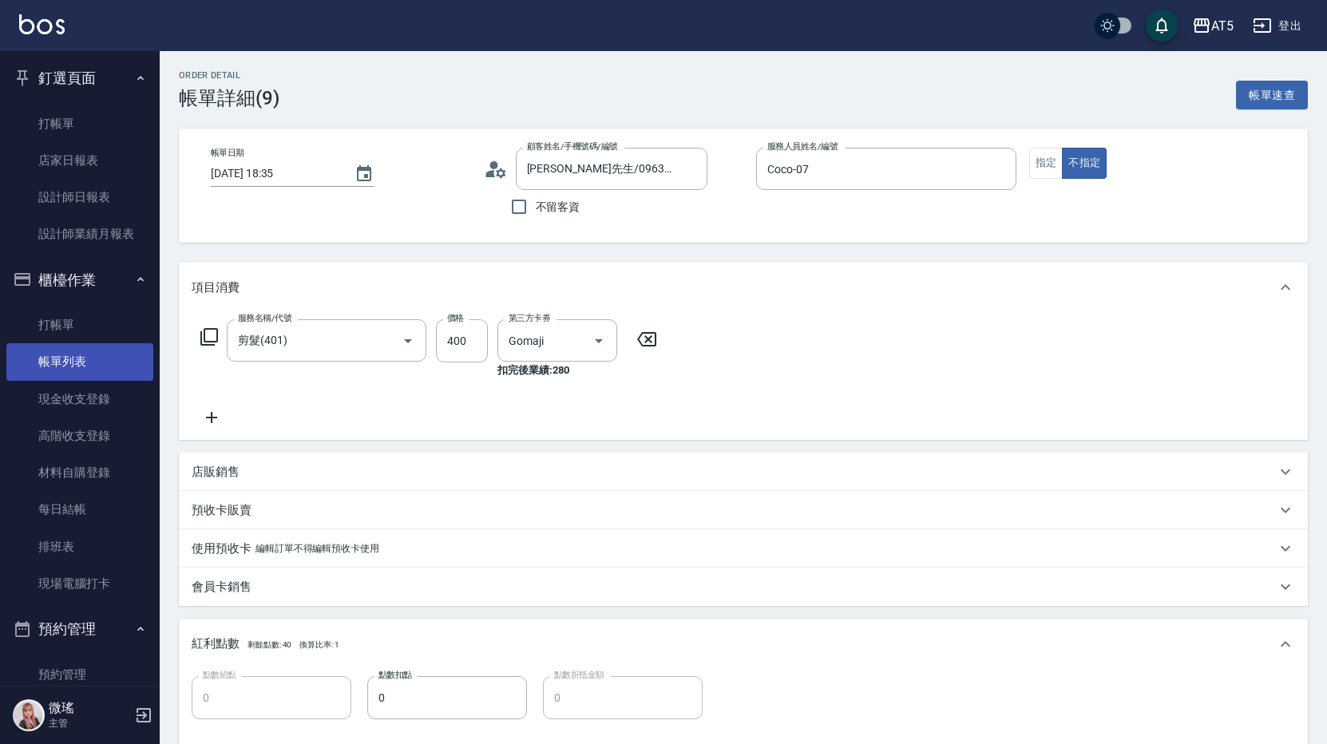
click at [81, 375] on link "帳單列表" at bounding box center [79, 361] width 147 height 37
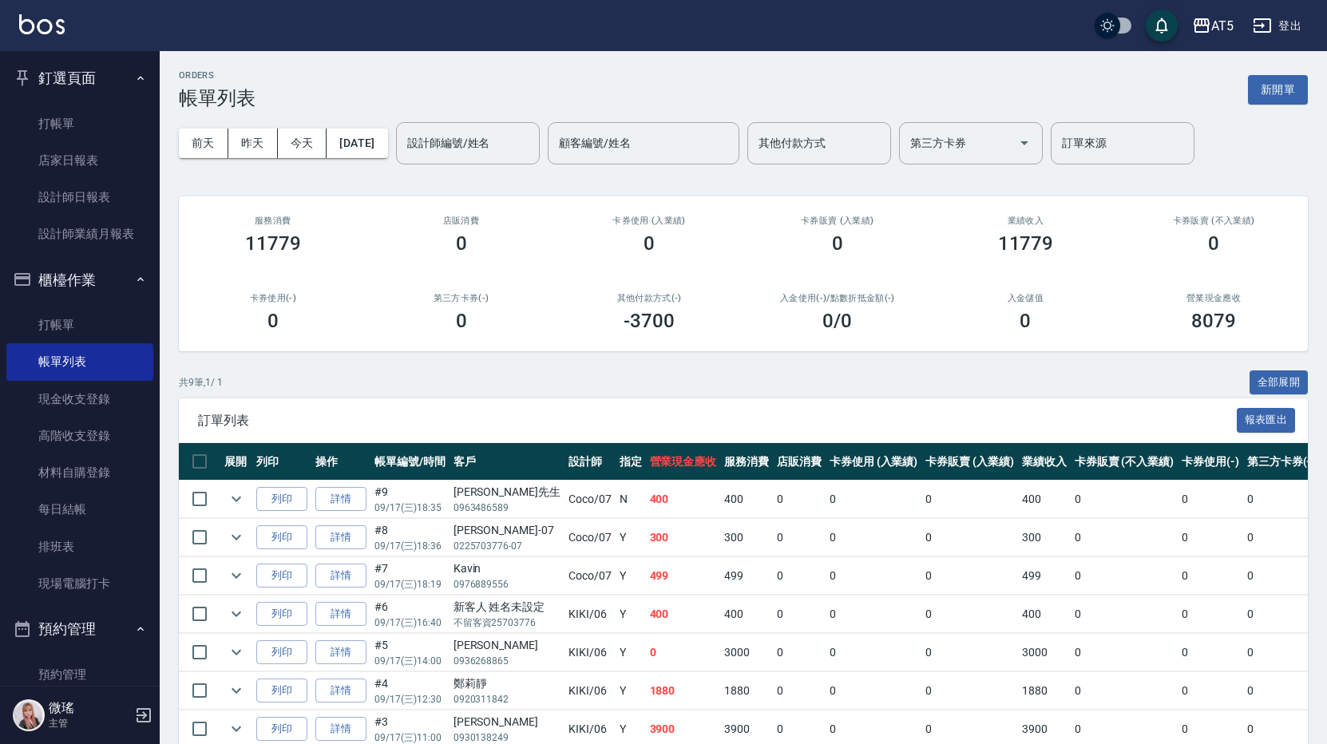
scroll to position [156, 0]
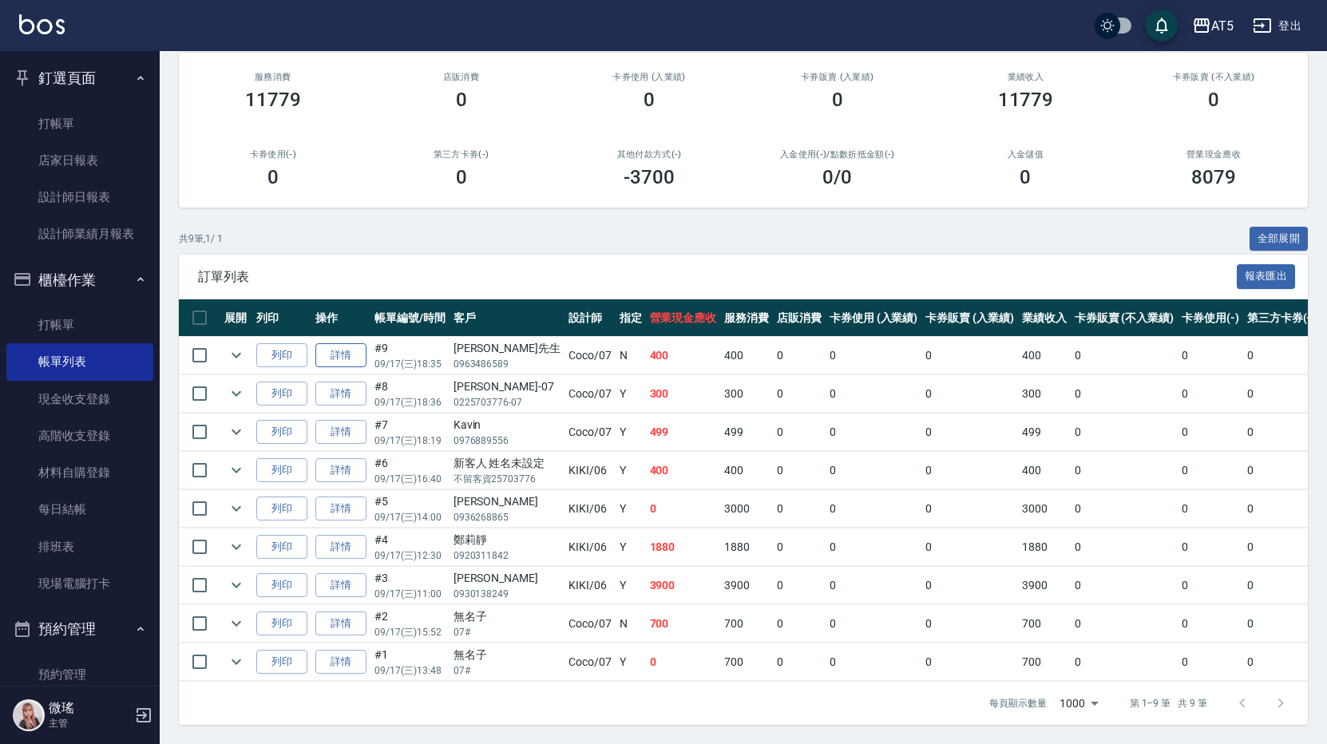
click at [355, 346] on link "詳情" at bounding box center [340, 355] width 51 height 25
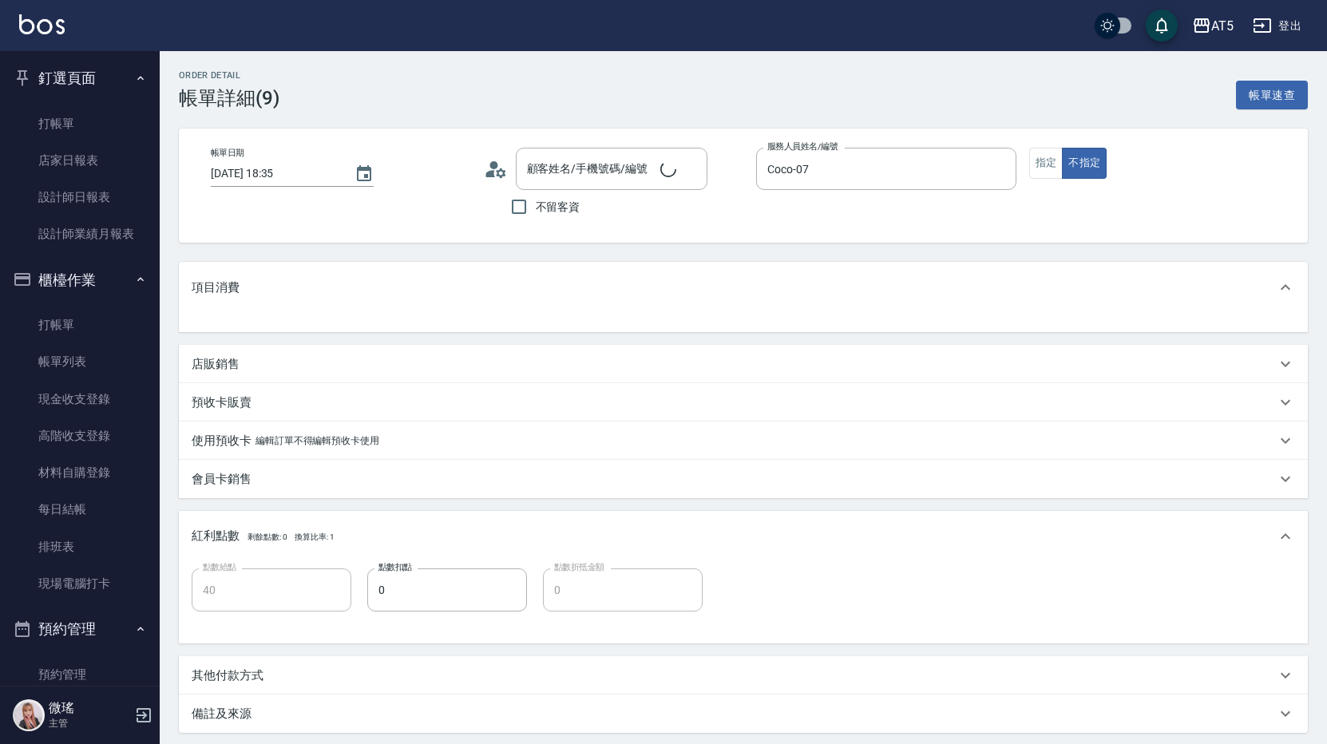
type input "40"
type input "翁先生/0963486589/null"
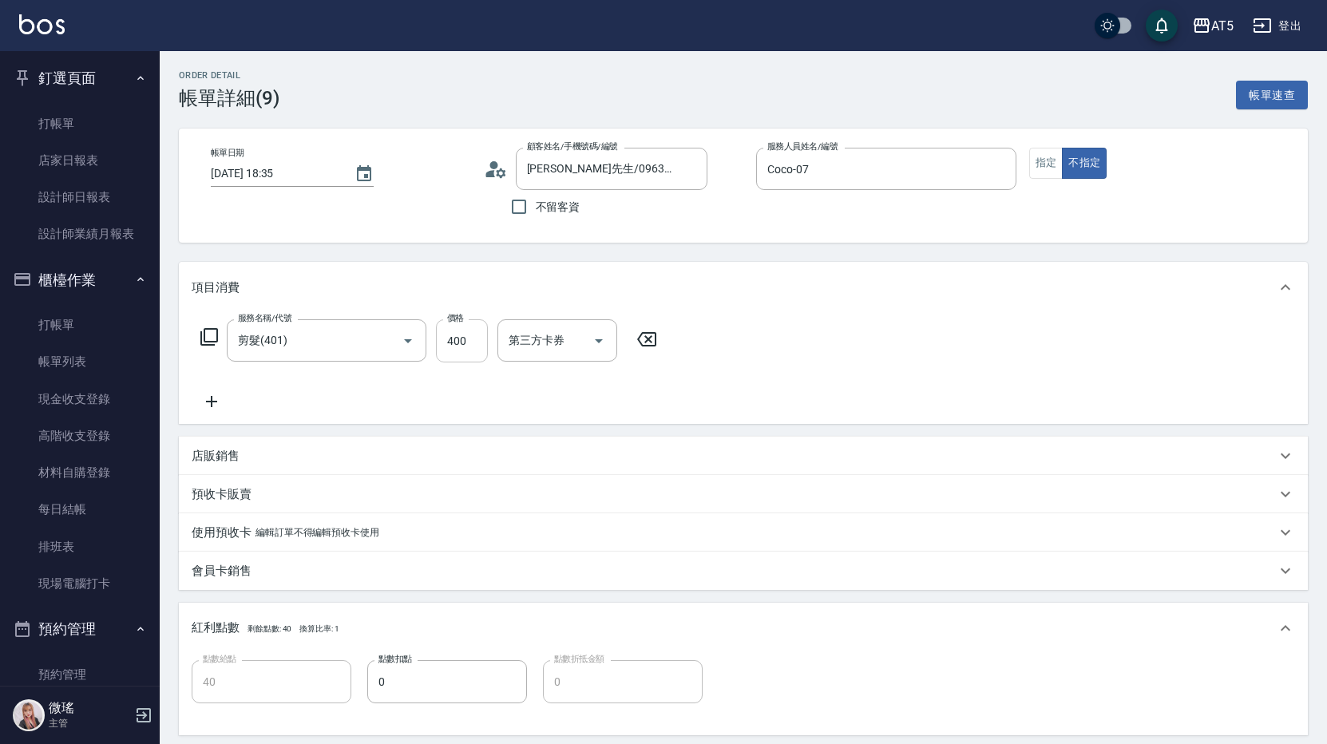
click at [474, 346] on input "400" at bounding box center [462, 340] width 52 height 43
type input "0"
type input "499"
type input "40"
click at [601, 341] on icon "Open" at bounding box center [598, 340] width 19 height 19
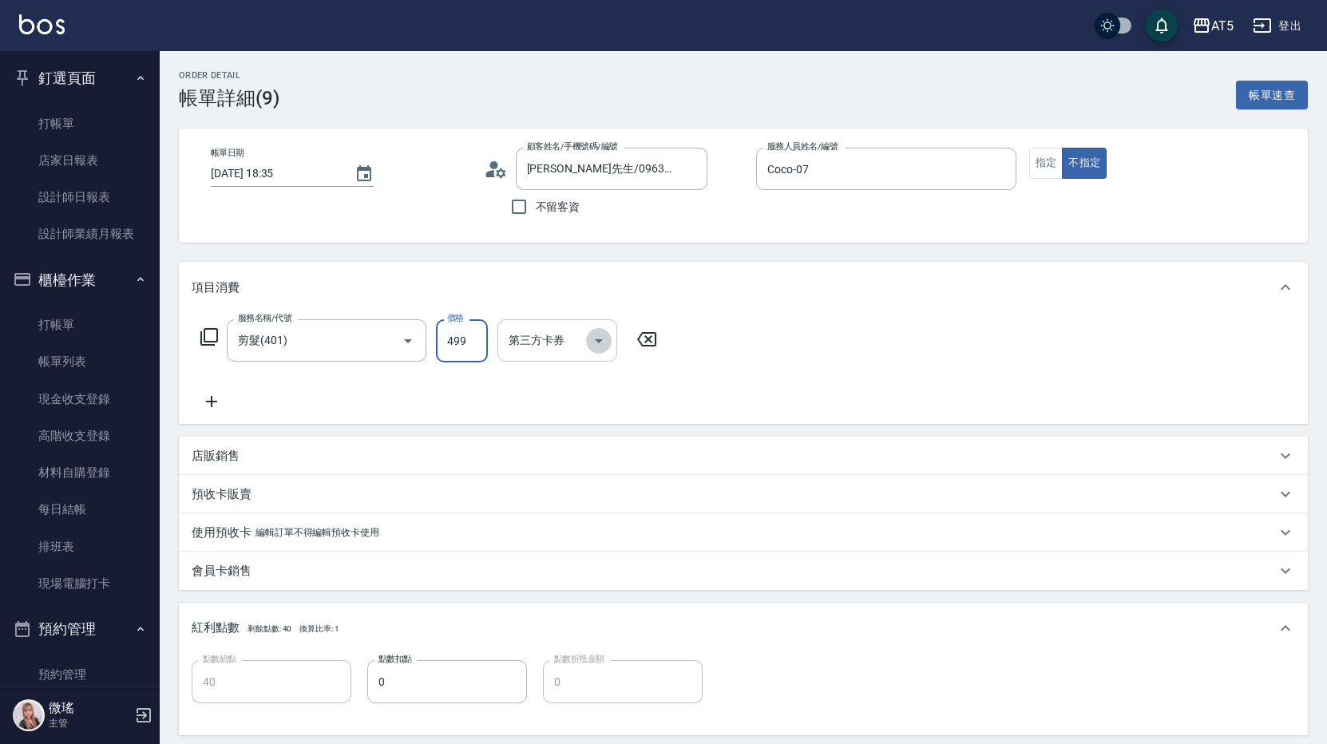
type input "499"
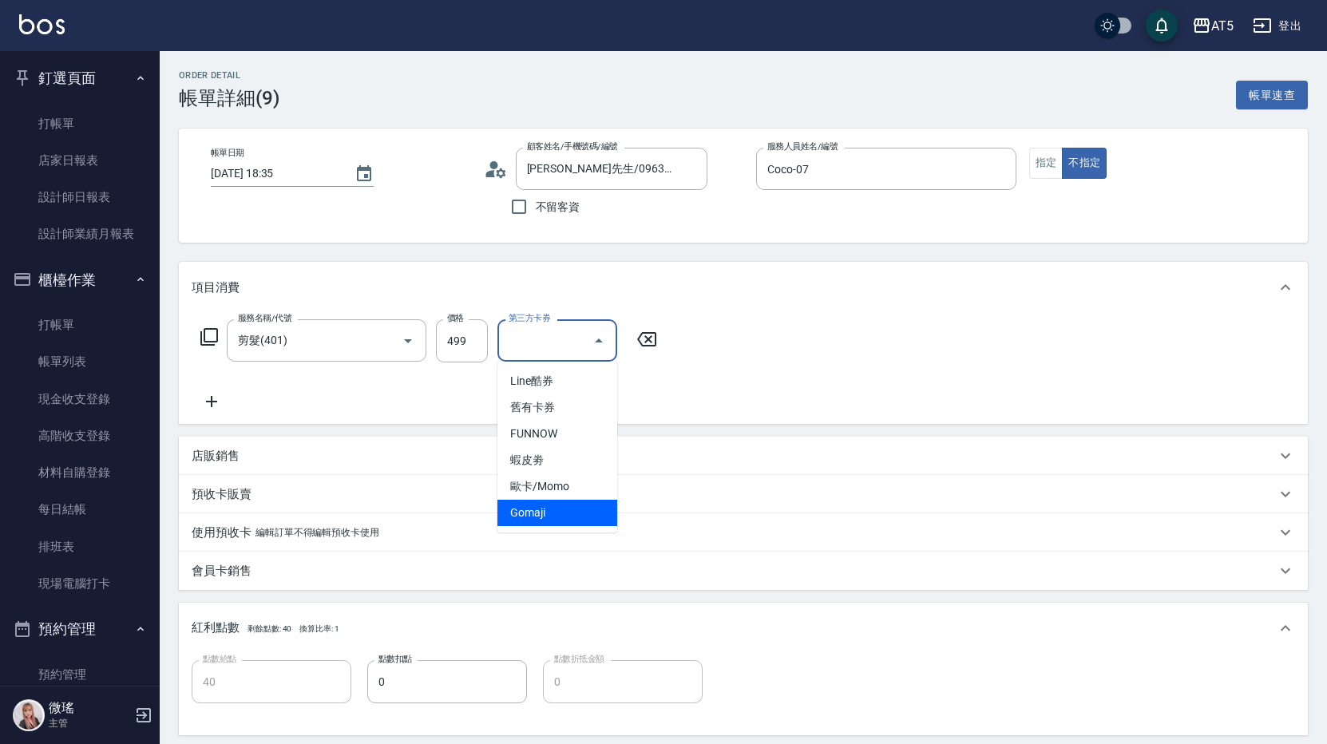
click at [531, 515] on span "Gomaji" at bounding box center [558, 513] width 120 height 26
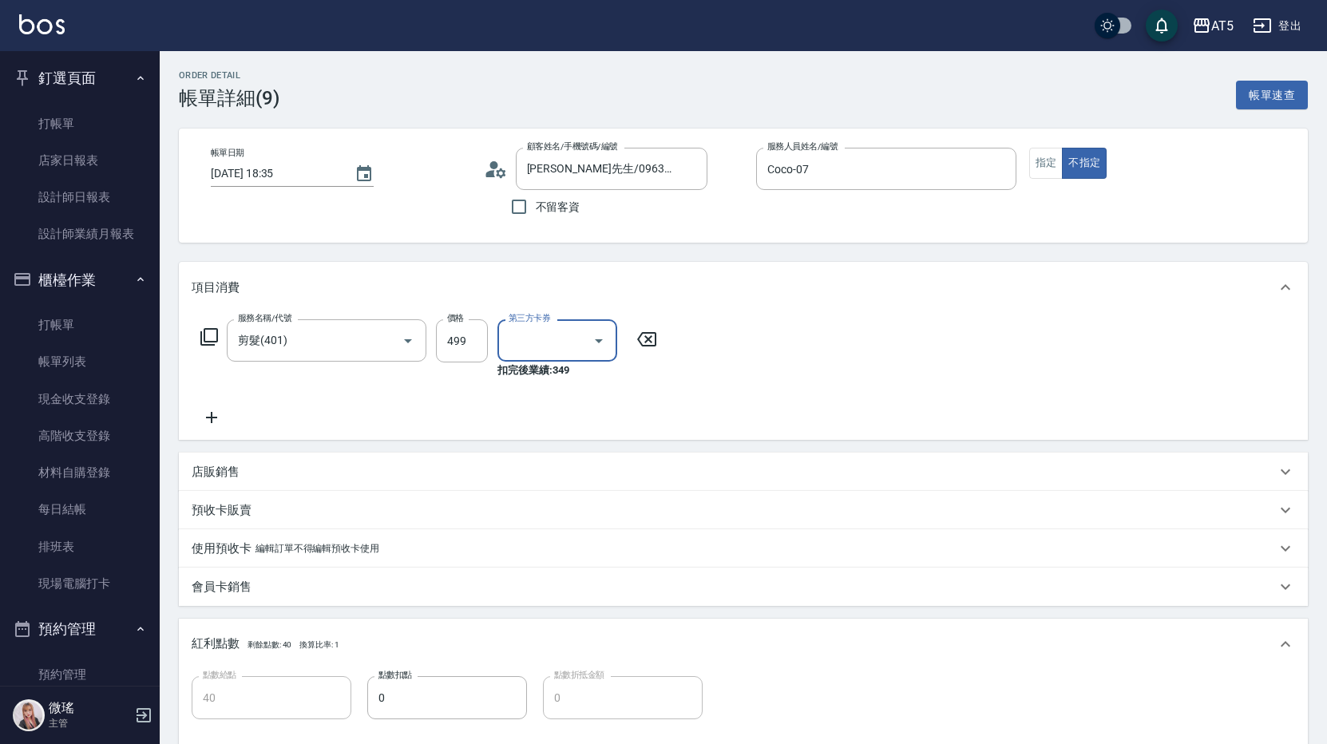
type input "0"
type input "Gomaji"
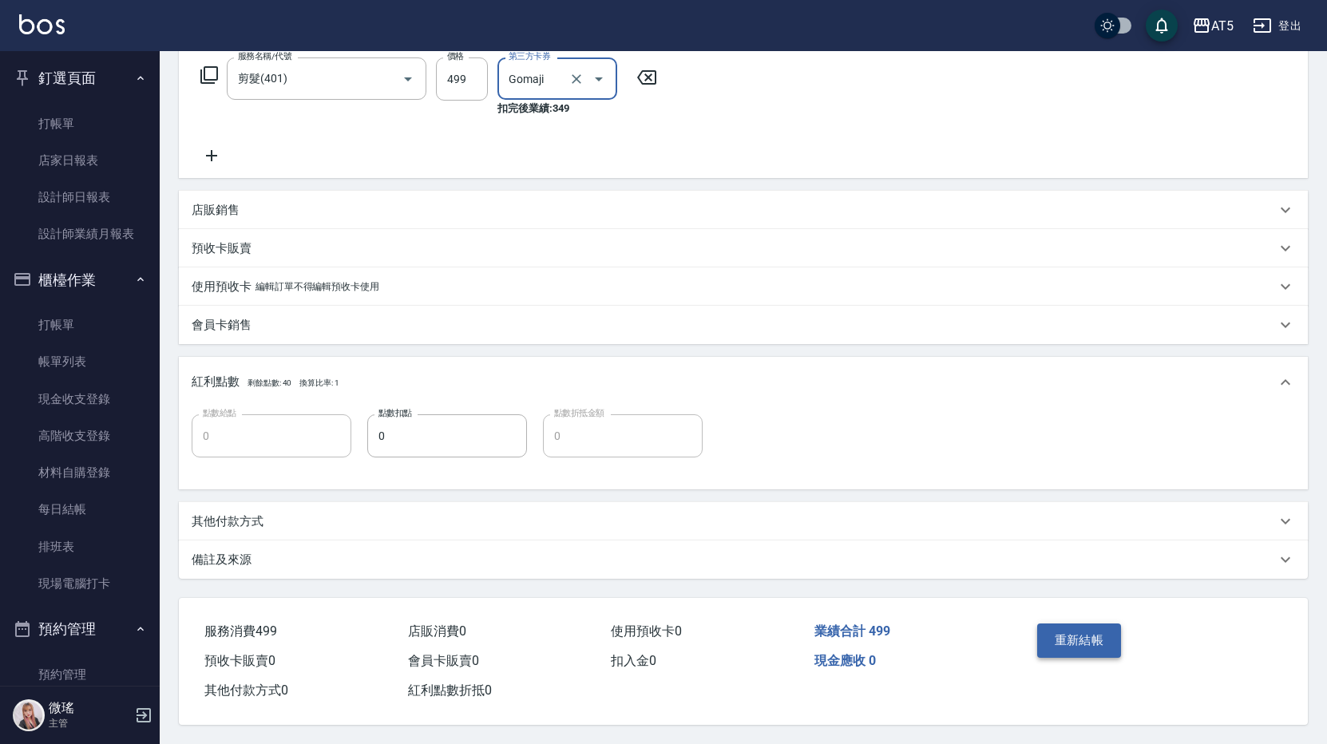
click at [1102, 643] on button "重新結帳" at bounding box center [1079, 641] width 85 height 34
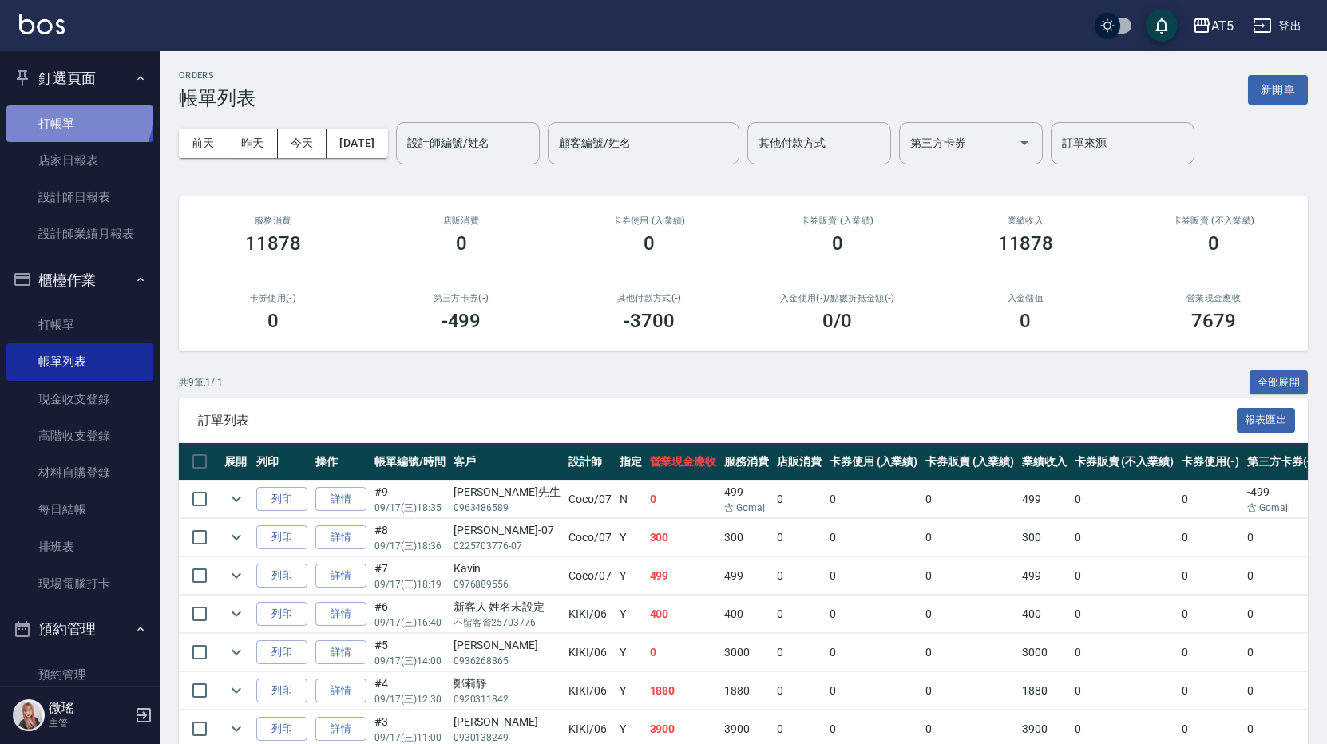
click at [77, 113] on link "打帳單" at bounding box center [79, 123] width 147 height 37
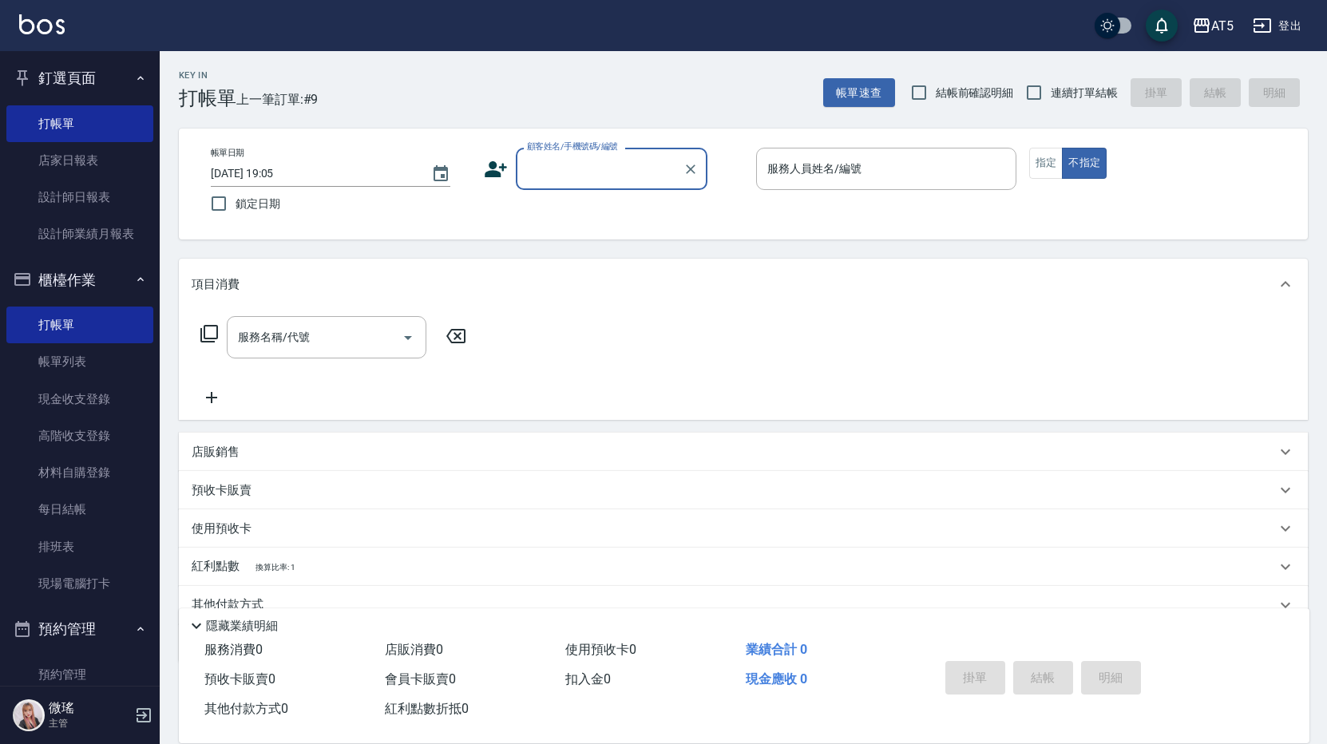
click at [605, 177] on input "顧客姓名/手機號碼/編號" at bounding box center [599, 169] width 153 height 28
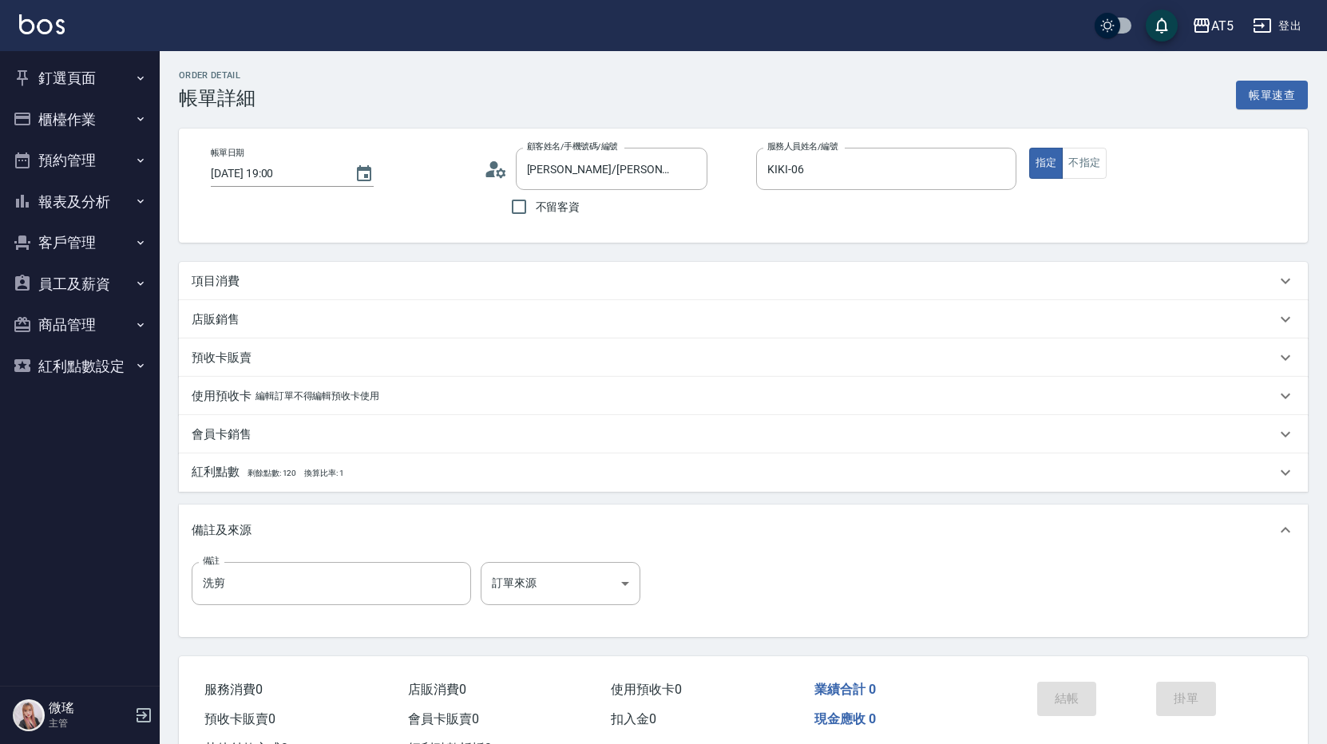
click at [345, 289] on div "項目消費" at bounding box center [734, 281] width 1085 height 17
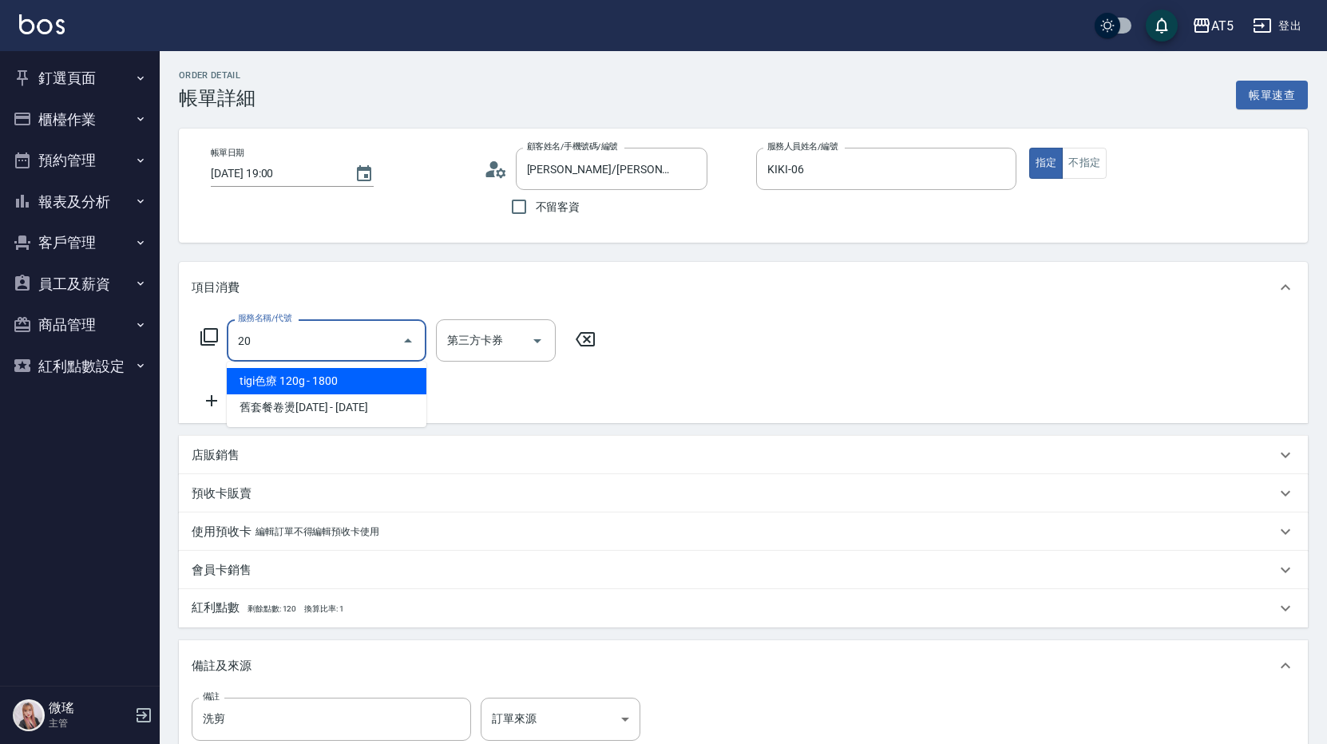
type input "201"
type input "30"
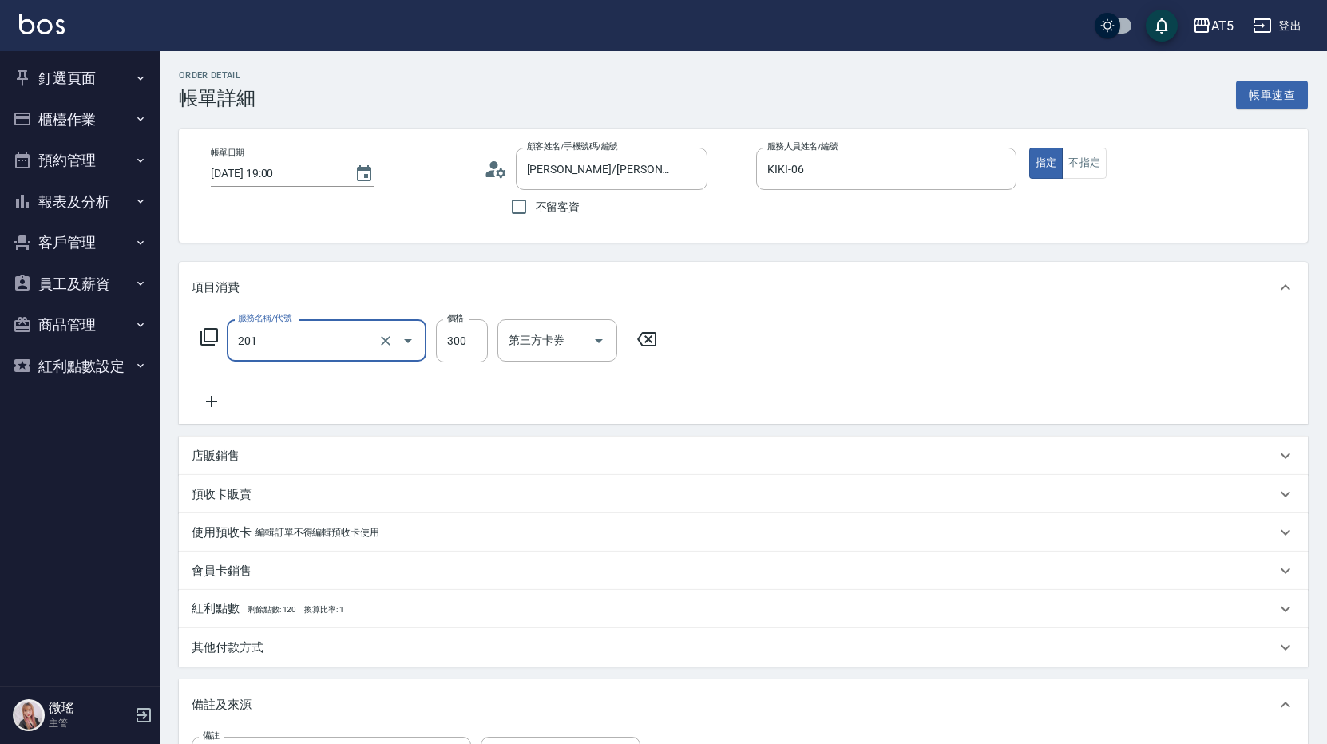
type input "洗髮(201)"
type input "0"
type input "10"
click at [464, 347] on input "100" at bounding box center [462, 340] width 52 height 43
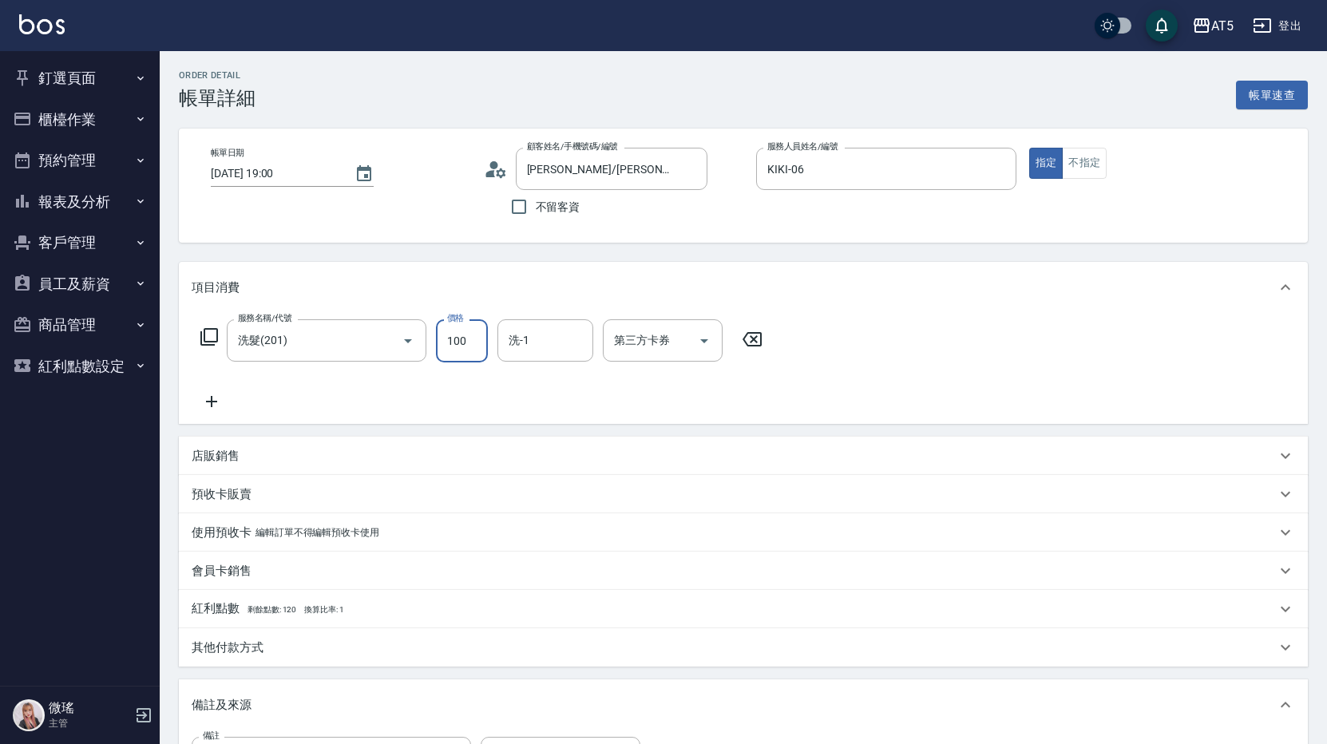
click at [464, 347] on input "100" at bounding box center [462, 340] width 52 height 43
type input "100"
click at [295, 343] on input "洗髮(201)" at bounding box center [304, 341] width 141 height 28
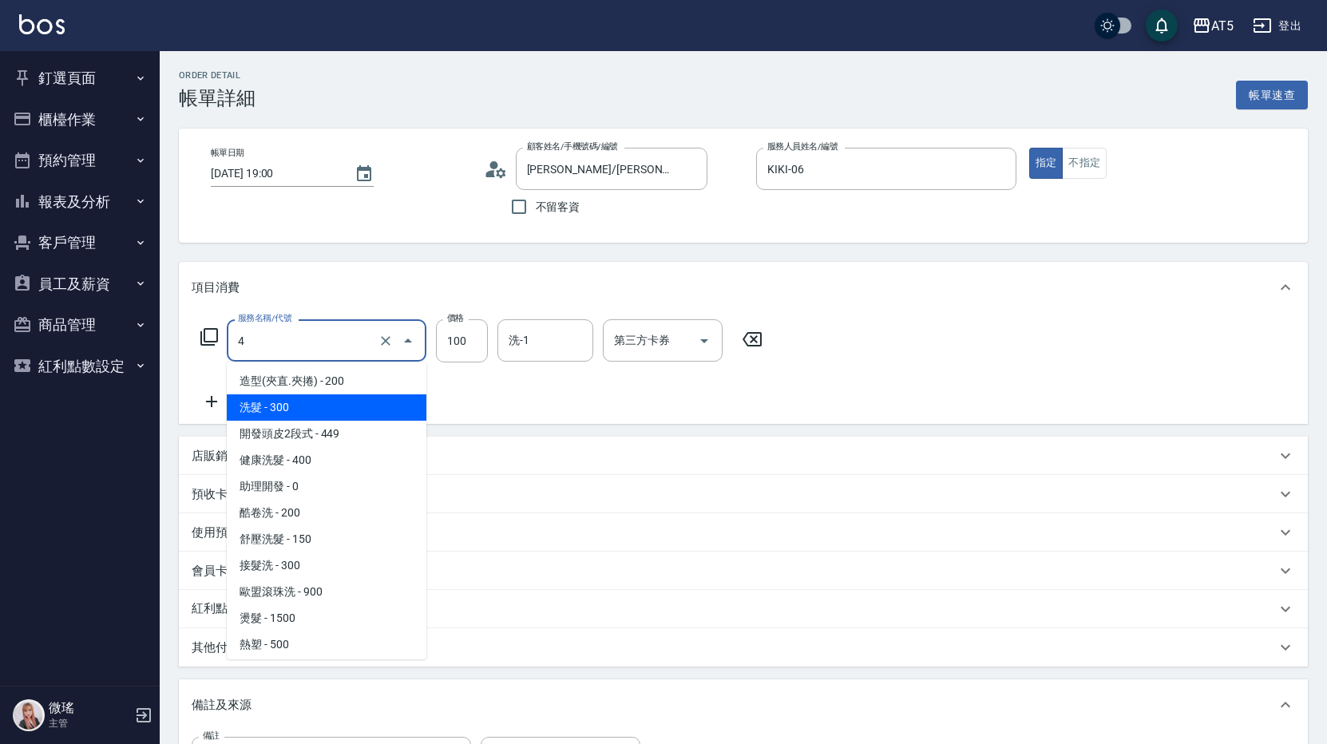
type input "40"
type input "0"
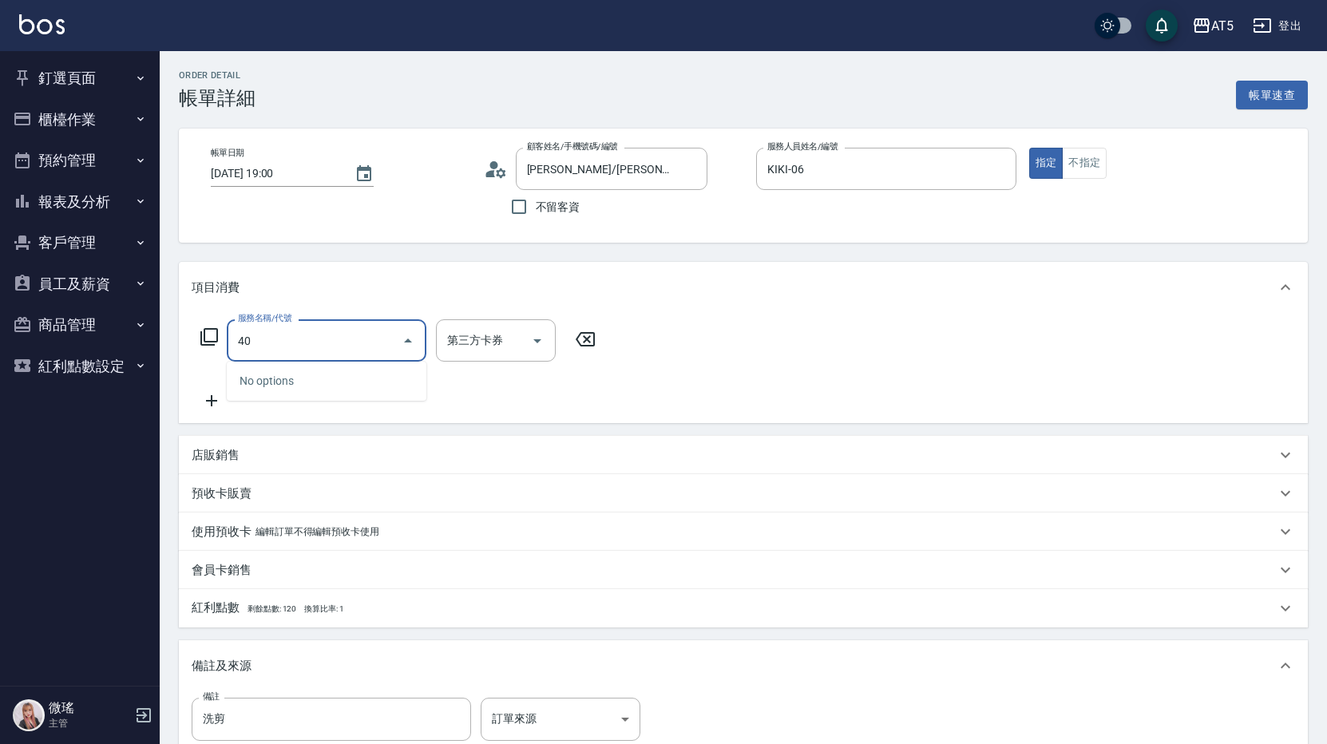
type input "401"
type input "40"
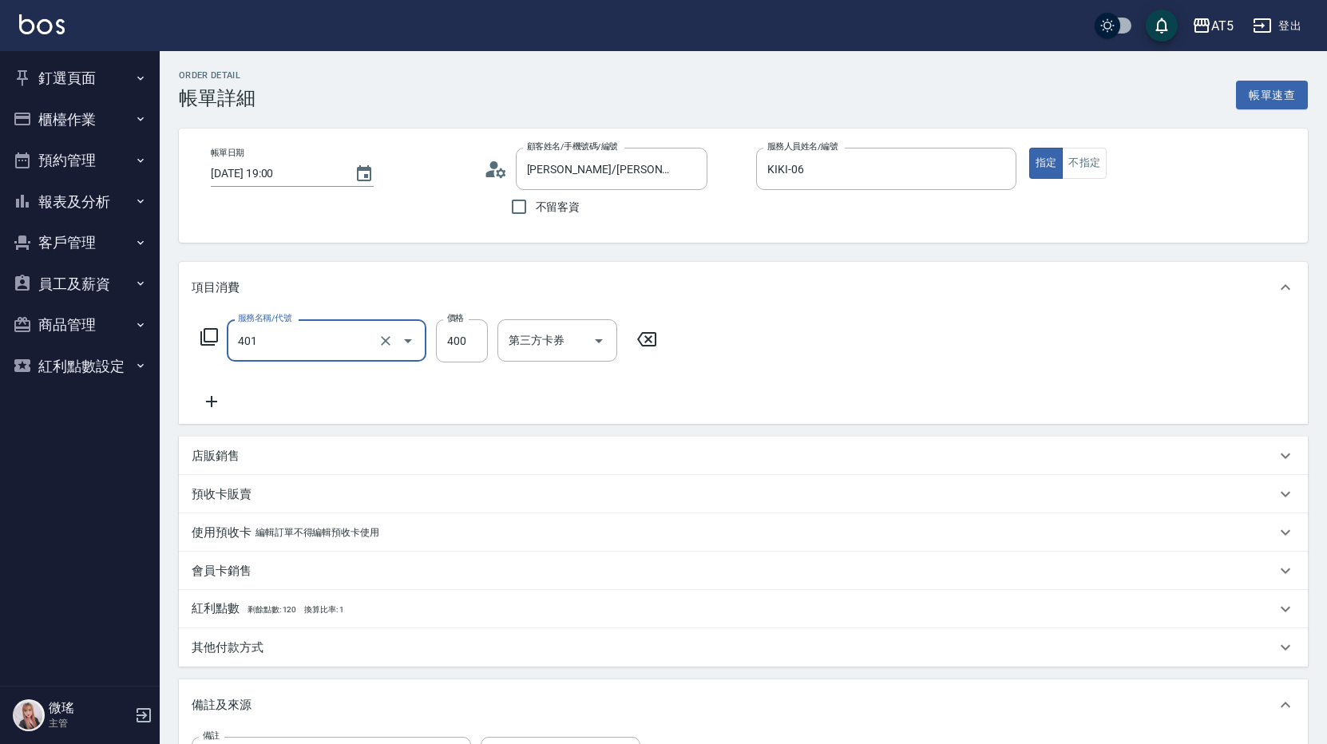
type input "剪髮(401)"
type input "0"
drag, startPoint x: 422, startPoint y: 335, endPoint x: 412, endPoint y: 335, distance: 9.6
click at [412, 335] on div "服務名稱/代號 剪髮(401) 服務名稱/代號 價格 3 價格 第三方卡券 第三方卡券" at bounding box center [429, 340] width 475 height 43
type input "60"
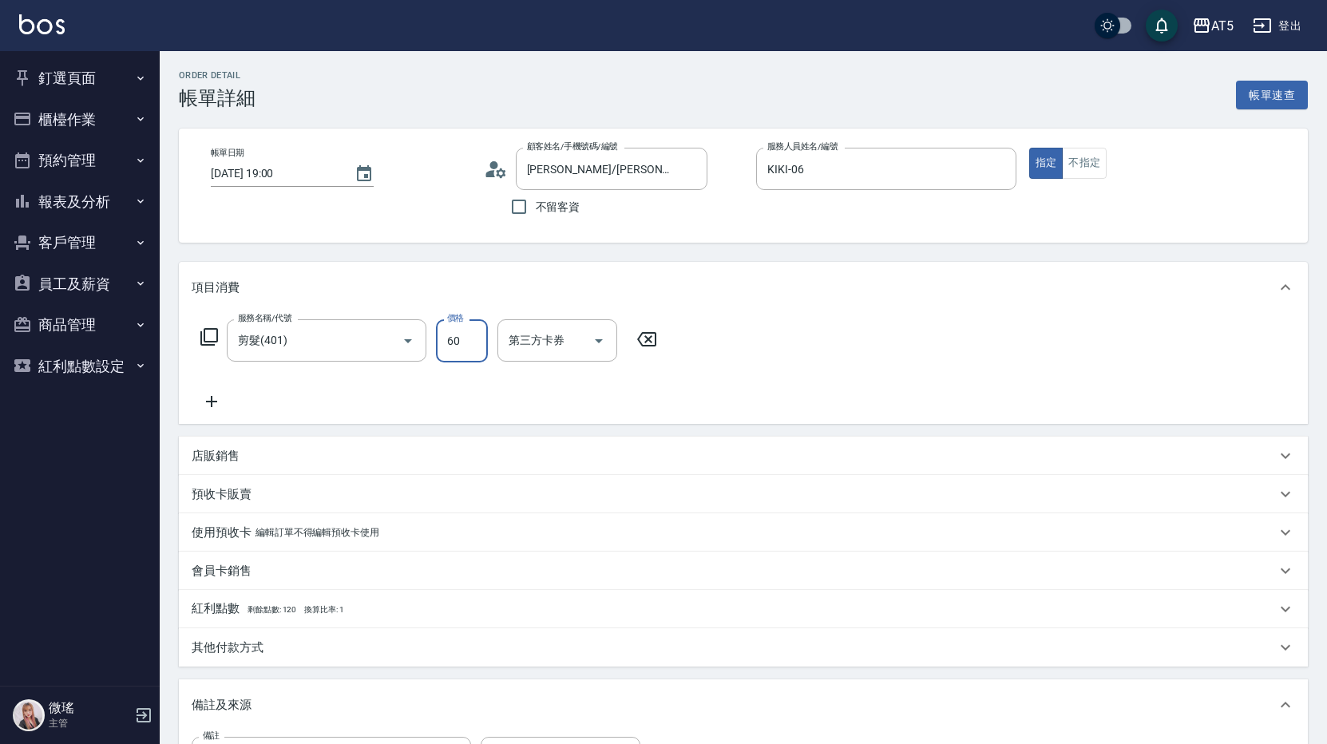
type input "60"
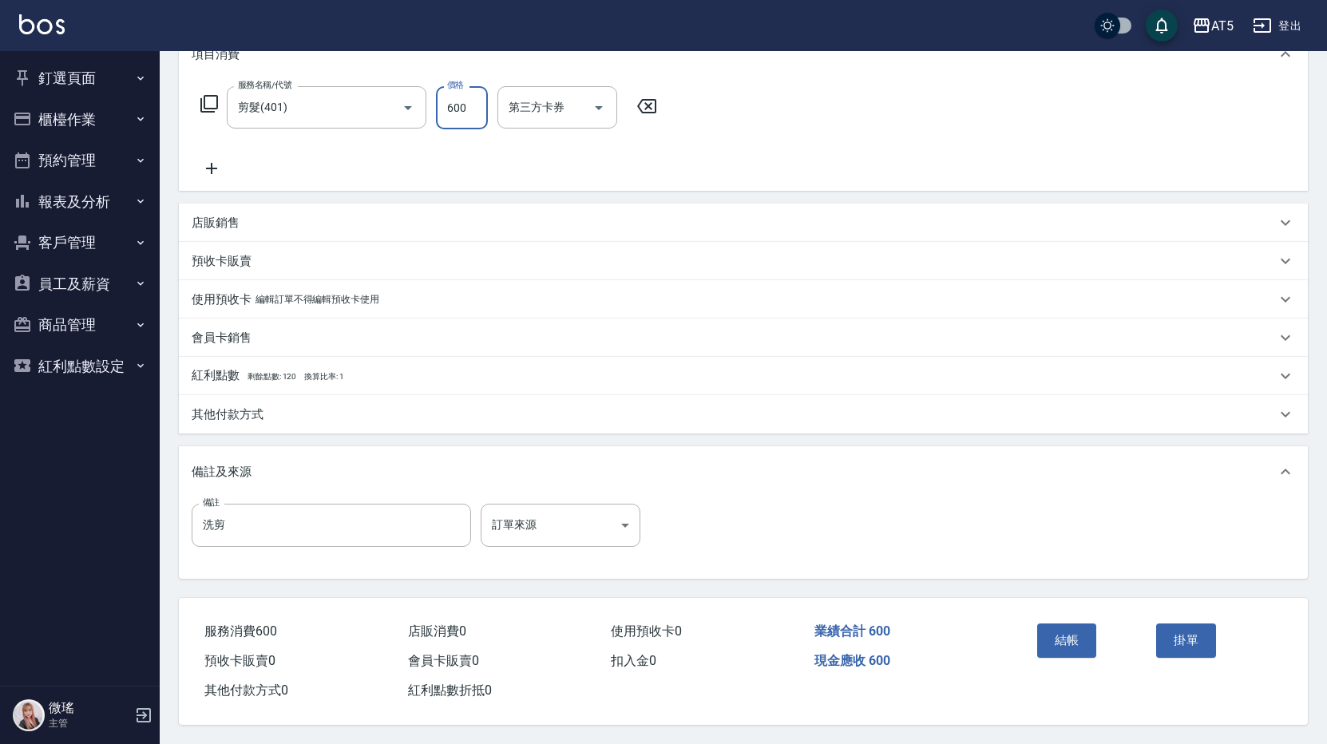
type input "600"
click at [1082, 617] on div "結帳" at bounding box center [1091, 651] width 120 height 69
click at [1082, 630] on button "結帳" at bounding box center [1067, 641] width 60 height 34
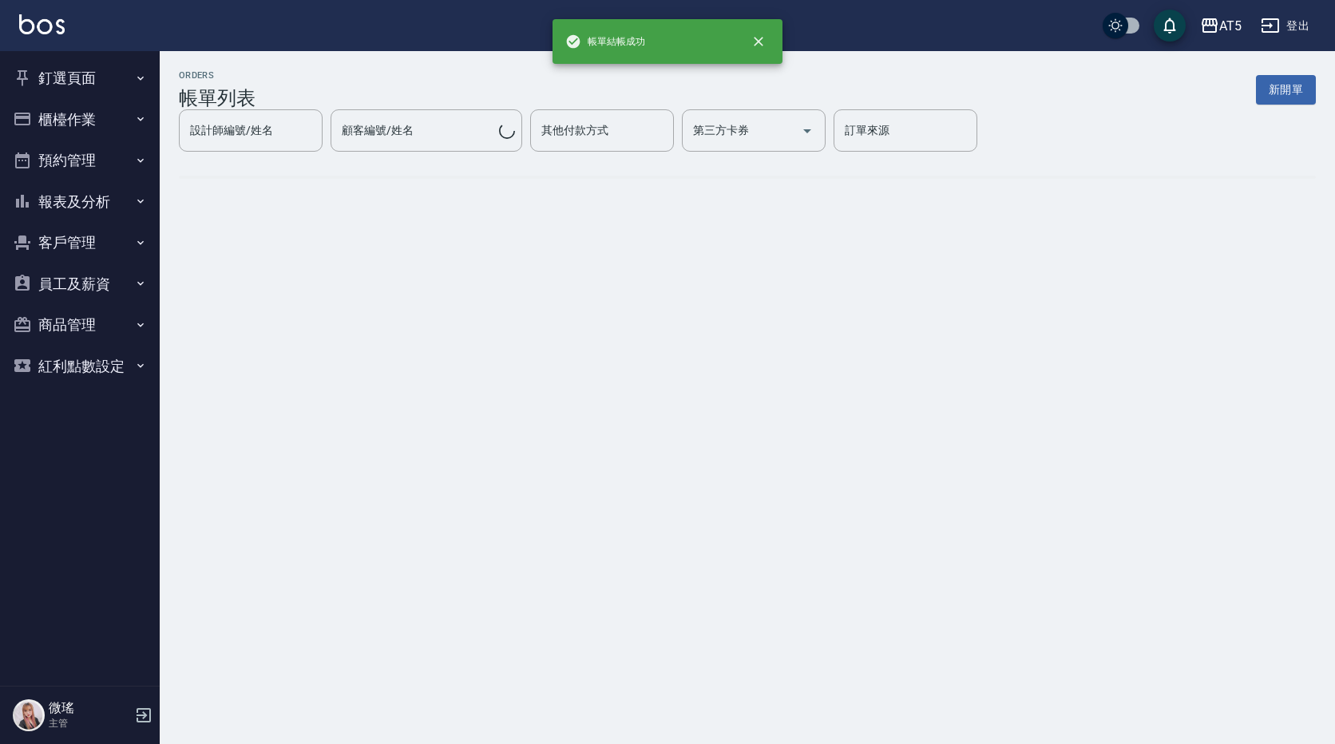
click at [57, 79] on button "釘選頁面" at bounding box center [79, 79] width 147 height 42
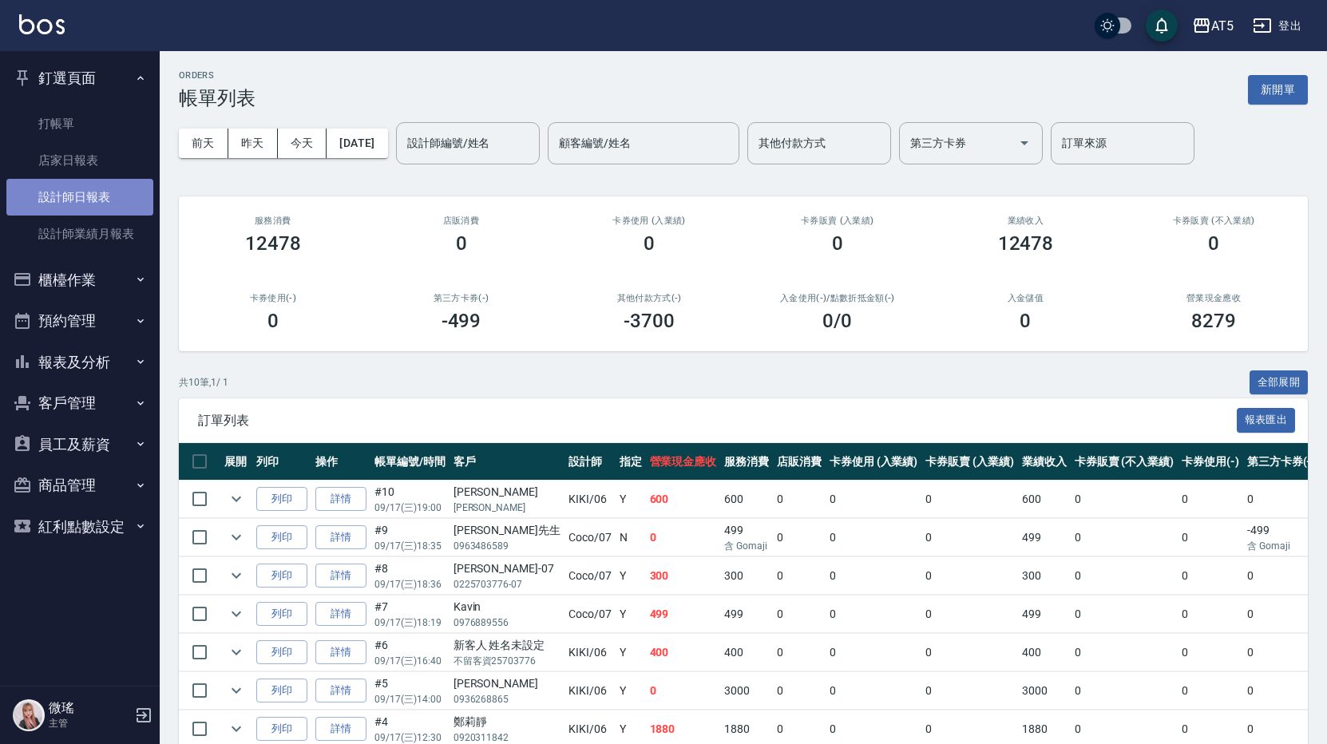
click at [85, 198] on link "設計師日報表" at bounding box center [79, 197] width 147 height 37
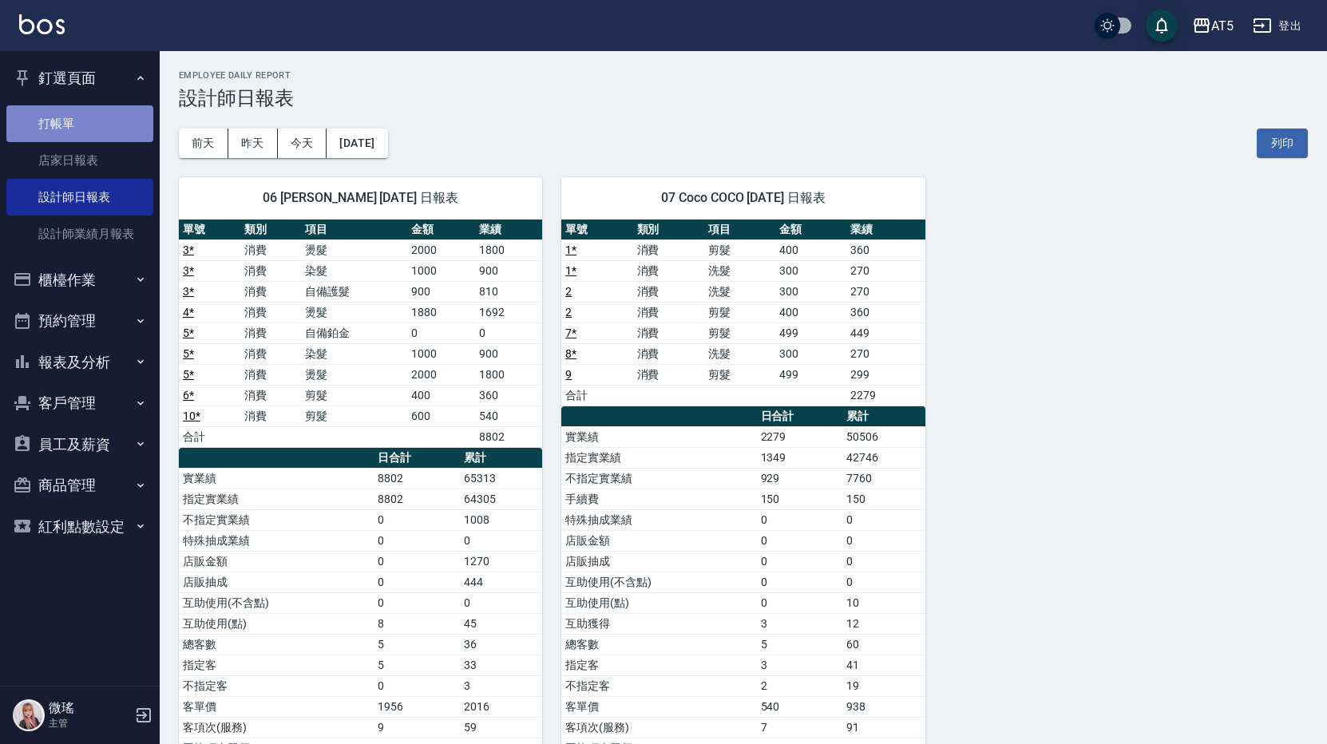
click at [85, 125] on link "打帳單" at bounding box center [79, 123] width 147 height 37
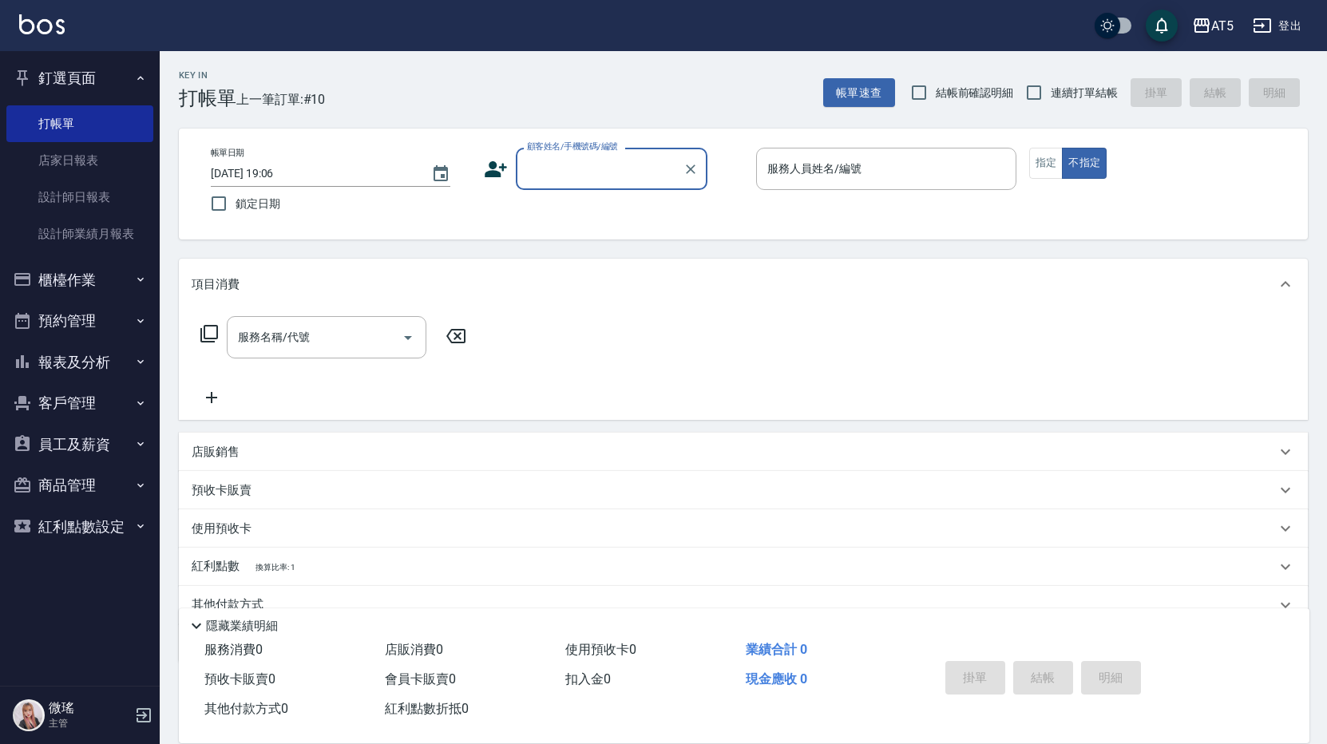
click at [95, 286] on button "櫃檯作業" at bounding box center [79, 281] width 147 height 42
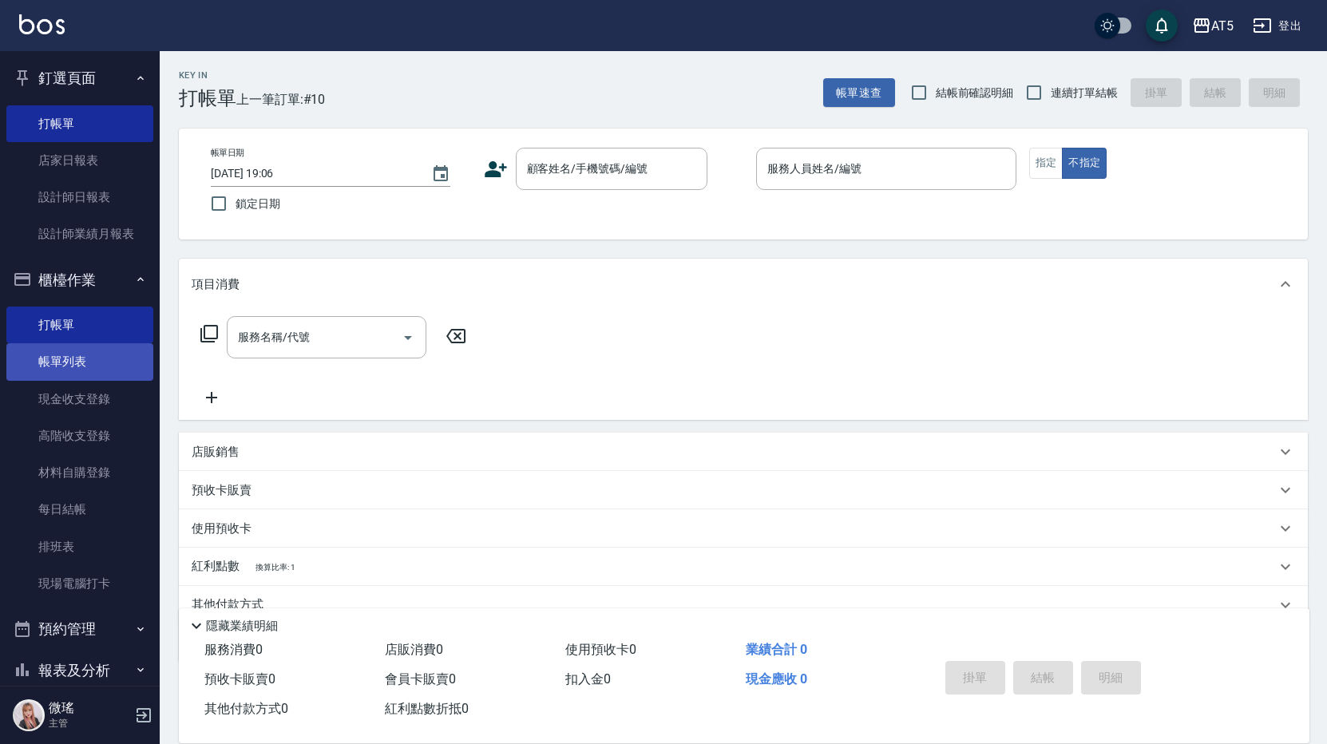
click at [81, 367] on link "帳單列表" at bounding box center [79, 361] width 147 height 37
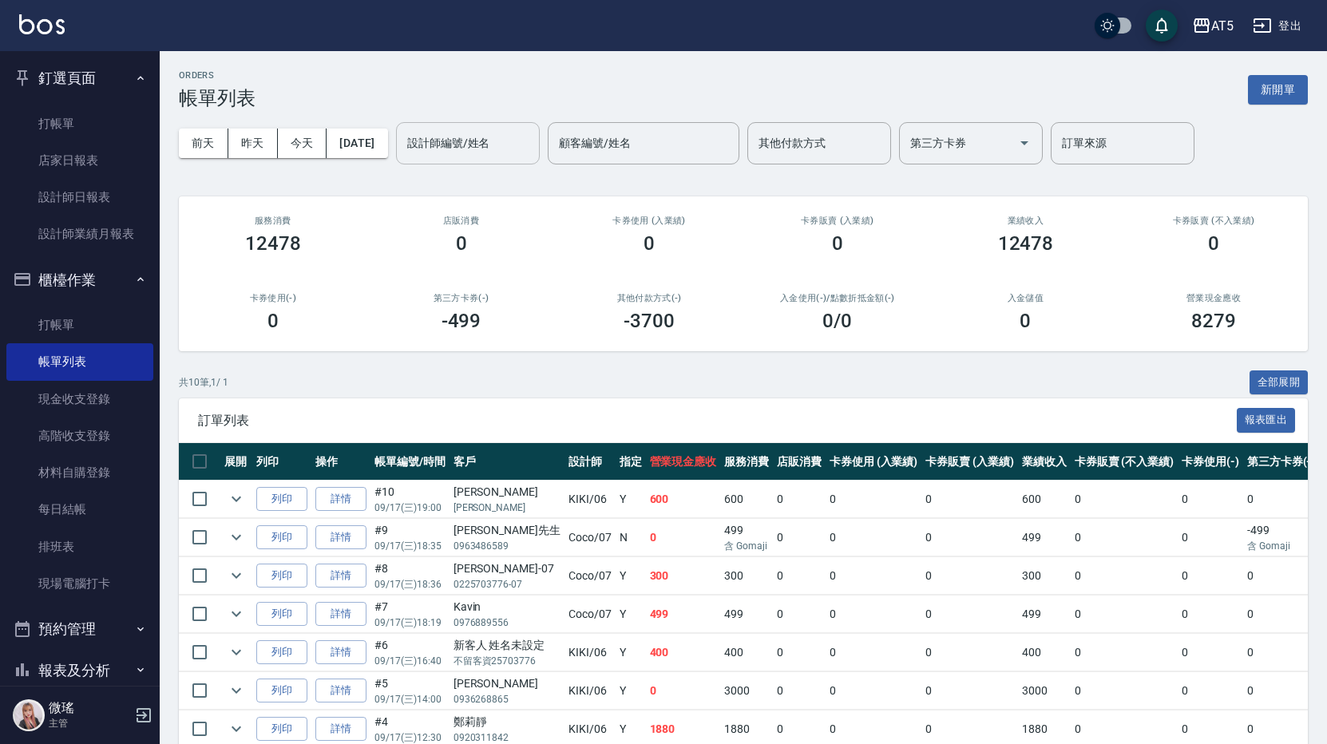
click at [468, 149] on input "設計師編號/姓名" at bounding box center [467, 143] width 129 height 28
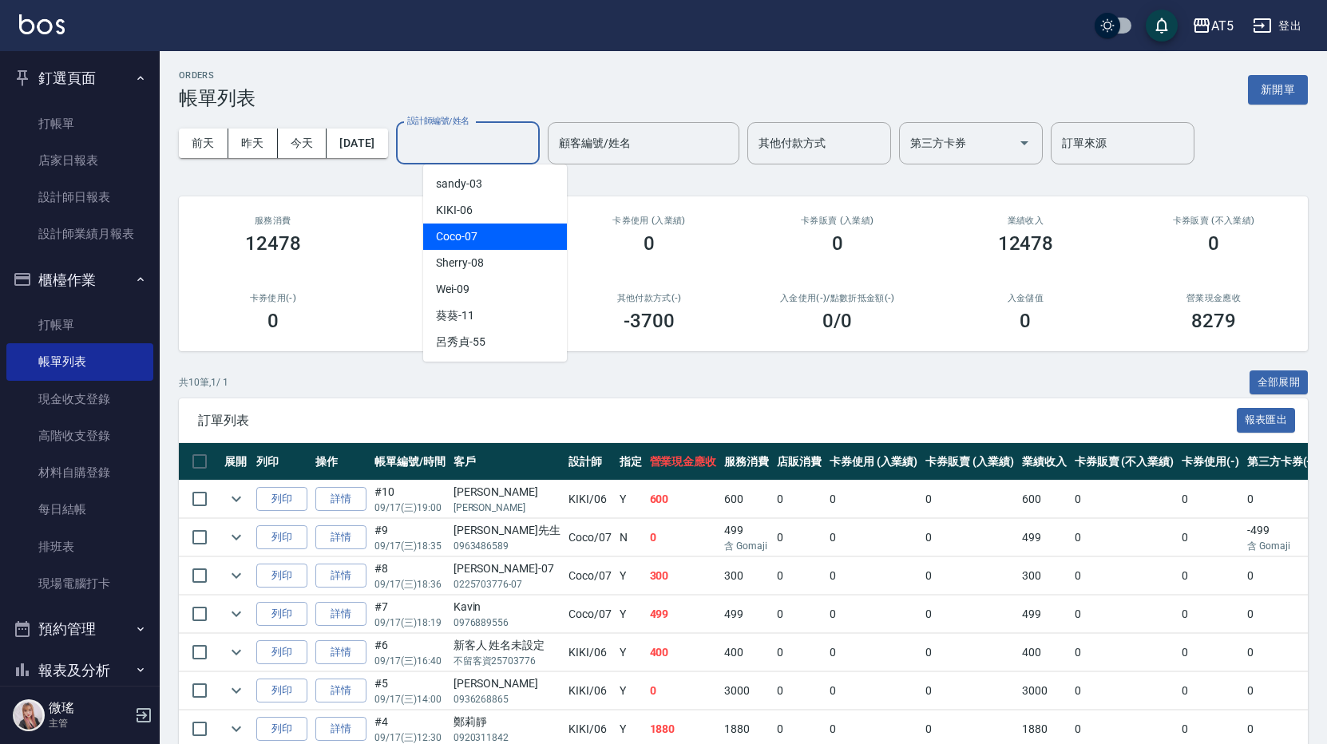
click at [484, 246] on div "Coco -07" at bounding box center [495, 237] width 144 height 26
type input "Coco-07"
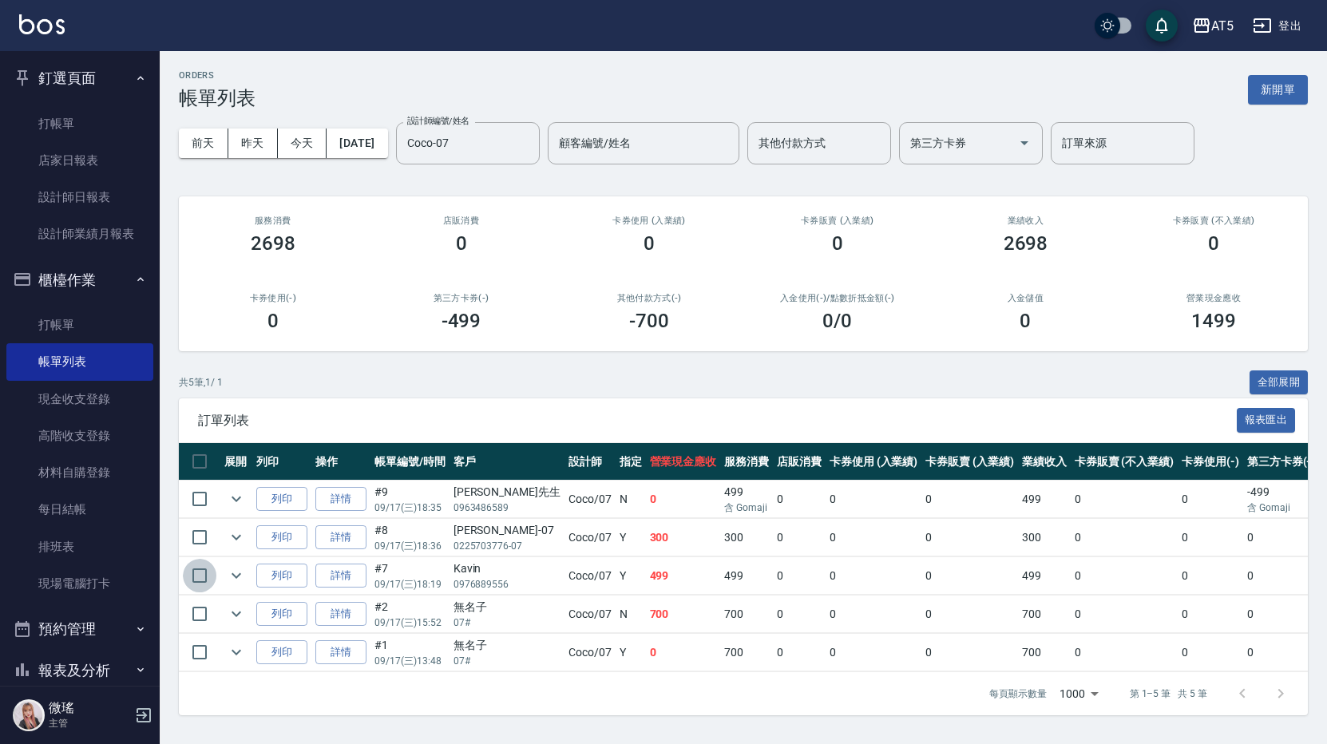
click at [211, 574] on input "checkbox" at bounding box center [200, 576] width 34 height 34
checkbox input "true"
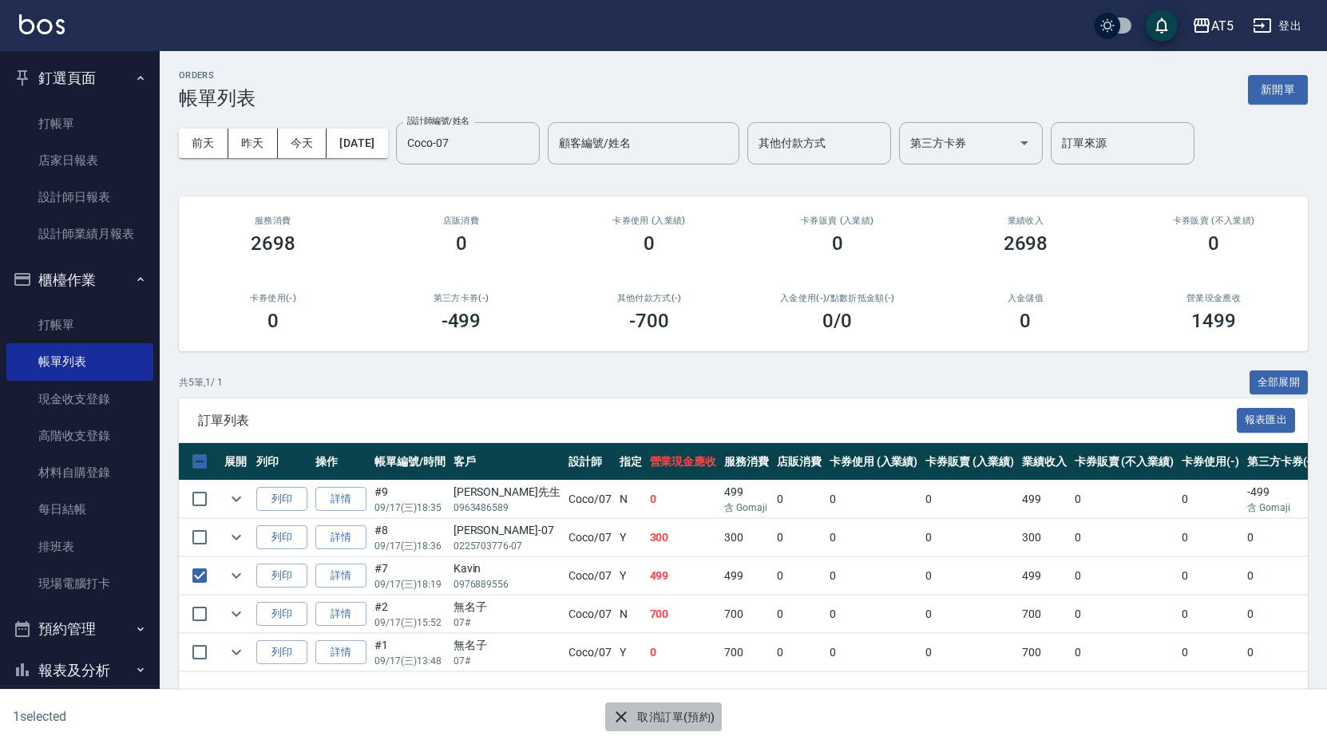
click at [647, 712] on button "取消訂單(預約)" at bounding box center [663, 718] width 116 height 30
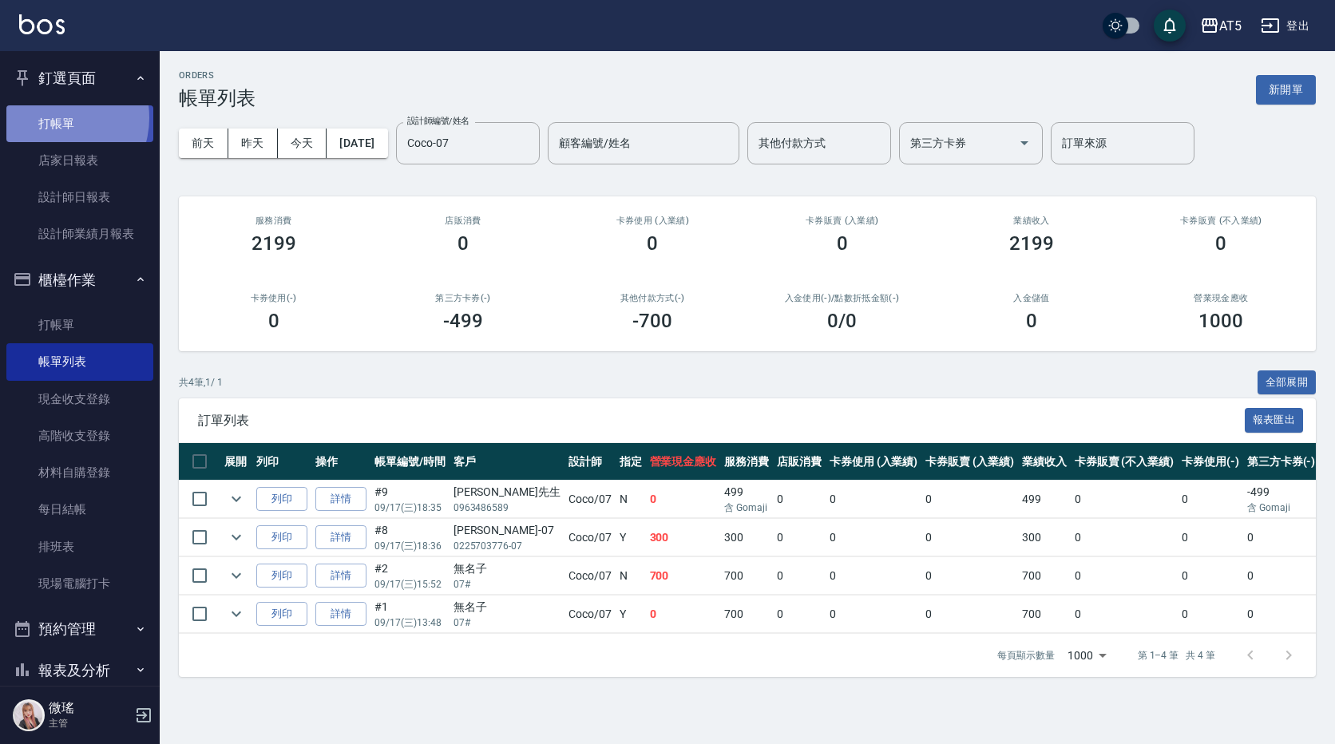
click at [56, 117] on link "打帳單" at bounding box center [79, 123] width 147 height 37
